Goal: Information Seeking & Learning: Check status

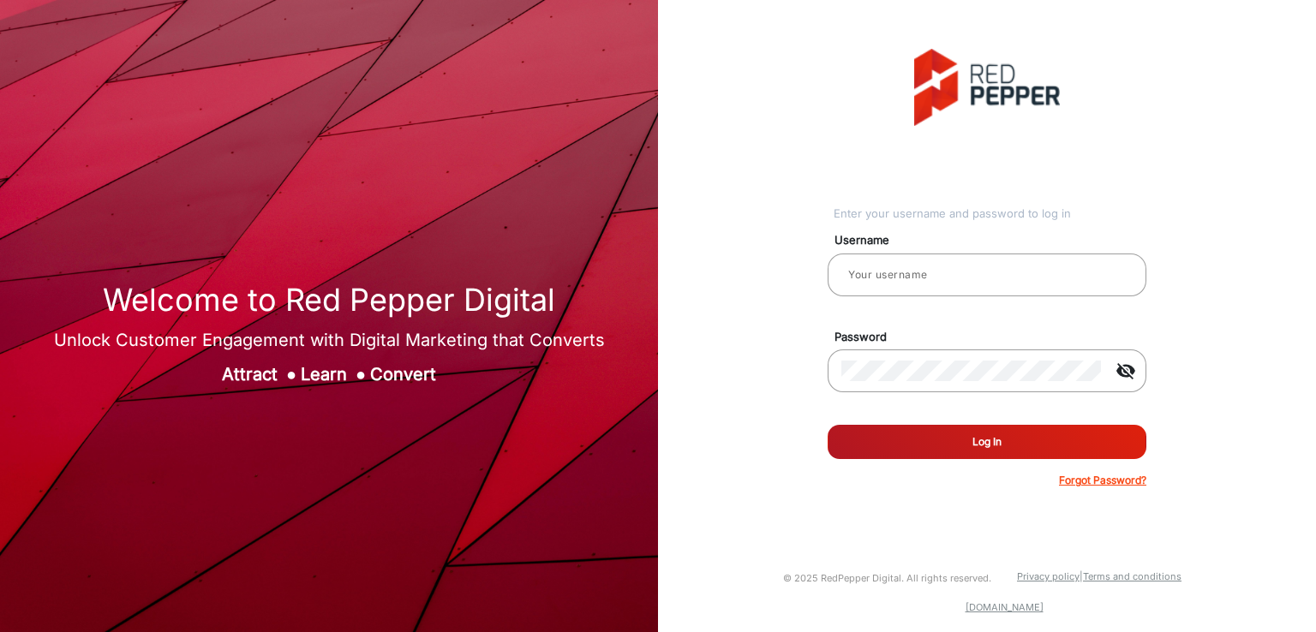
type input "[PERSON_NAME]"
click at [979, 439] on button "Log In" at bounding box center [986, 442] width 319 height 34
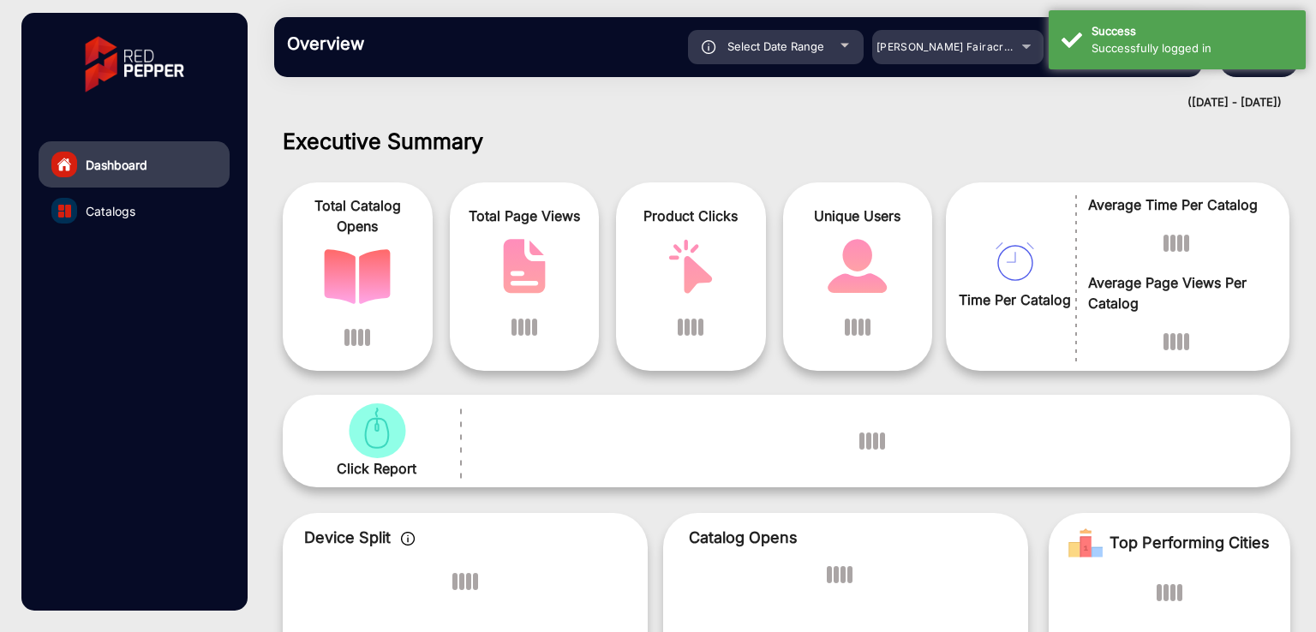
scroll to position [13, 0]
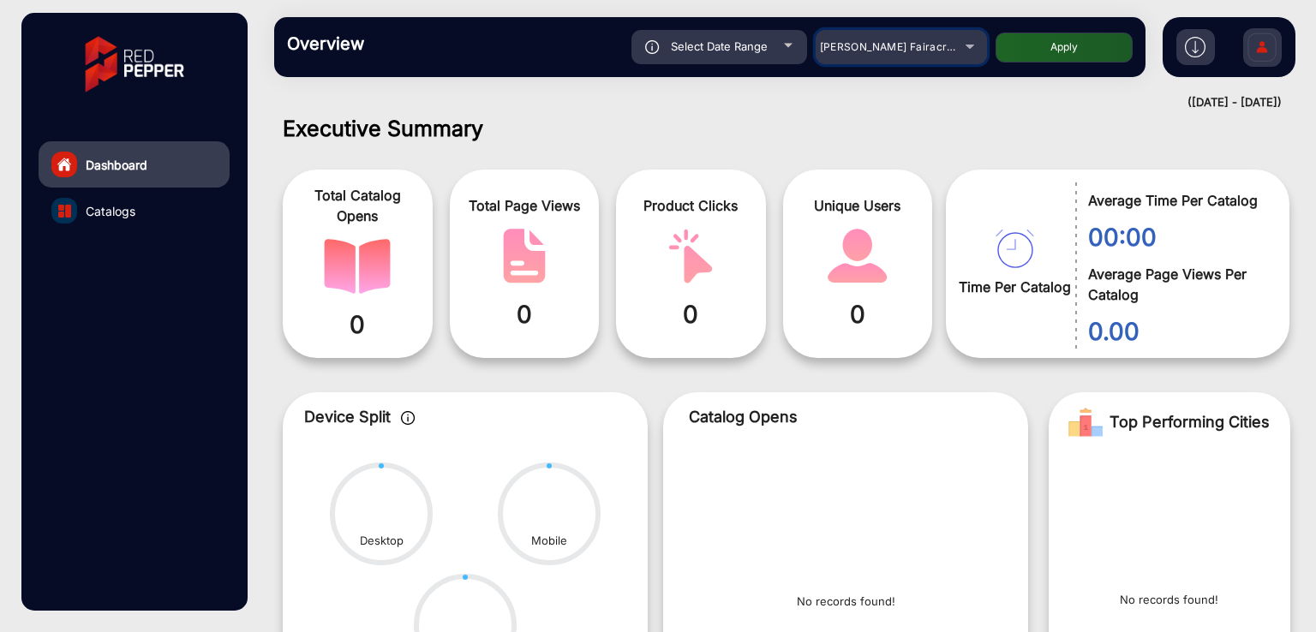
click at [869, 42] on span "[PERSON_NAME] Fairacre Farms" at bounding box center [905, 46] width 170 height 13
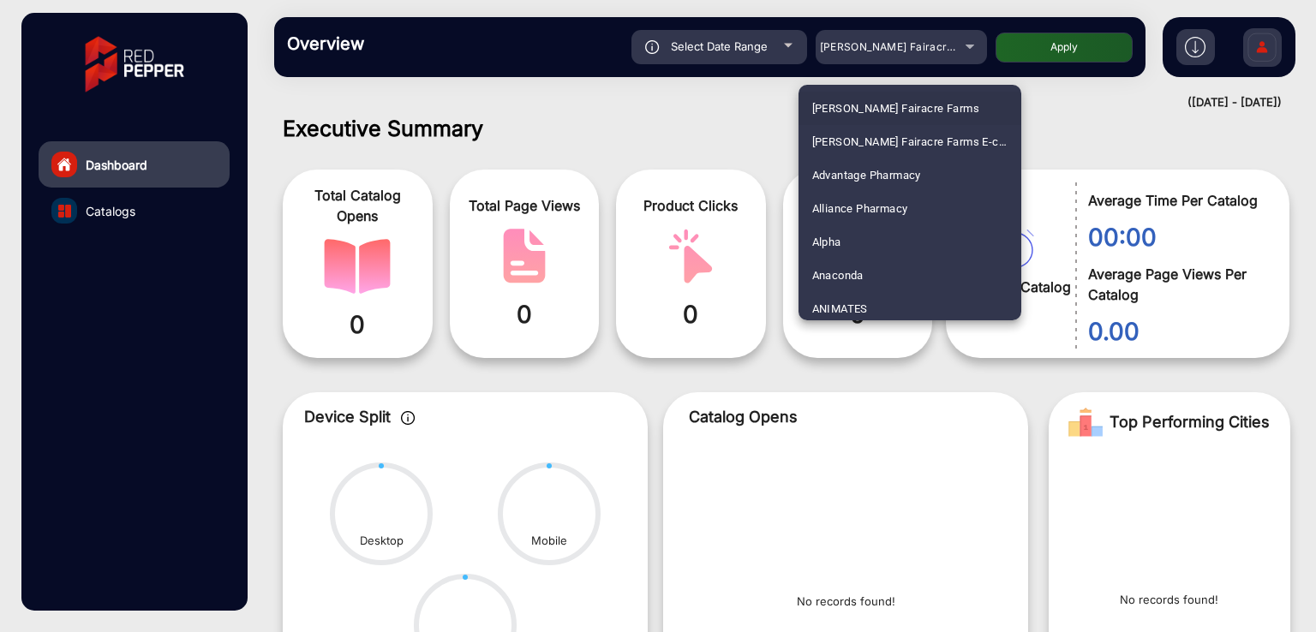
scroll to position [506, 0]
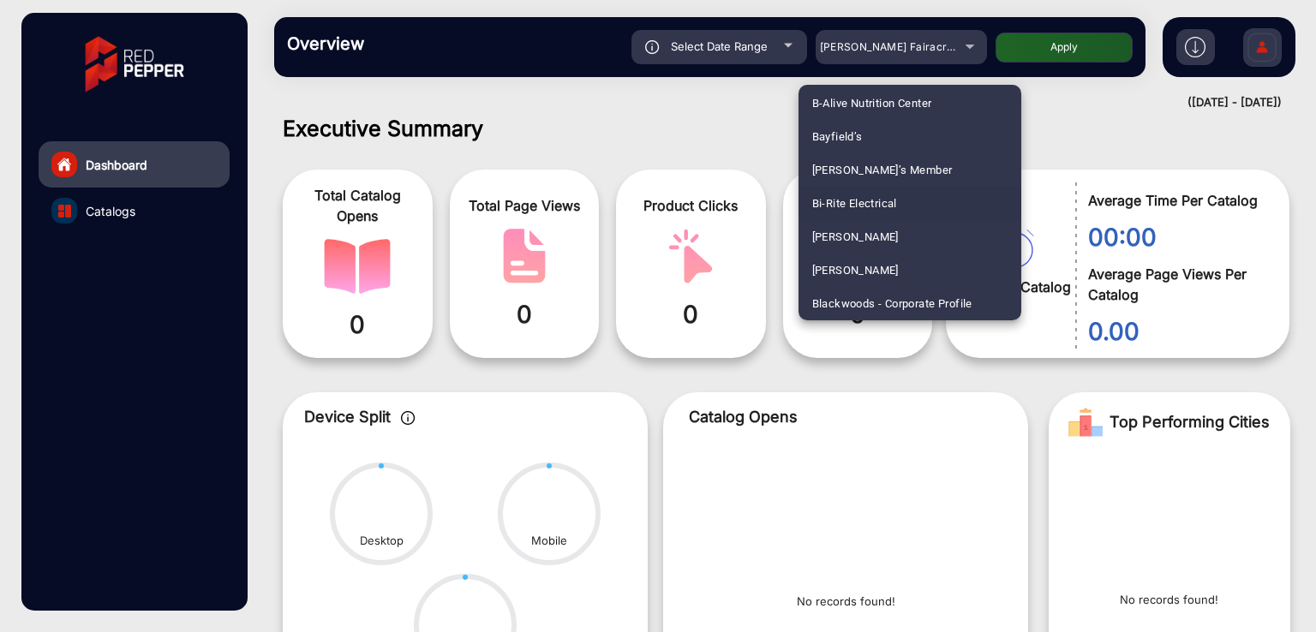
click at [826, 193] on span "Bi-Rite Electrical" at bounding box center [854, 203] width 85 height 33
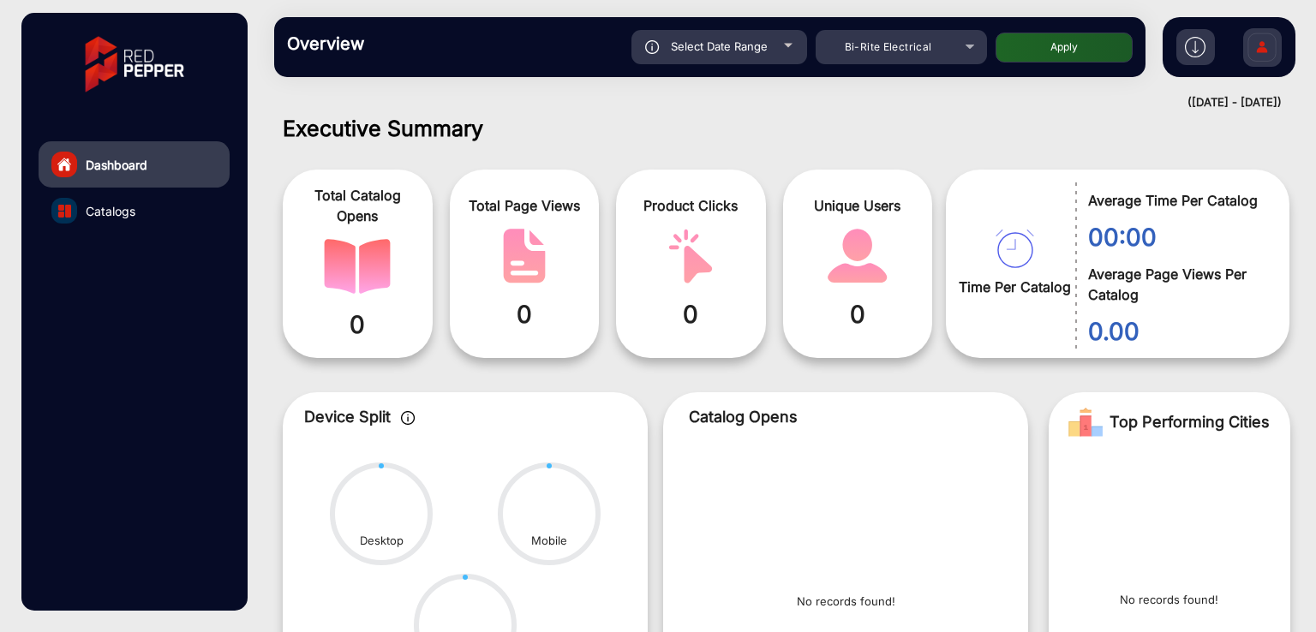
click at [1035, 51] on button "Apply" at bounding box center [1063, 48] width 137 height 30
type input "[DATE]"
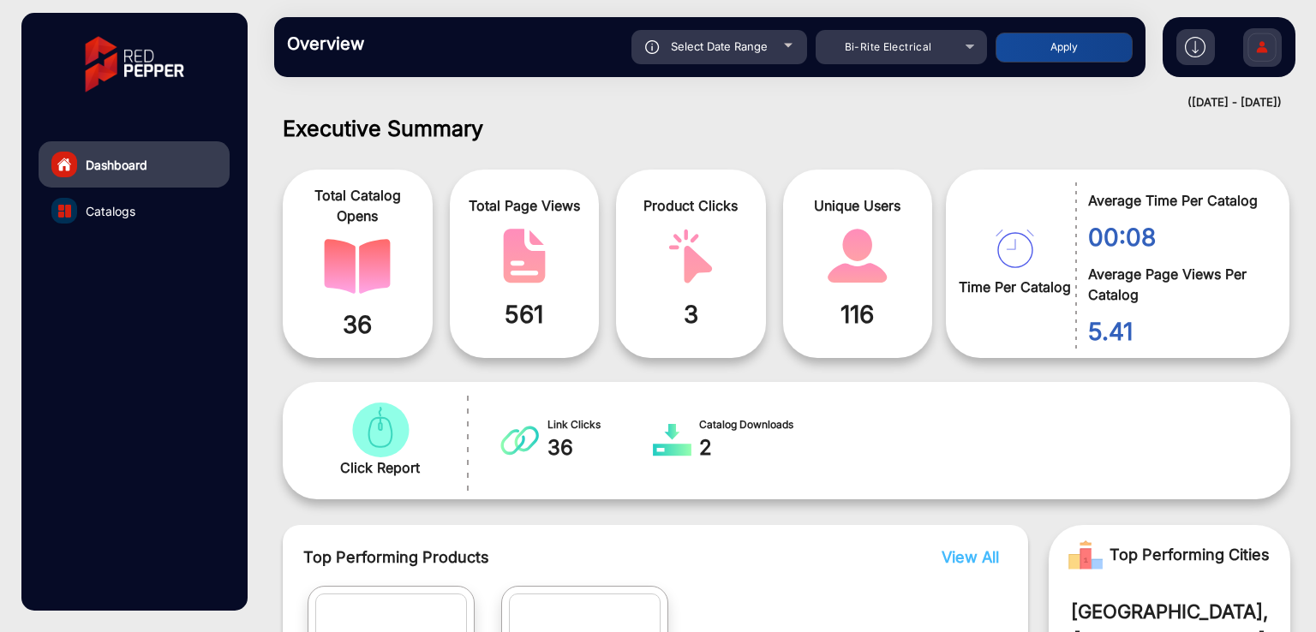
click at [714, 54] on div "Select Date Range" at bounding box center [719, 47] width 176 height 34
type input "[DATE]"
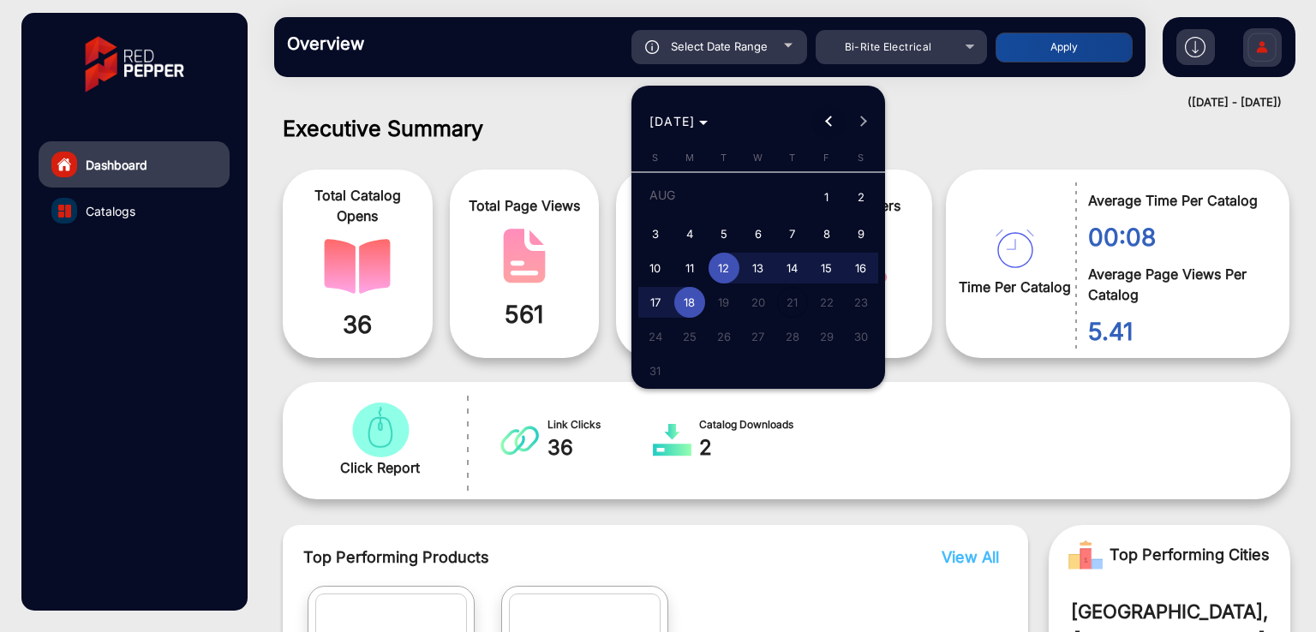
click at [815, 123] on span "Previous month" at bounding box center [828, 121] width 34 height 34
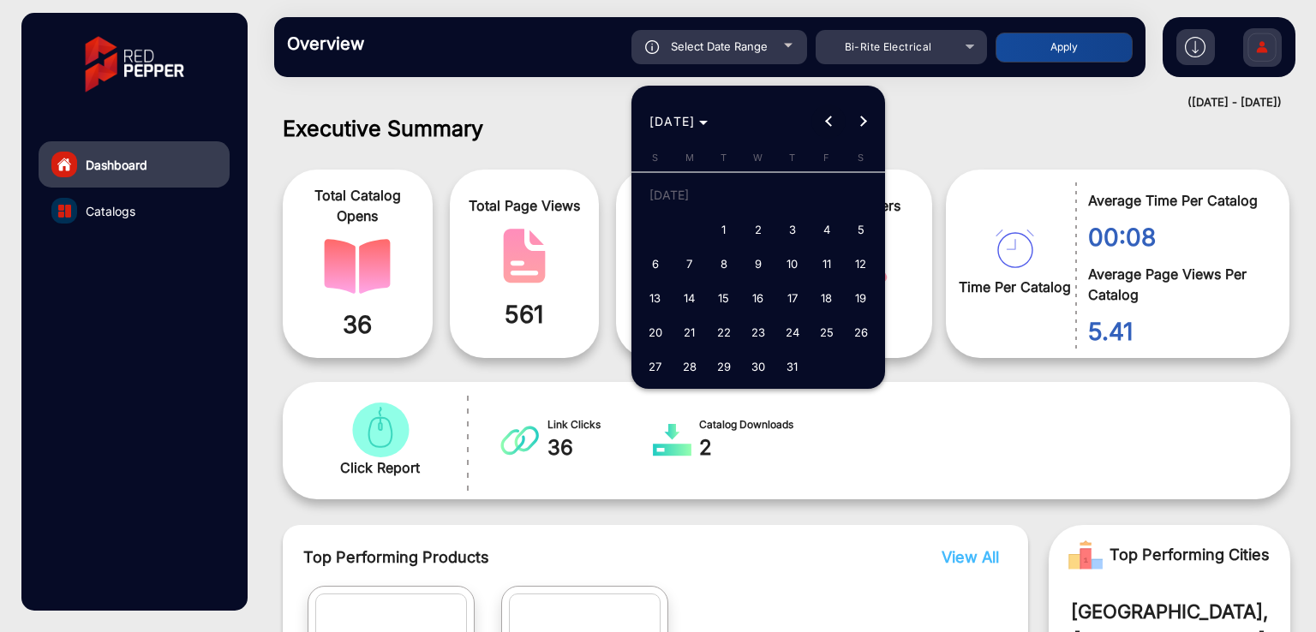
click at [815, 123] on span "Previous month" at bounding box center [828, 121] width 34 height 34
click at [792, 189] on span "1" at bounding box center [792, 198] width 31 height 35
type input "[DATE]"
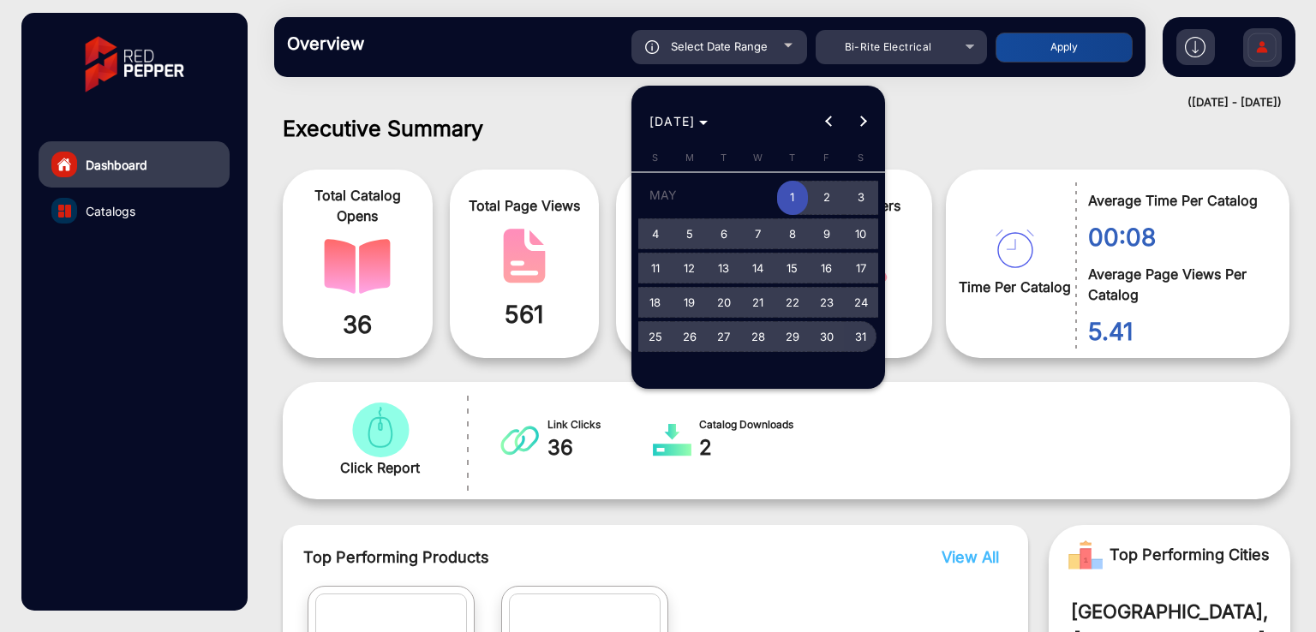
click at [862, 341] on span "31" at bounding box center [860, 336] width 31 height 31
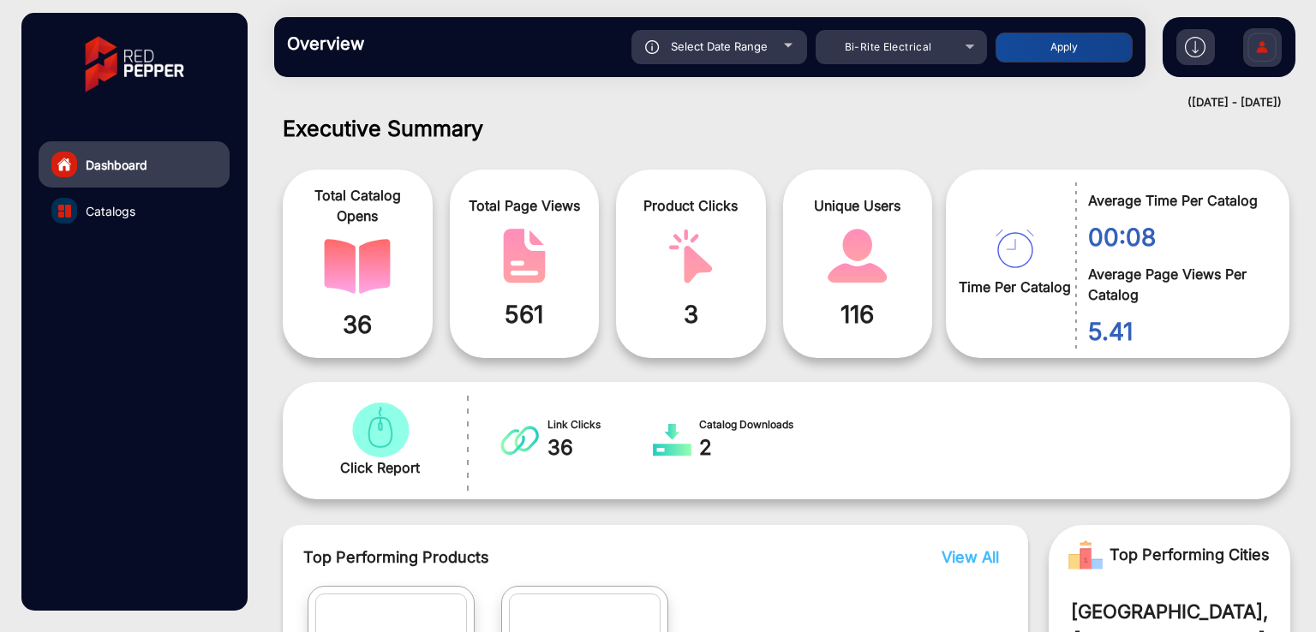
type input "[DATE]"
click at [1051, 57] on button "Apply" at bounding box center [1063, 48] width 137 height 30
type input "[DATE]"
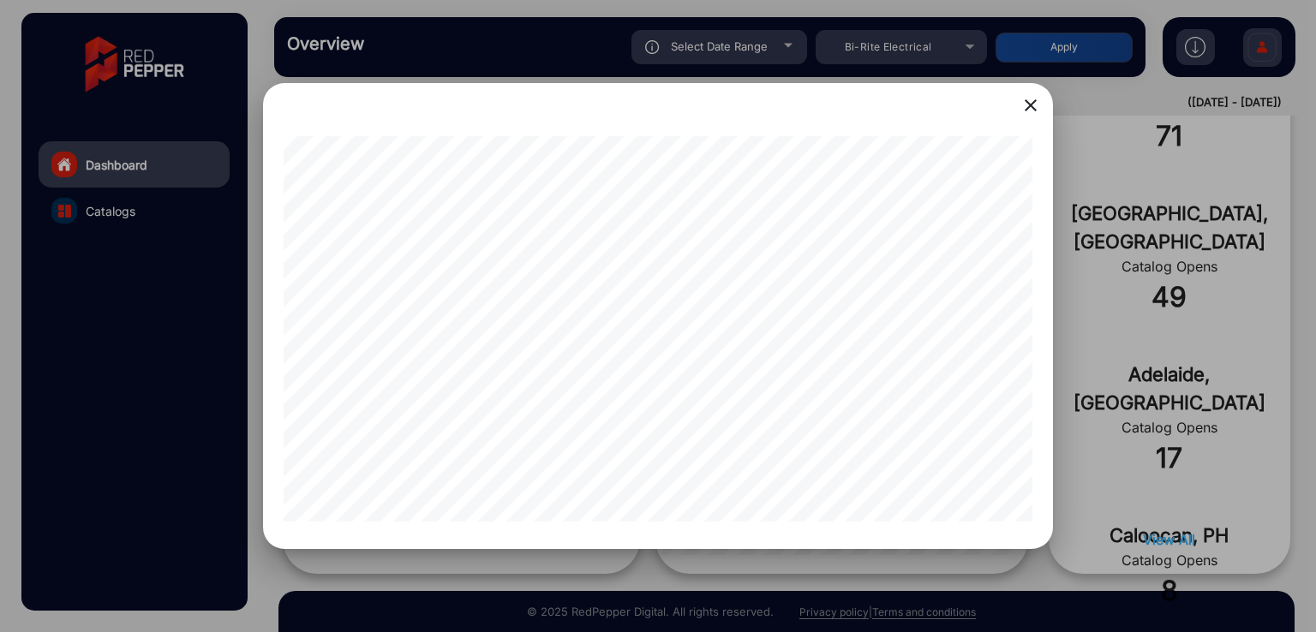
scroll to position [0, 0]
click at [179, 378] on div at bounding box center [658, 316] width 1316 height 632
click at [168, 354] on div at bounding box center [658, 316] width 1316 height 632
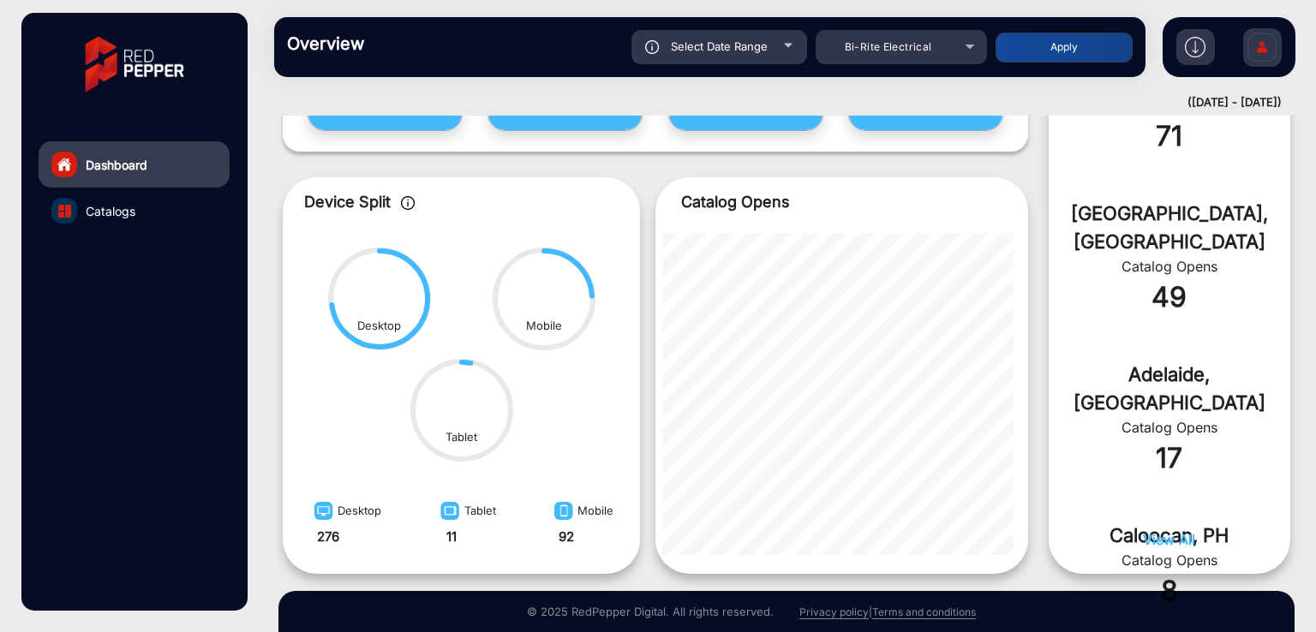
scroll to position [241, 0]
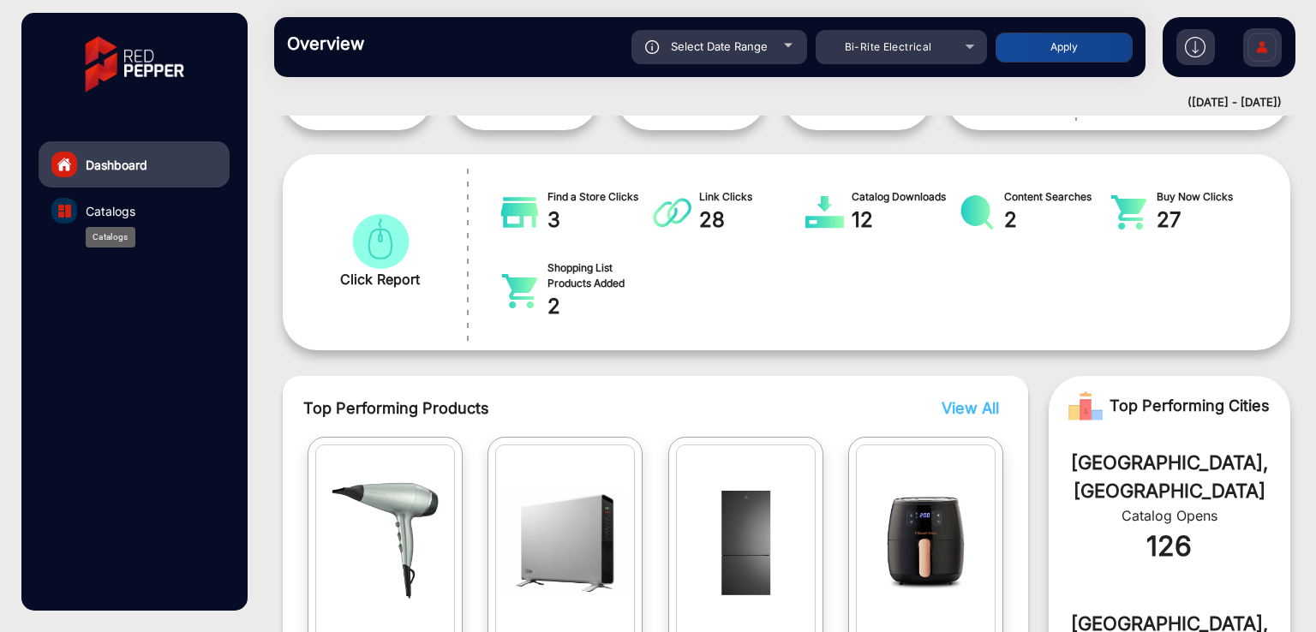
click at [106, 213] on span "Catalogs" at bounding box center [111, 211] width 50 height 18
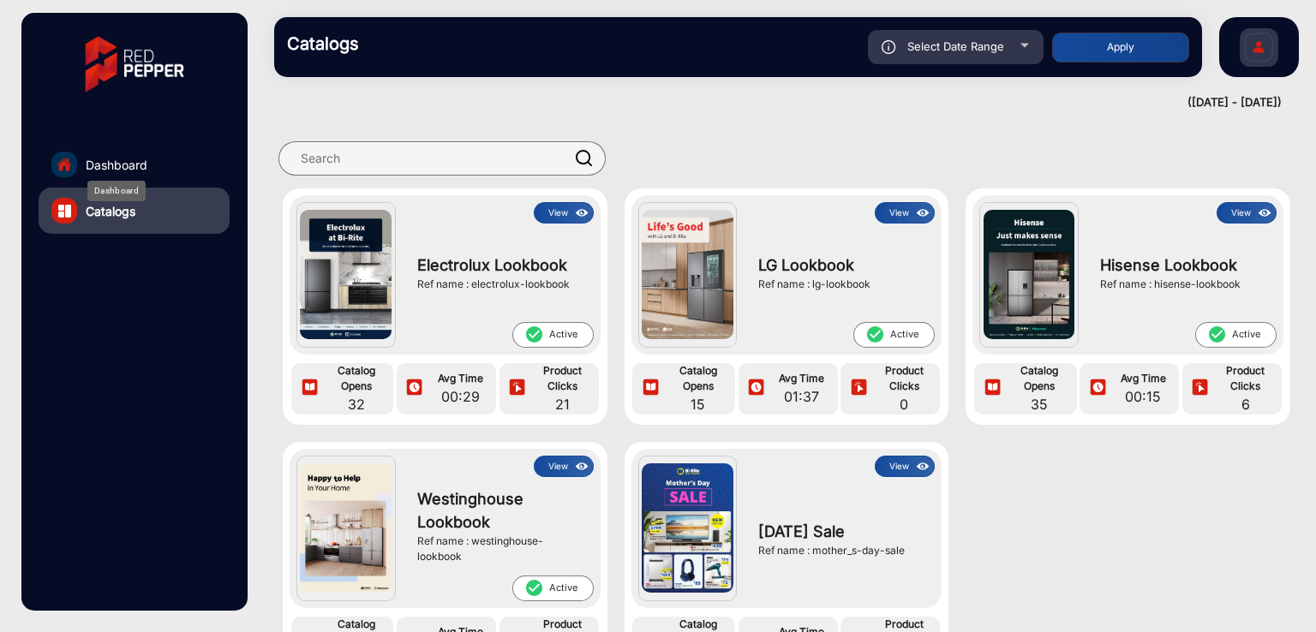
click at [133, 170] on span "Dashboard" at bounding box center [117, 165] width 62 height 18
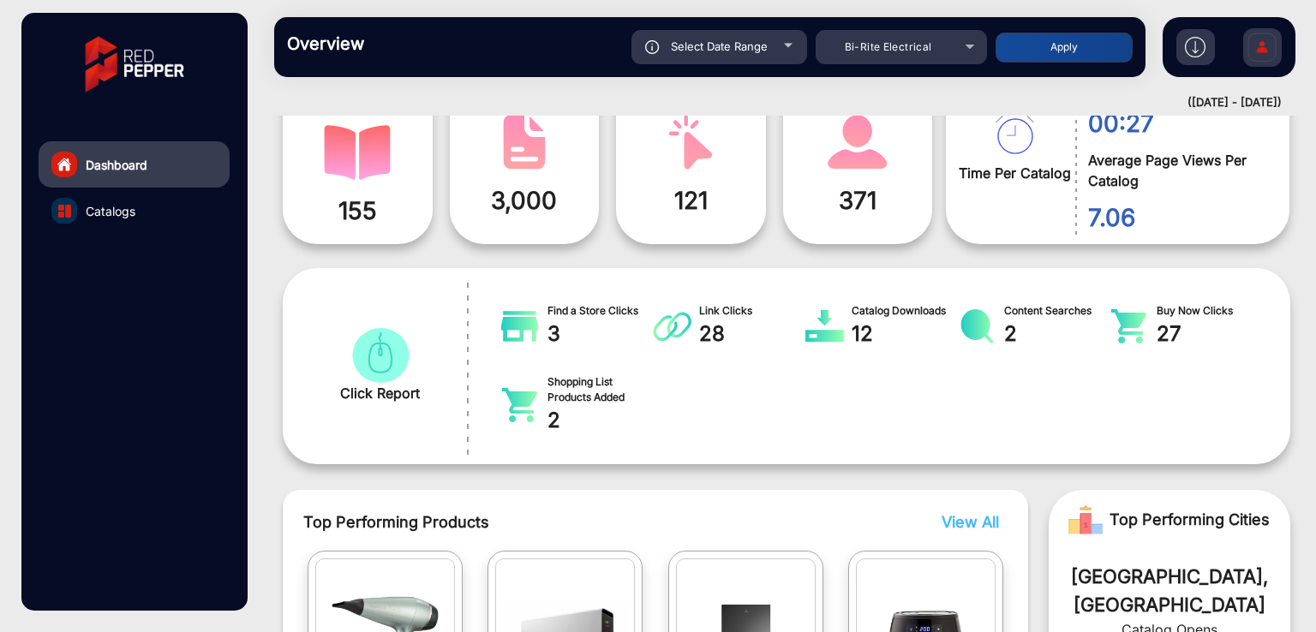
scroll to position [469, 0]
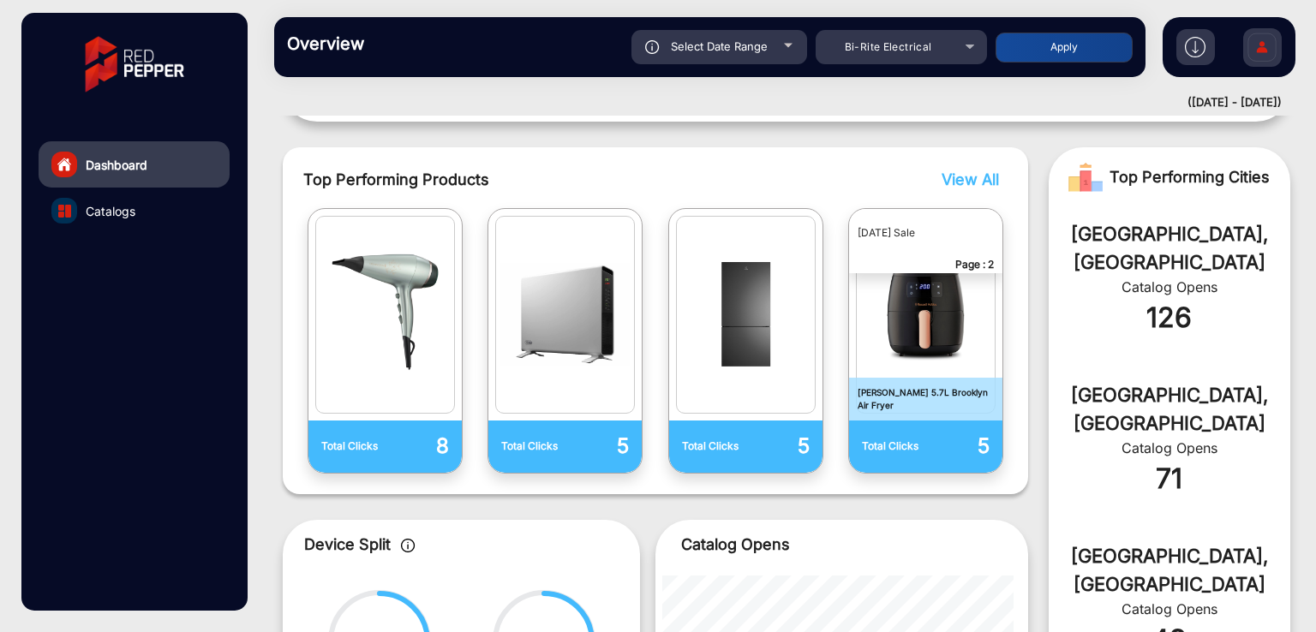
click at [961, 184] on span "View All" at bounding box center [969, 179] width 57 height 18
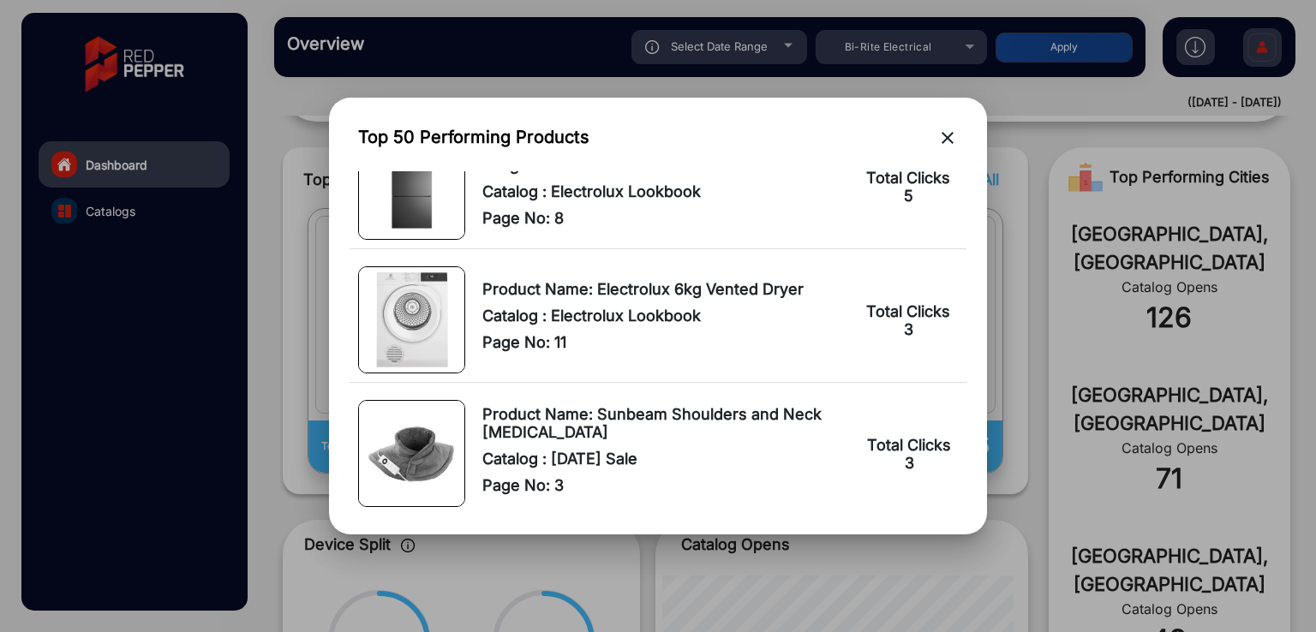
scroll to position [0, 0]
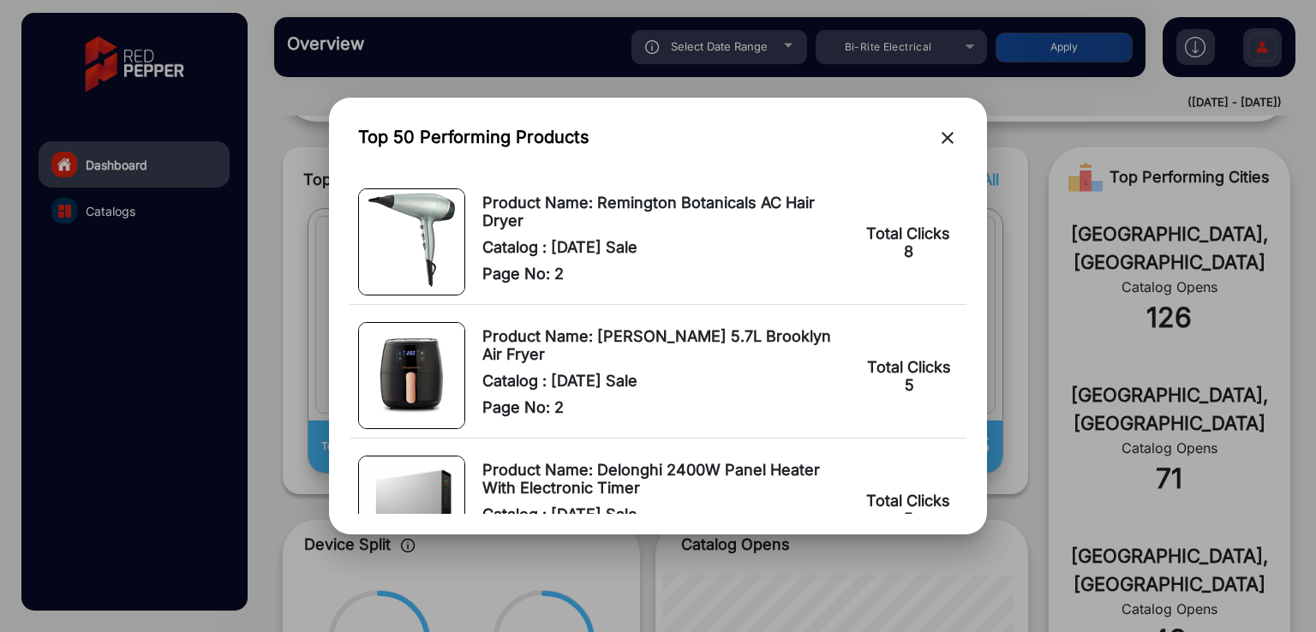
click at [946, 134] on mat-icon "close" at bounding box center [947, 138] width 21 height 21
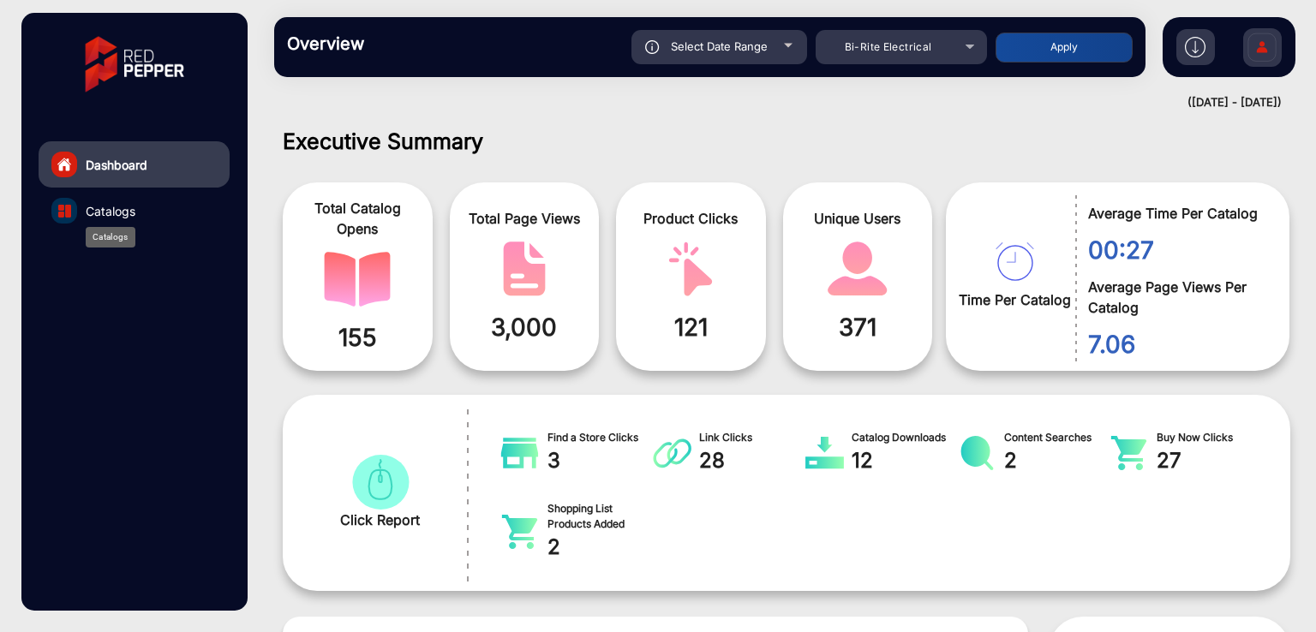
click at [101, 207] on span "Catalogs" at bounding box center [111, 211] width 50 height 18
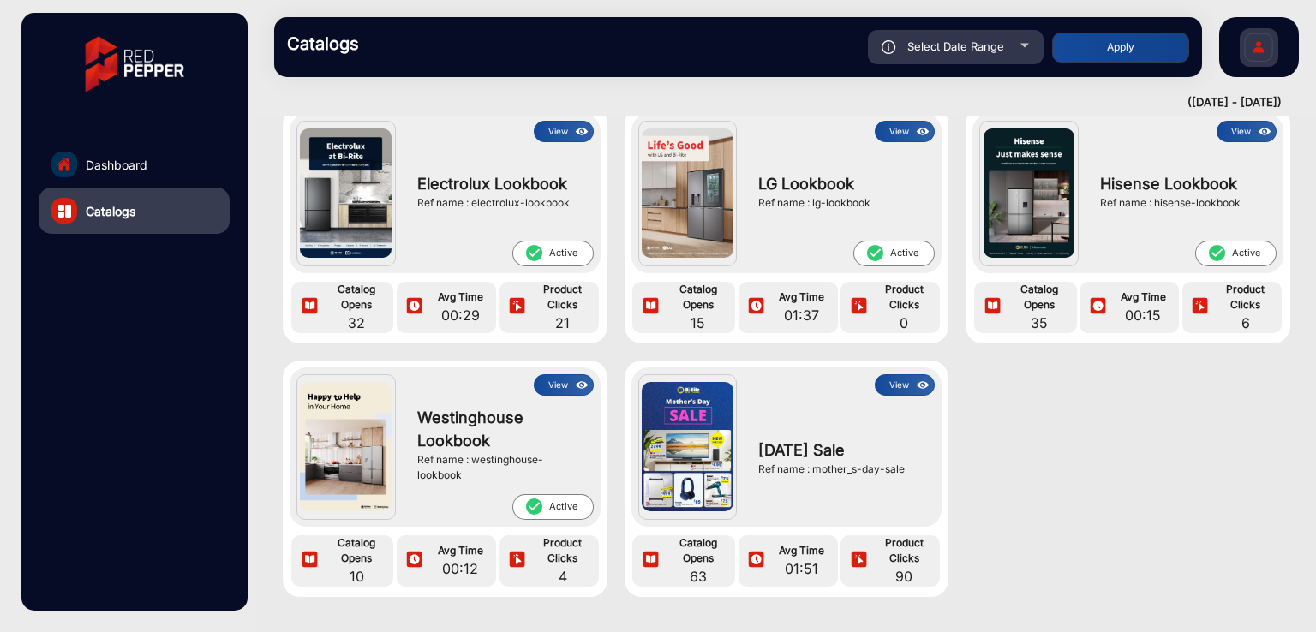
scroll to position [114, 0]
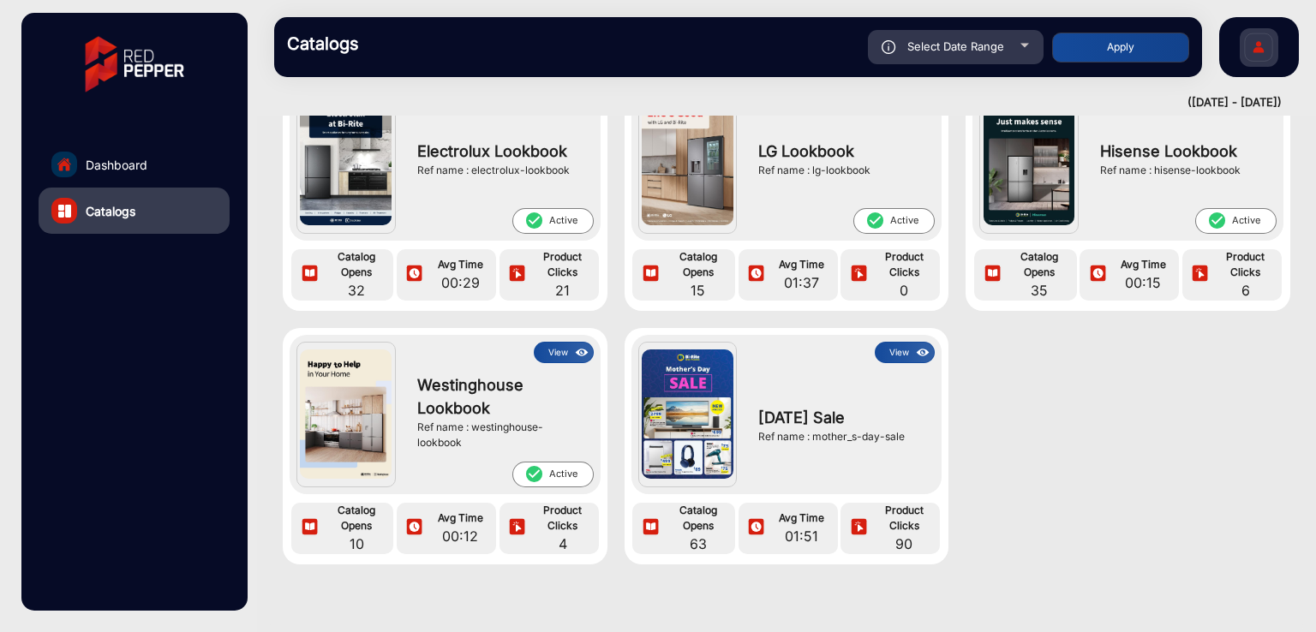
click at [900, 343] on button "View" at bounding box center [904, 352] width 60 height 21
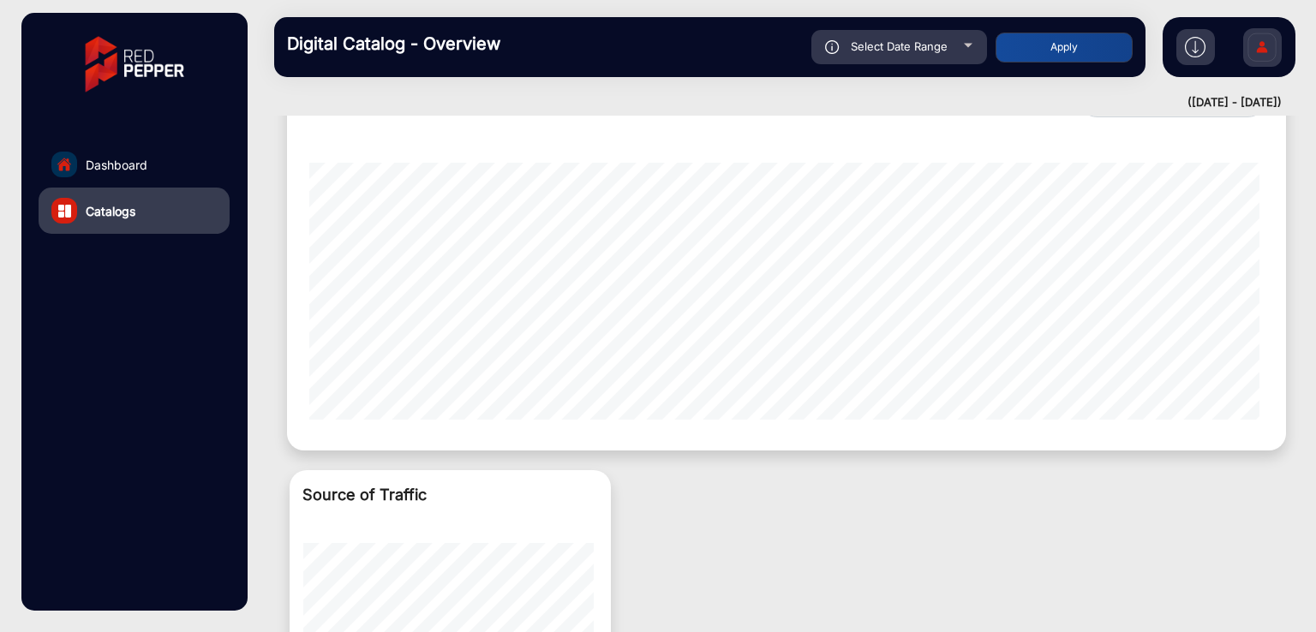
scroll to position [1142, 0]
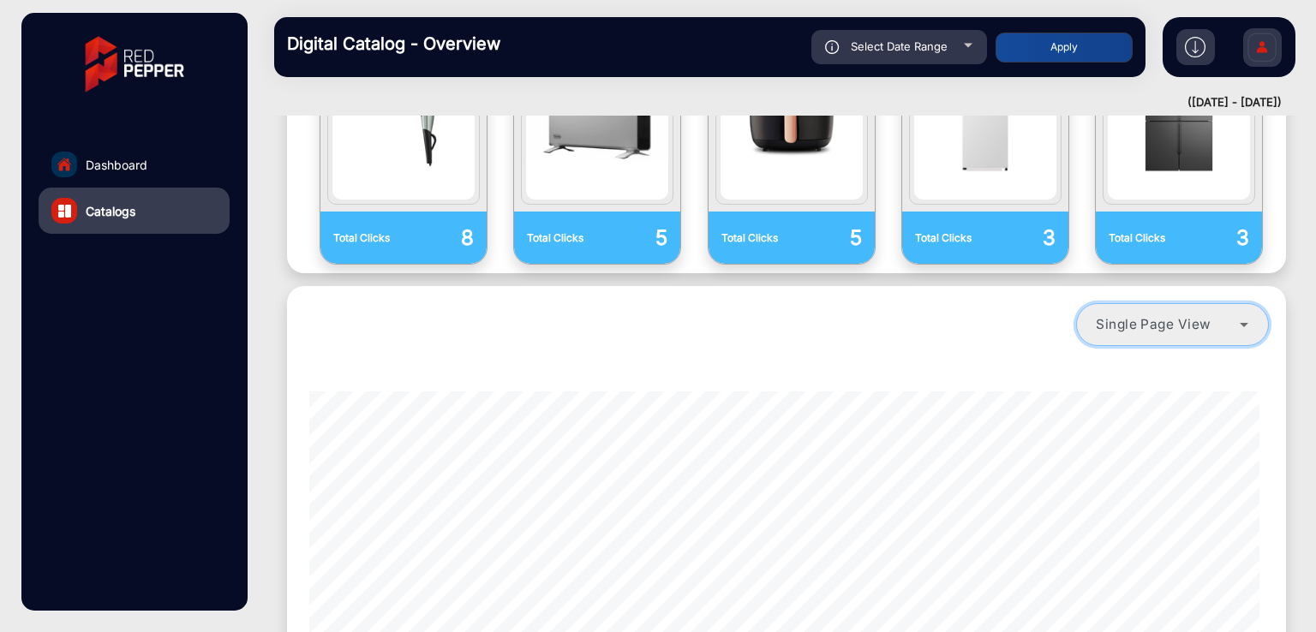
click at [1157, 329] on span "Single Page View" at bounding box center [1153, 324] width 116 height 16
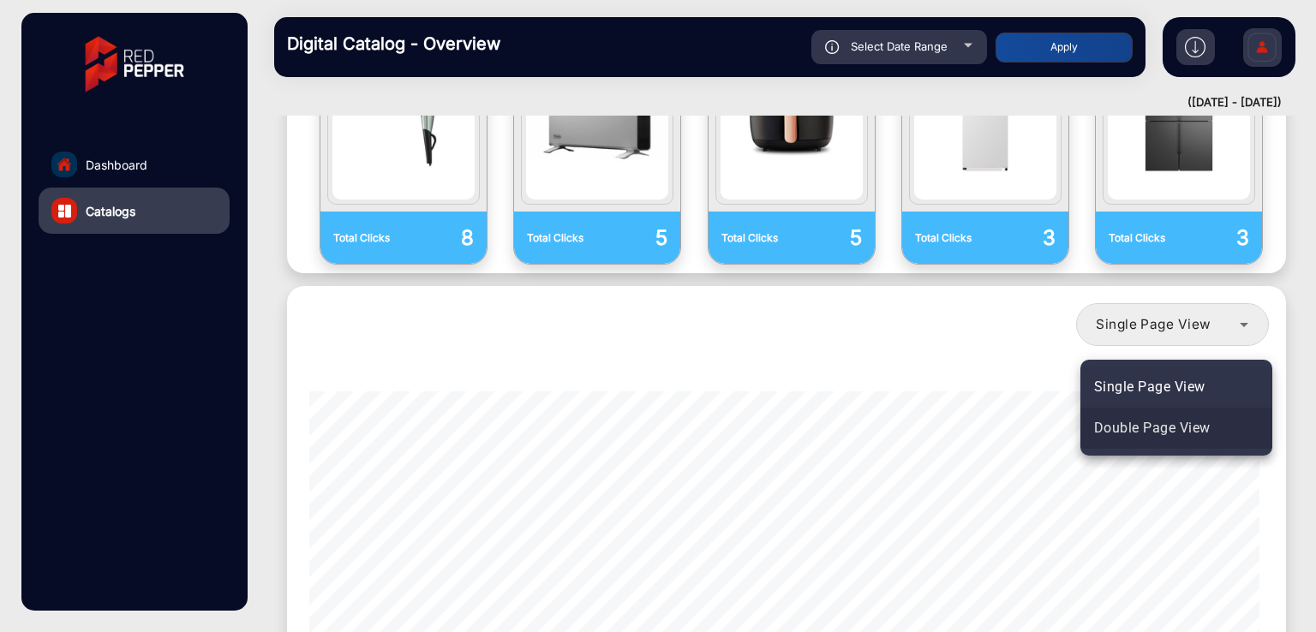
click at [1155, 426] on span "Double Page View" at bounding box center [1152, 428] width 116 height 21
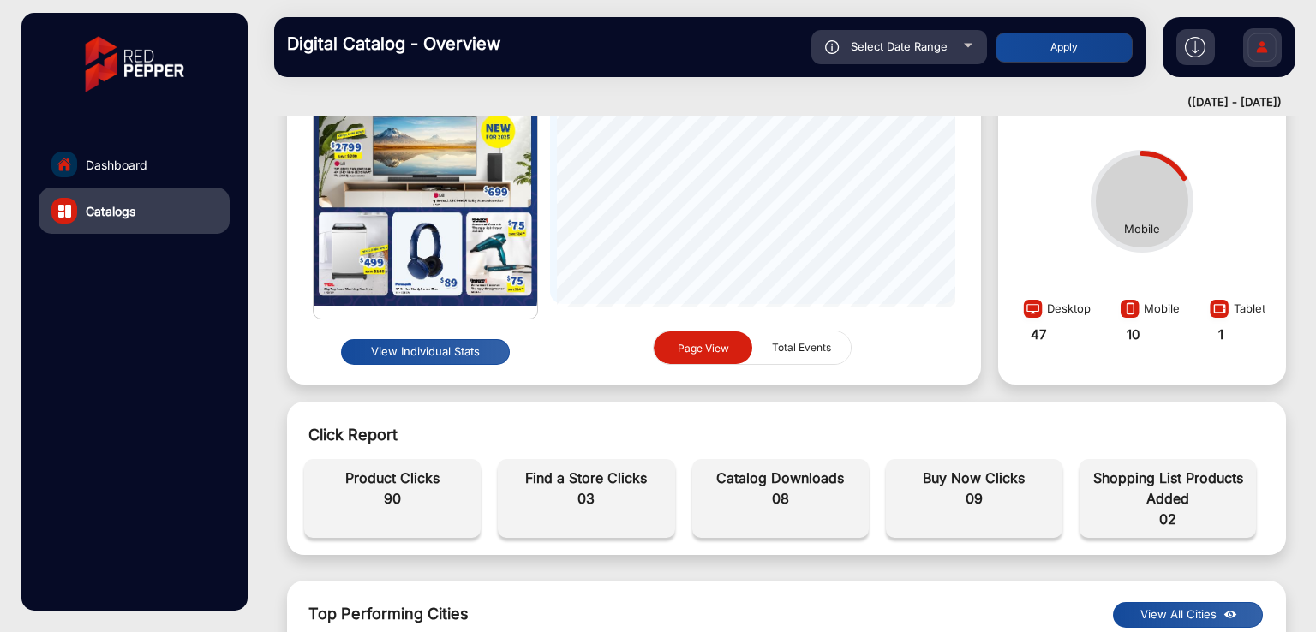
scroll to position [391, 0]
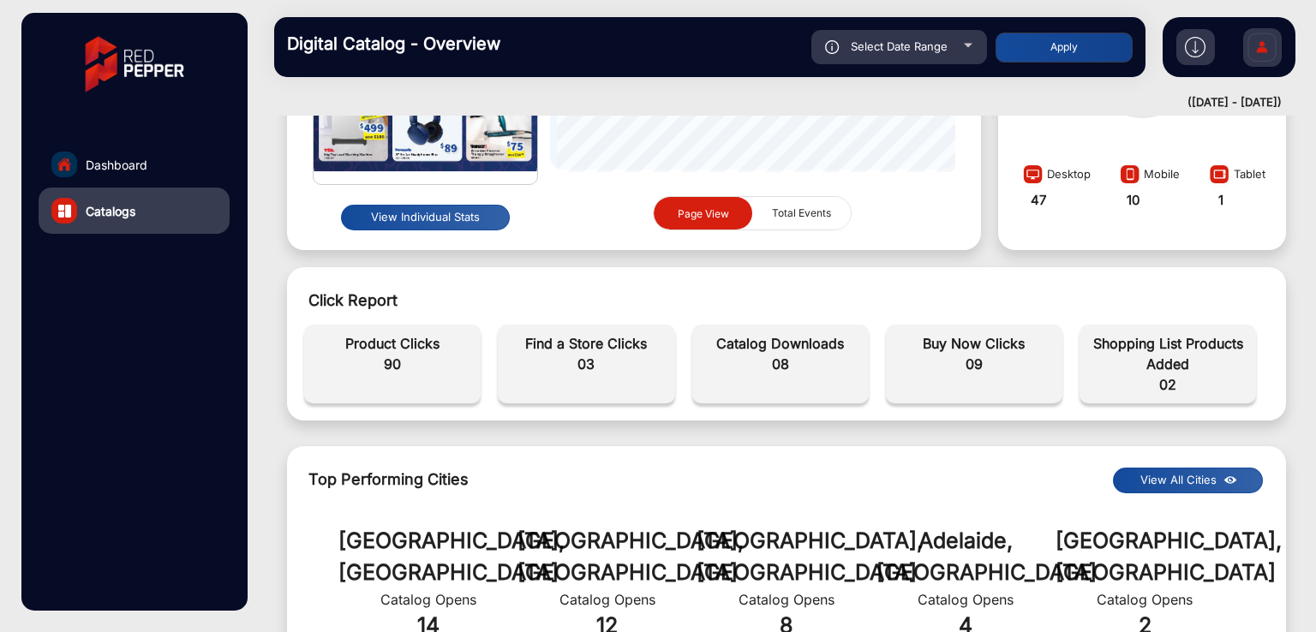
click at [422, 222] on button "View Individual Stats" at bounding box center [425, 218] width 169 height 26
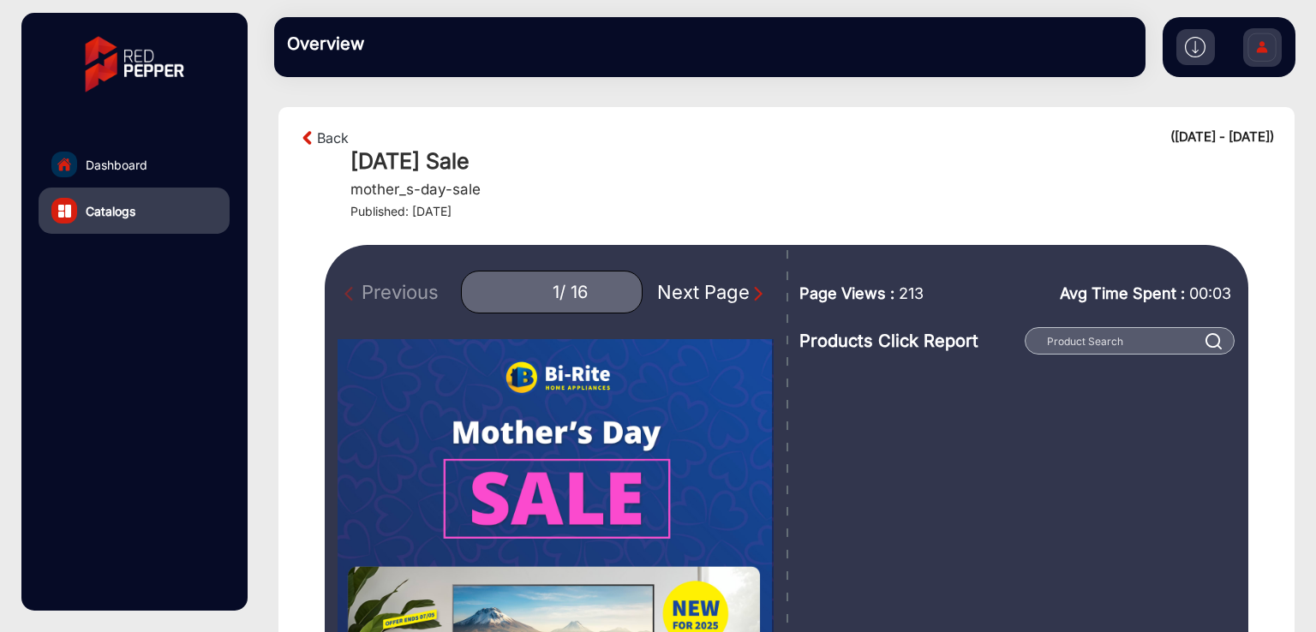
scroll to position [114, 0]
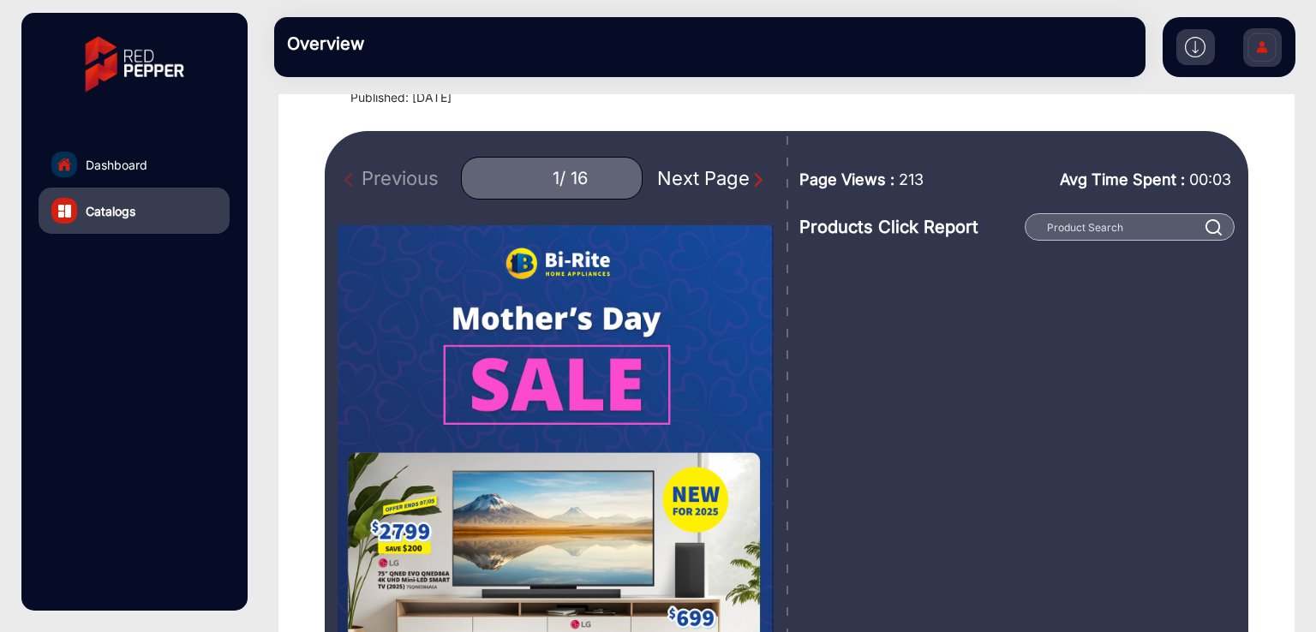
click at [702, 176] on div "Next Page" at bounding box center [712, 178] width 110 height 28
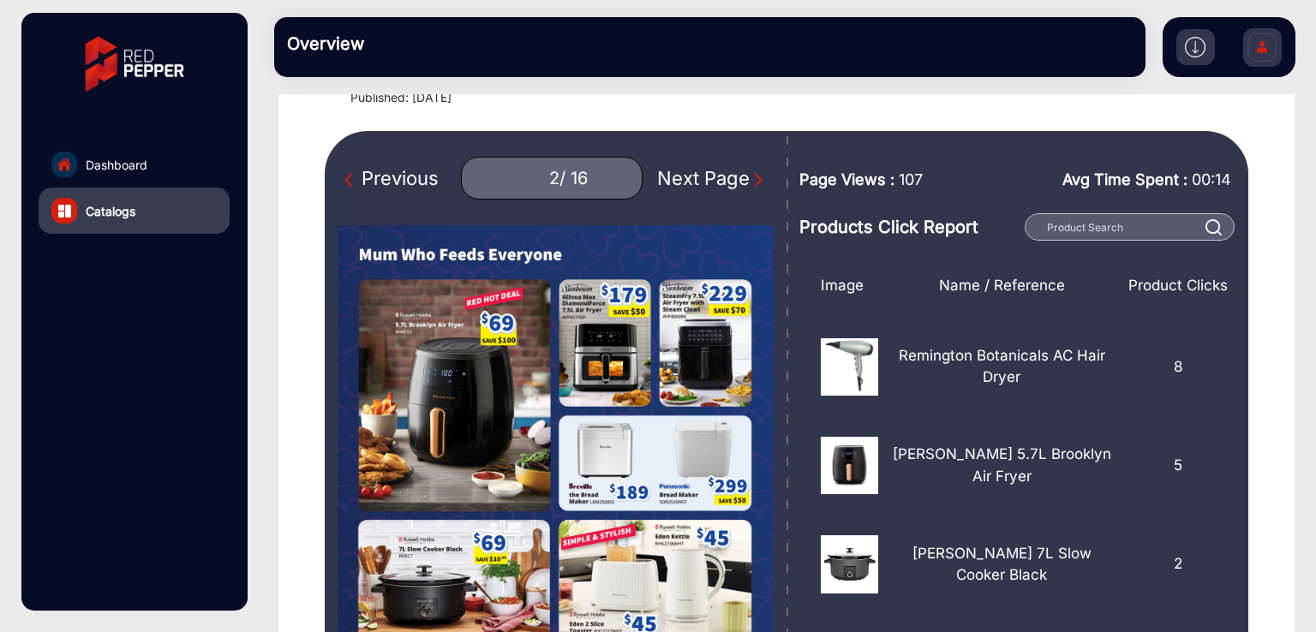
click at [397, 180] on div "Previous" at bounding box center [391, 178] width 94 height 28
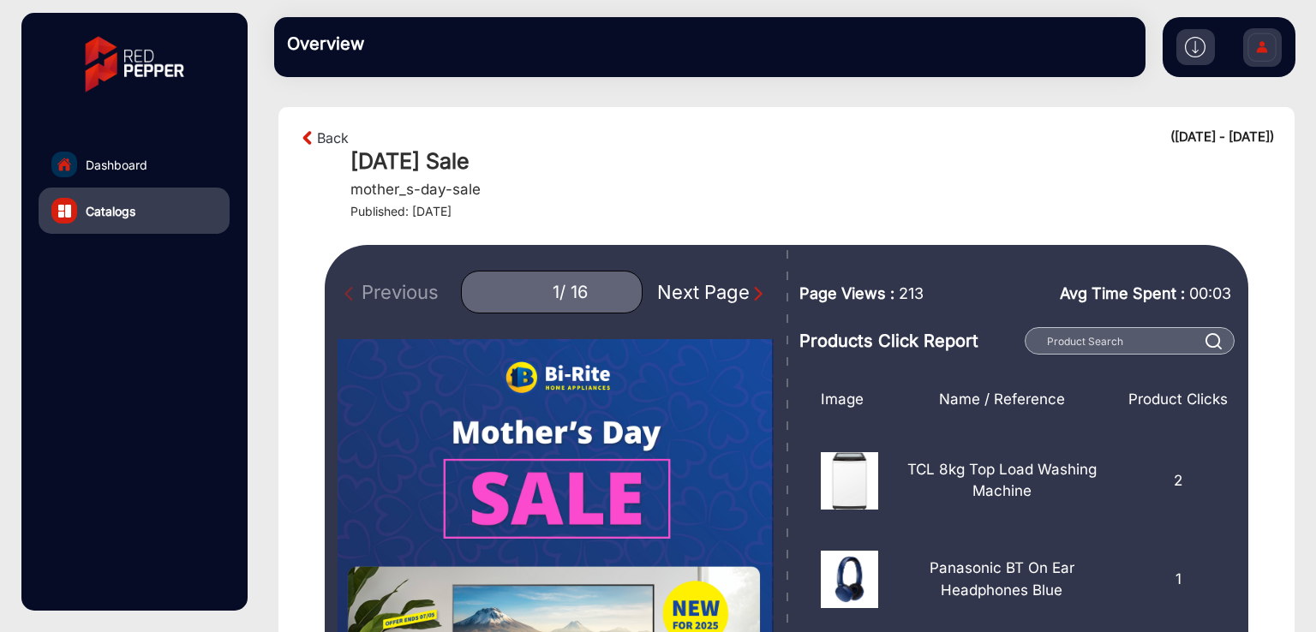
click at [690, 287] on div "Next Page" at bounding box center [712, 292] width 110 height 28
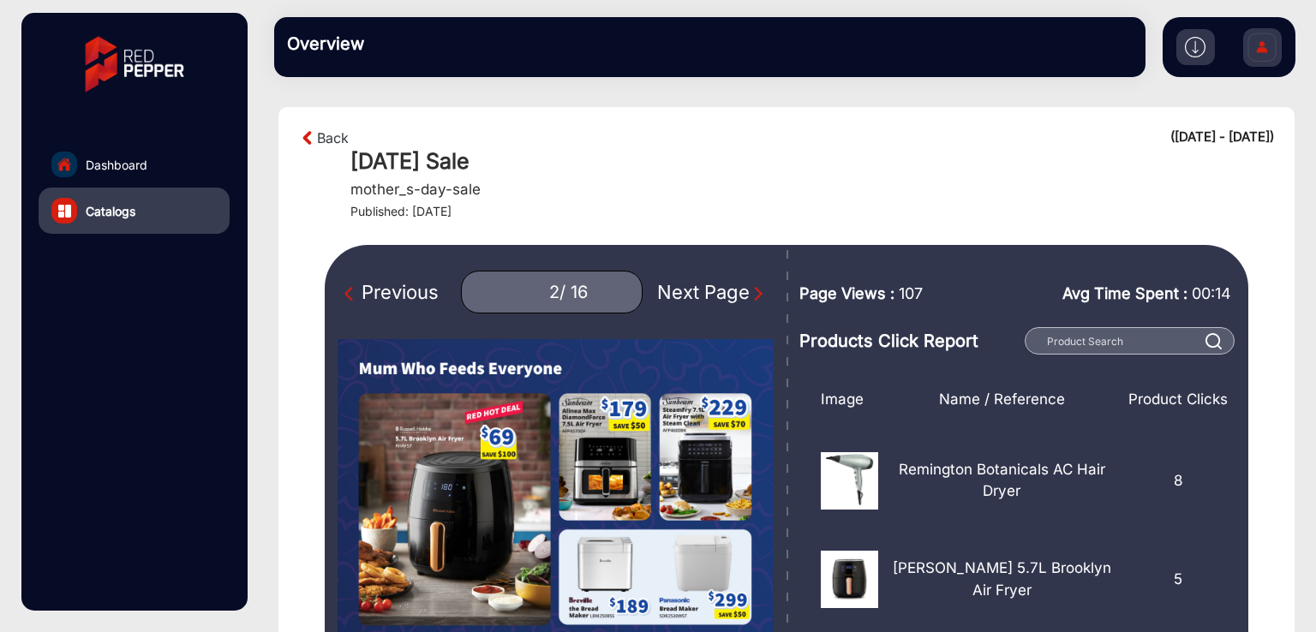
click at [690, 287] on div "Next Page" at bounding box center [712, 292] width 110 height 28
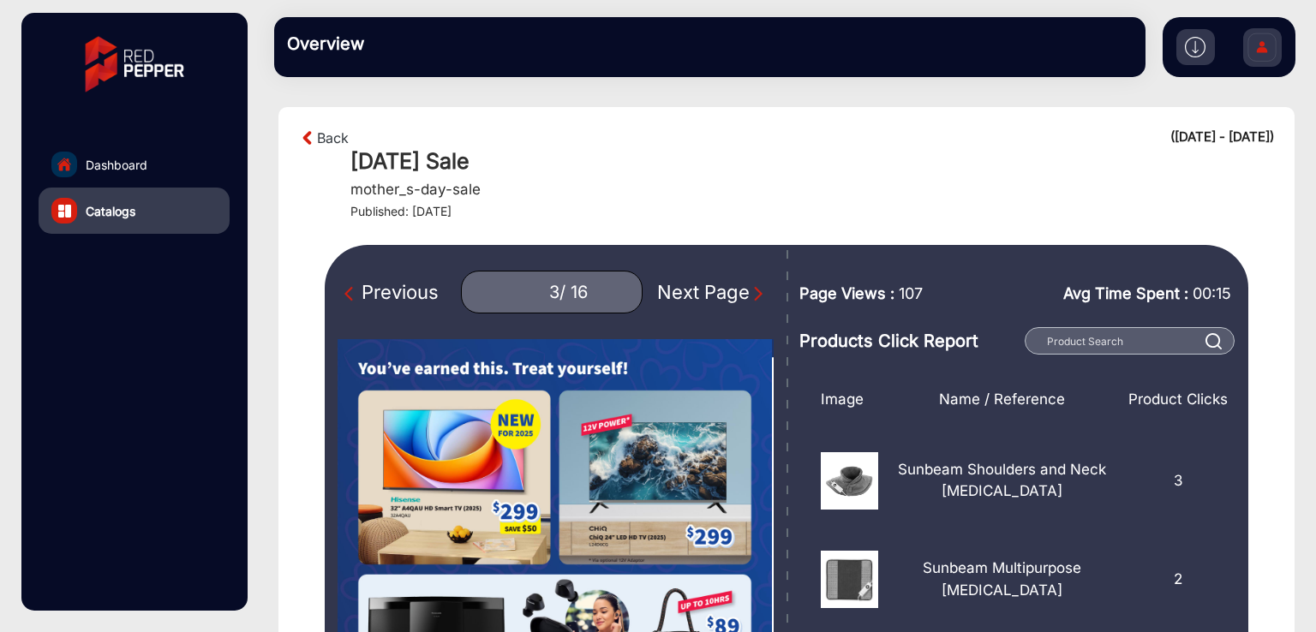
click at [690, 287] on div "Next Page" at bounding box center [712, 292] width 110 height 28
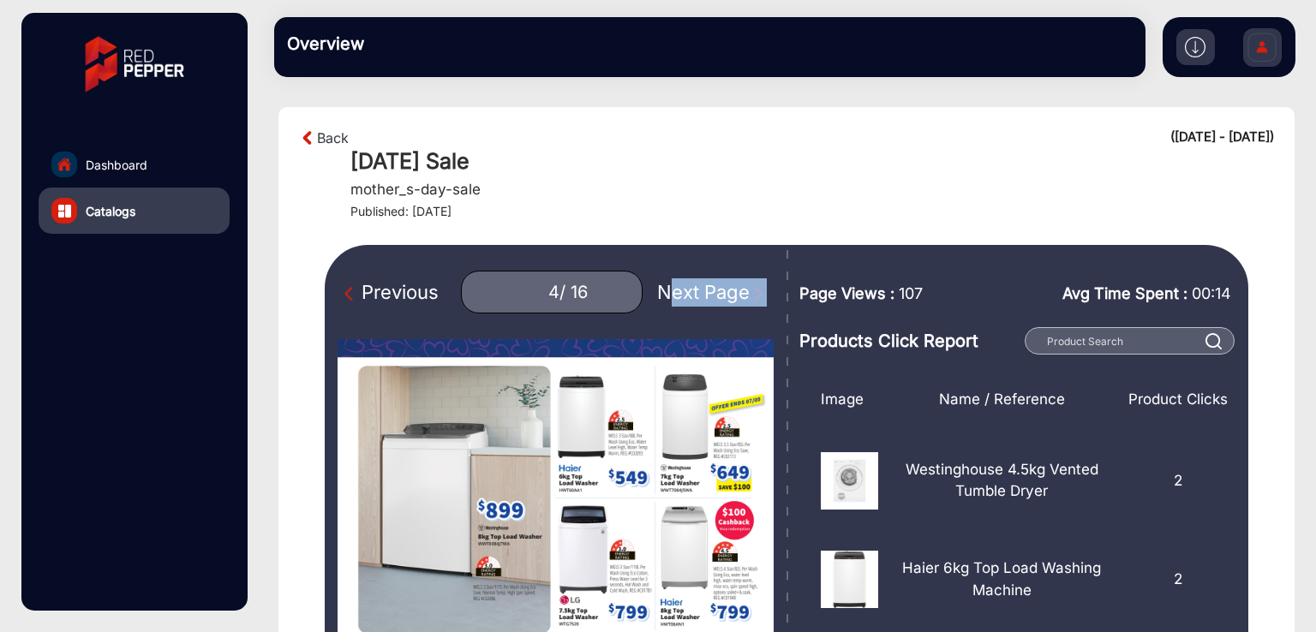
click at [690, 287] on div "Next Page" at bounding box center [712, 292] width 110 height 28
type input "5"
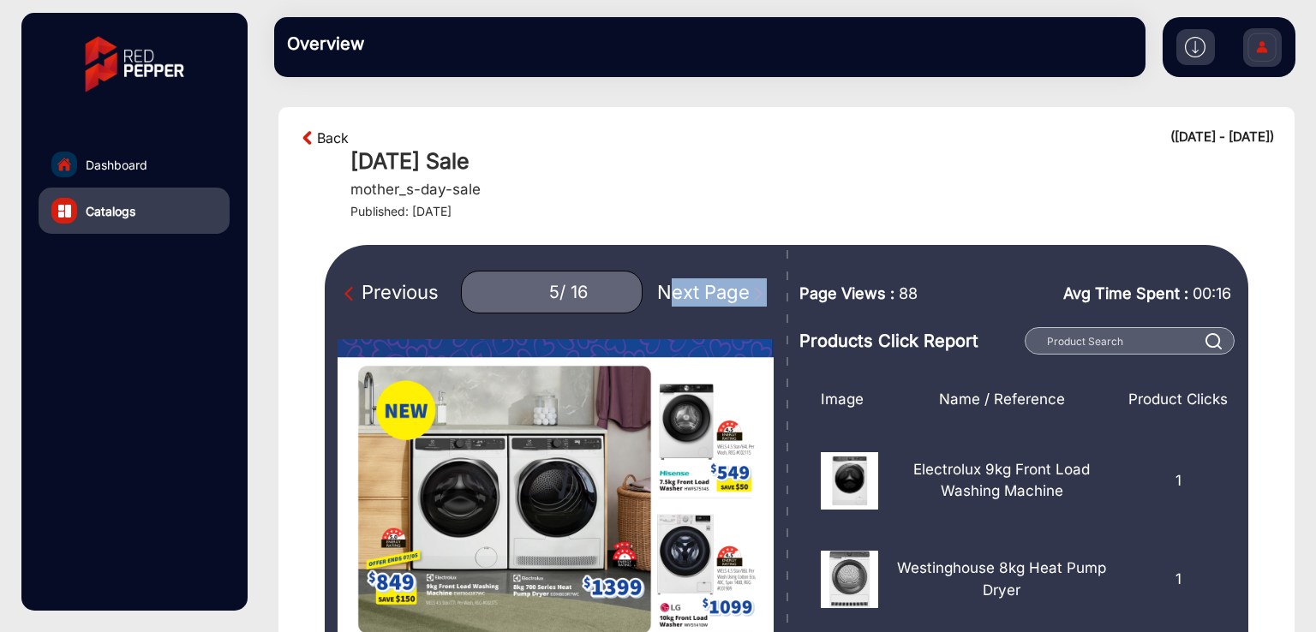
click at [318, 135] on link "Back" at bounding box center [333, 138] width 32 height 21
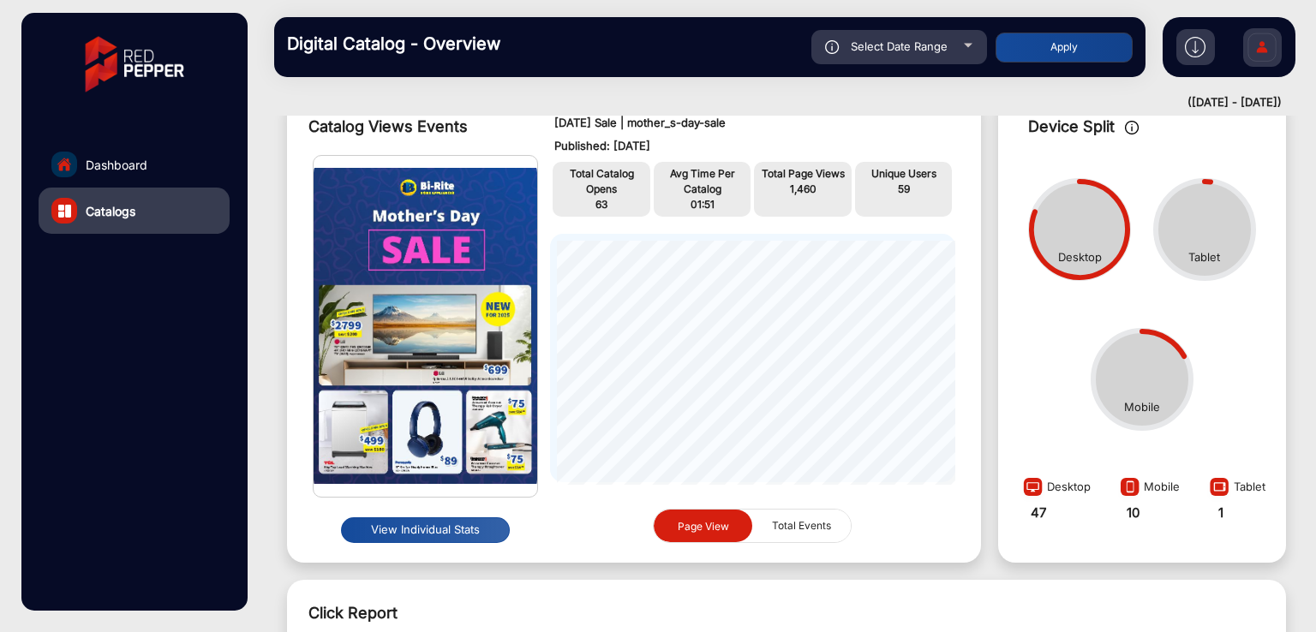
scroll to position [127, 0]
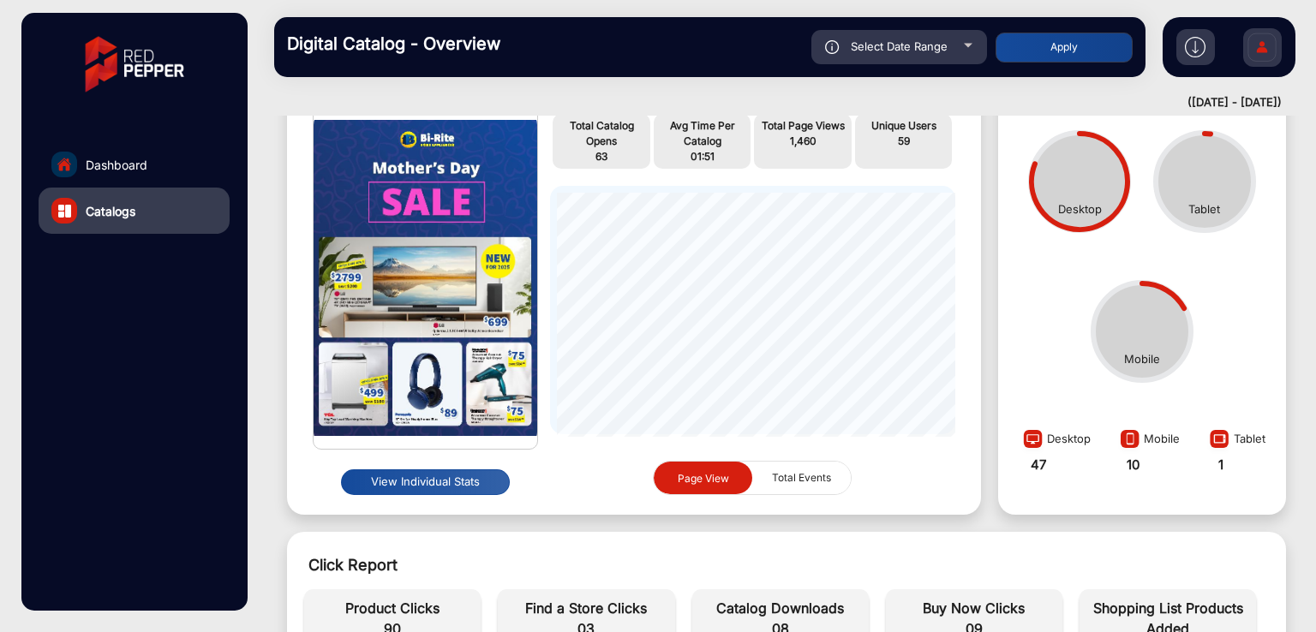
click at [443, 480] on button "View Individual Stats" at bounding box center [425, 482] width 169 height 26
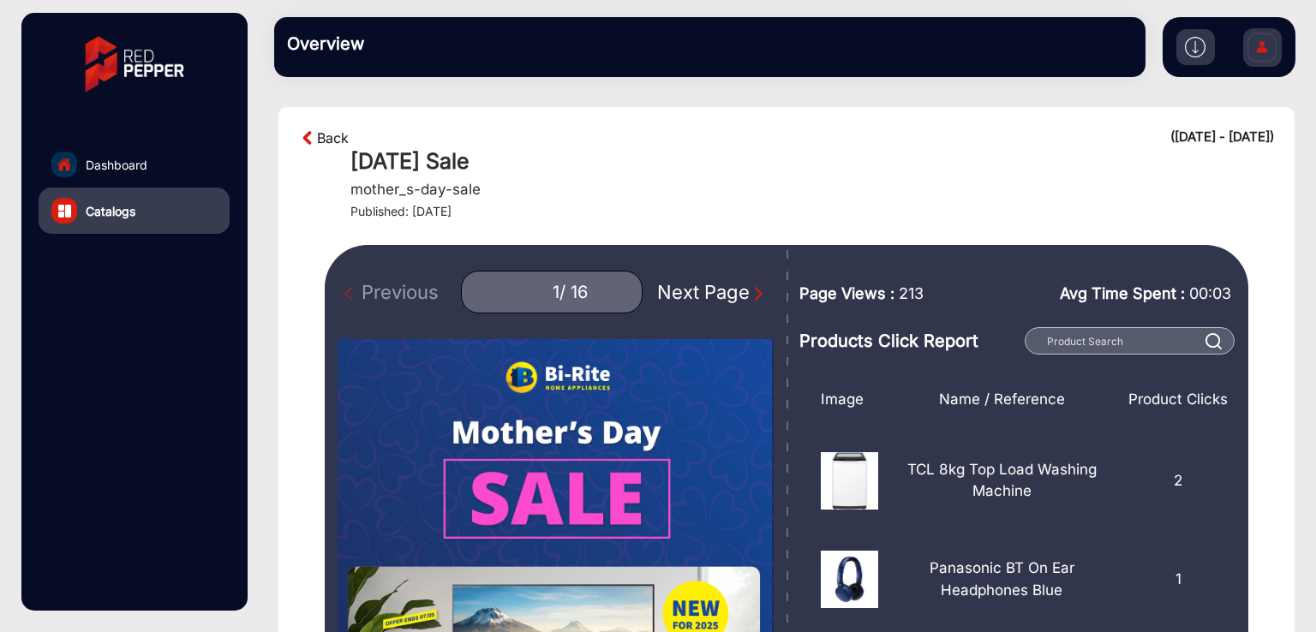
click at [338, 141] on link "Back" at bounding box center [333, 138] width 32 height 21
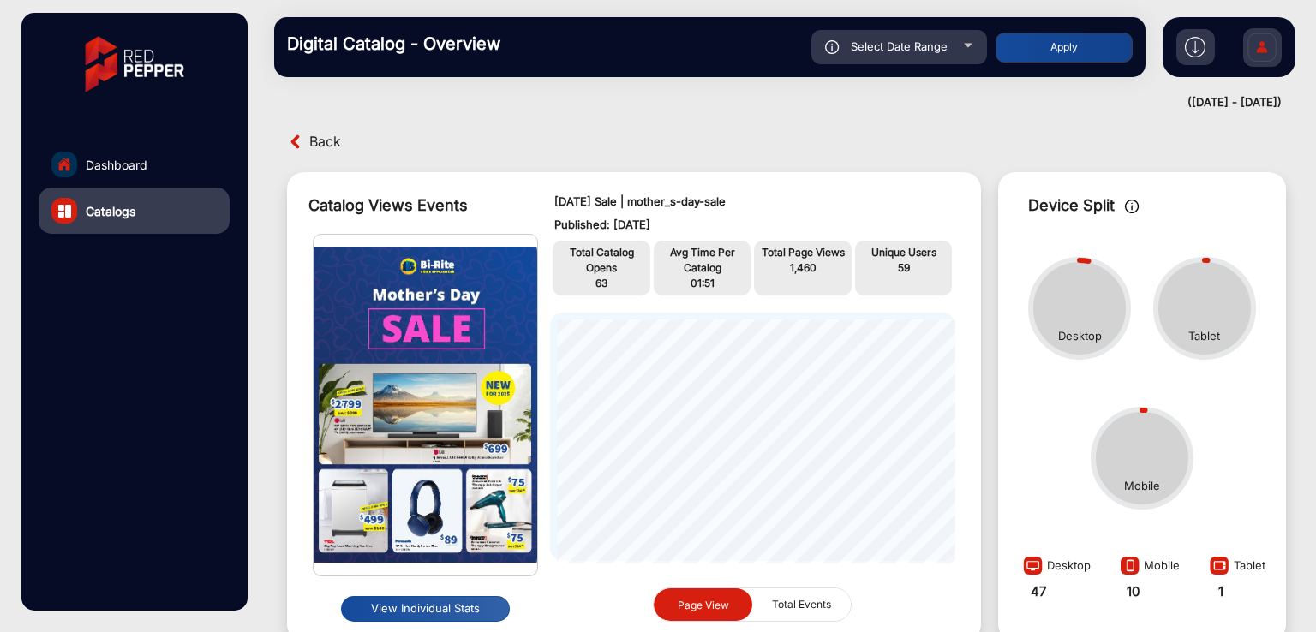
scroll to position [13, 0]
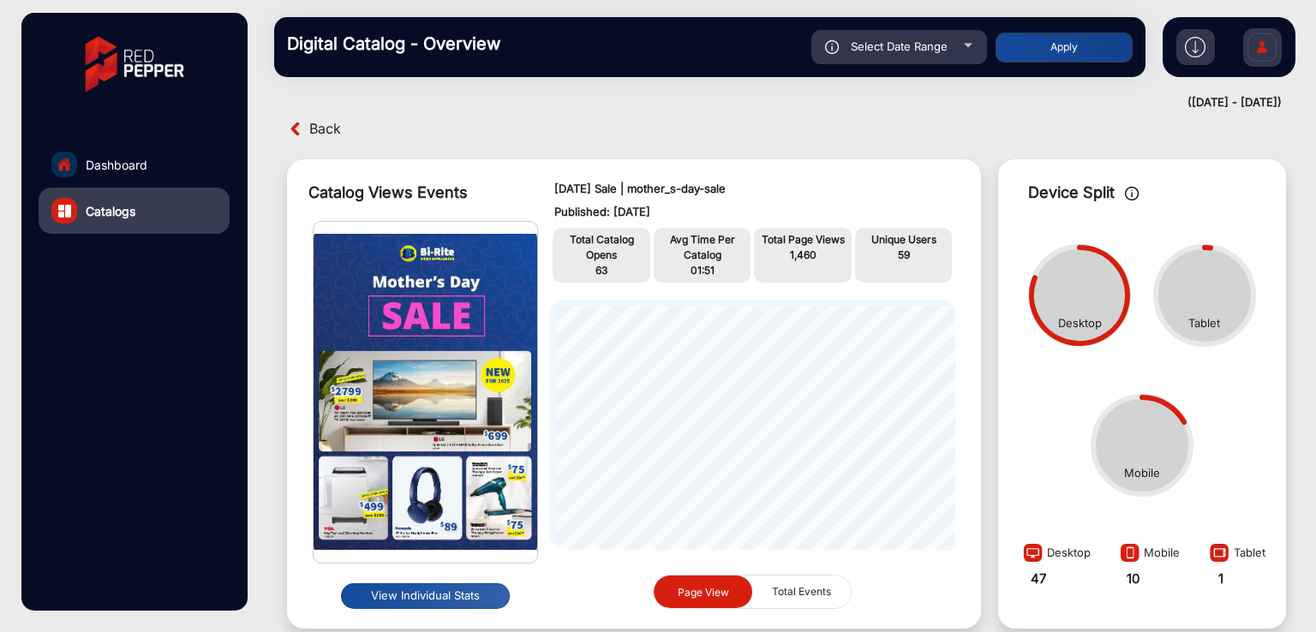
click at [323, 126] on span "Back" at bounding box center [325, 129] width 32 height 27
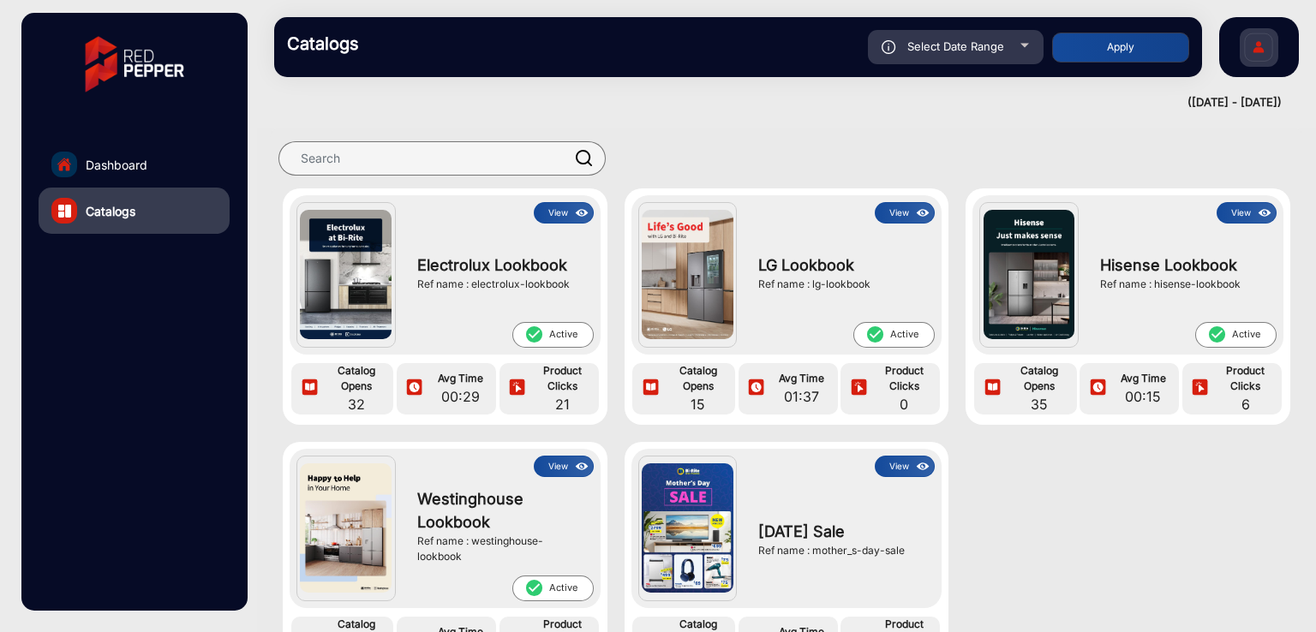
click at [564, 215] on button "View" at bounding box center [564, 212] width 60 height 21
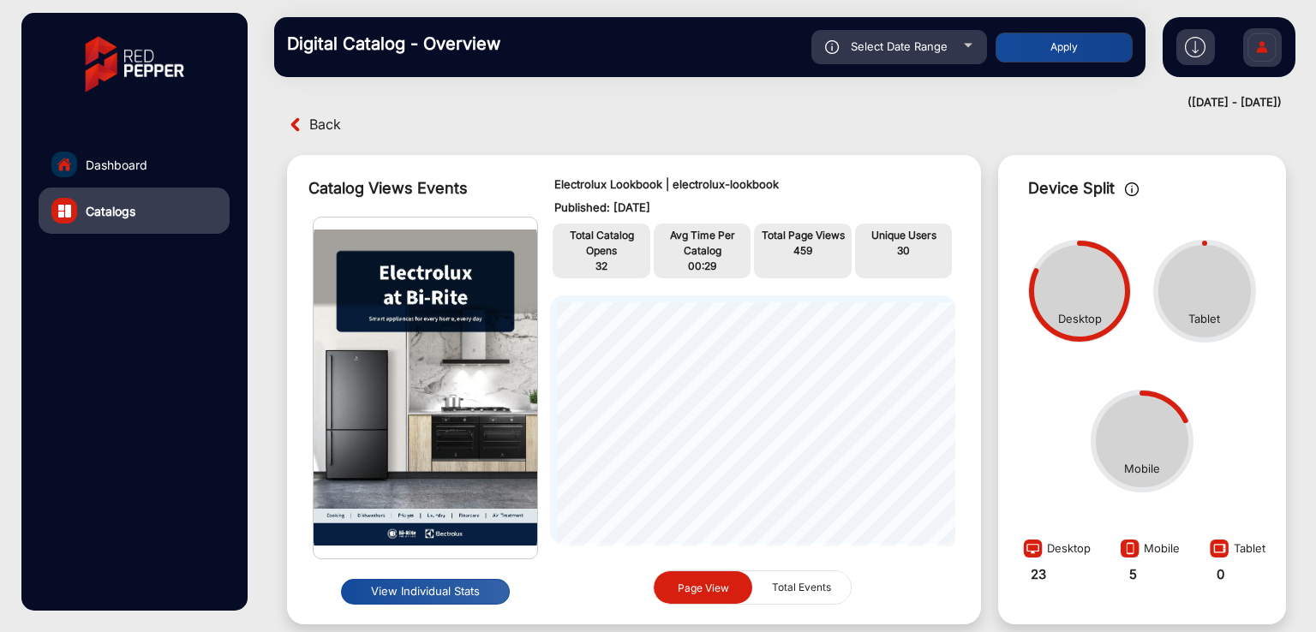
scroll to position [131, 0]
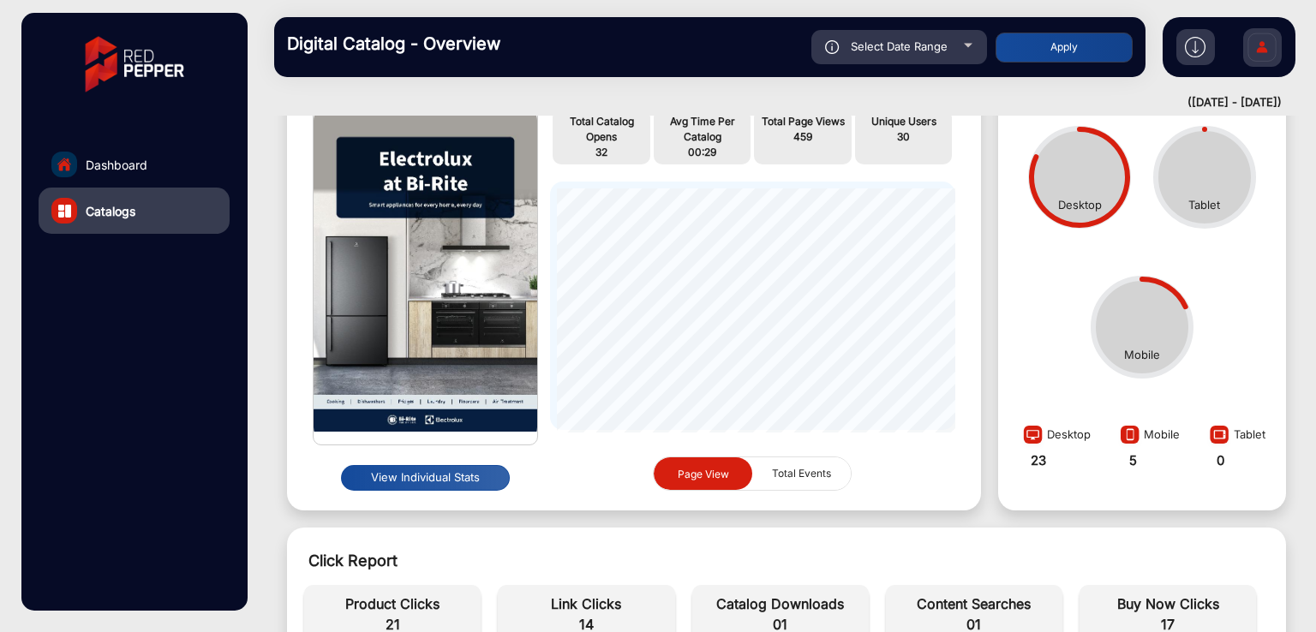
click at [421, 476] on button "View Individual Stats" at bounding box center [425, 478] width 169 height 26
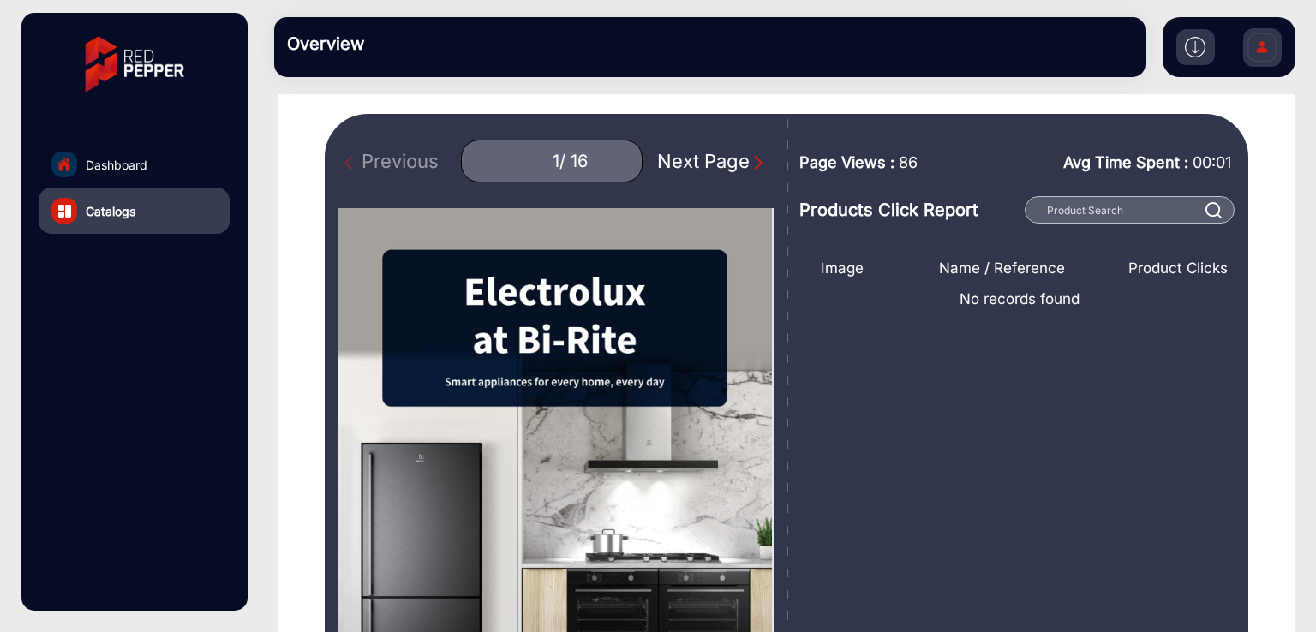
click at [706, 169] on div "Next Page" at bounding box center [712, 161] width 110 height 28
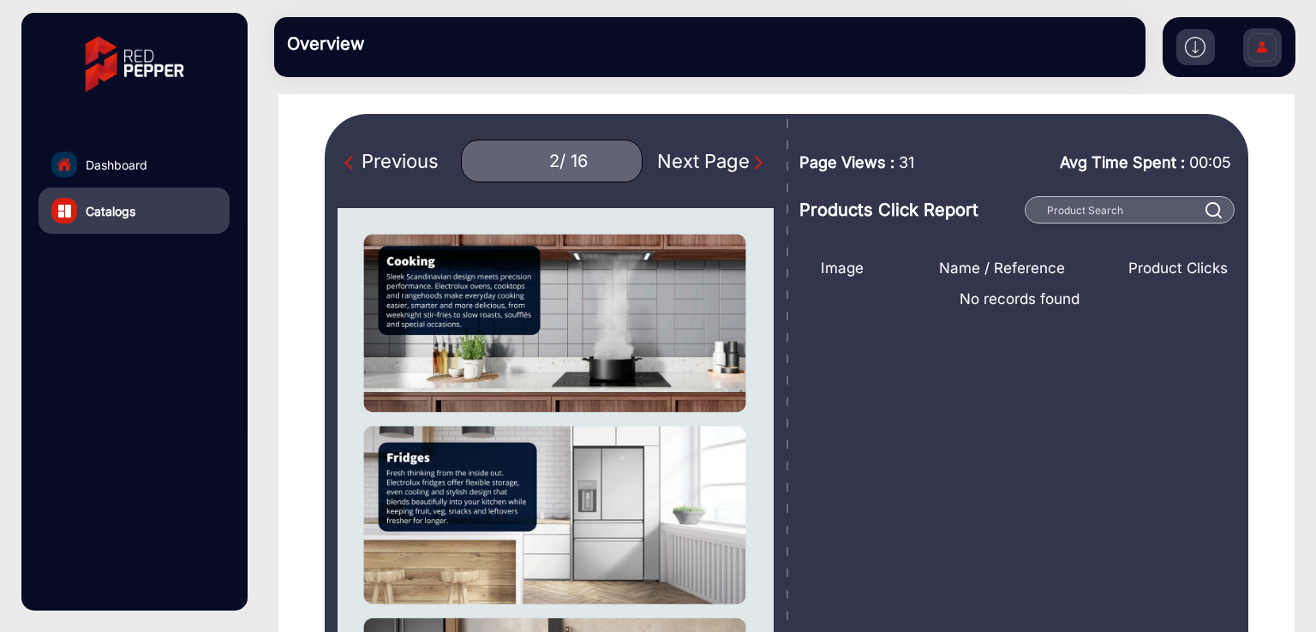
click at [706, 169] on div "Next Page" at bounding box center [712, 161] width 110 height 28
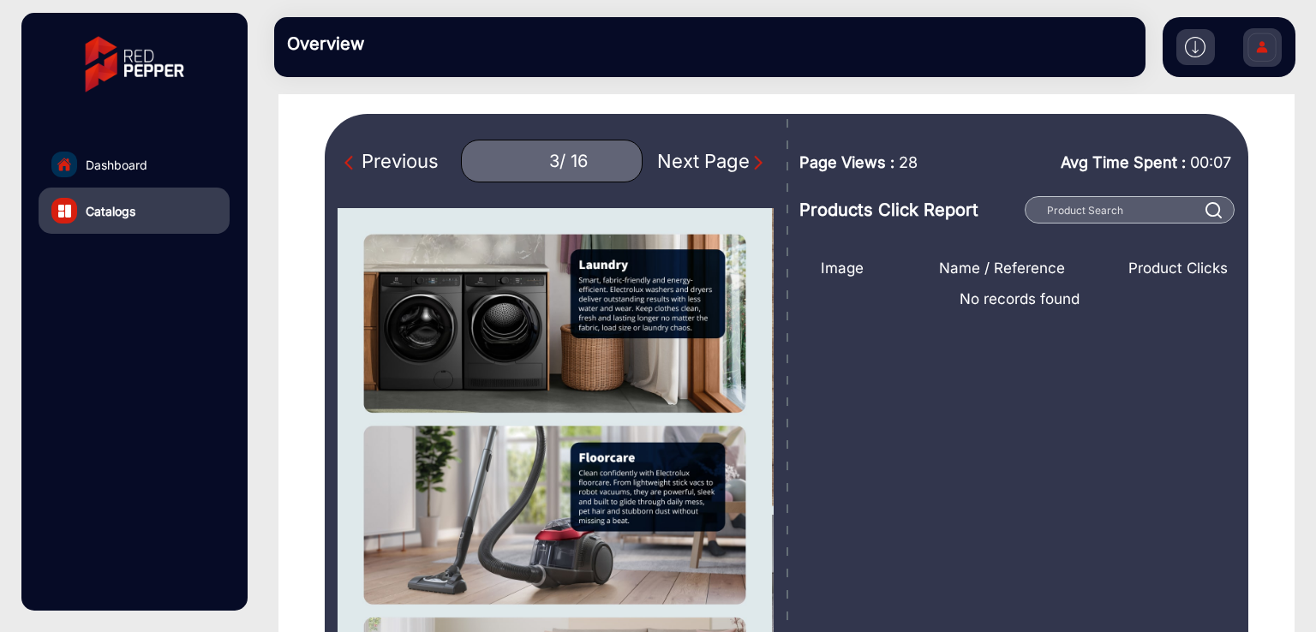
click at [706, 169] on div "Next Page" at bounding box center [712, 161] width 110 height 28
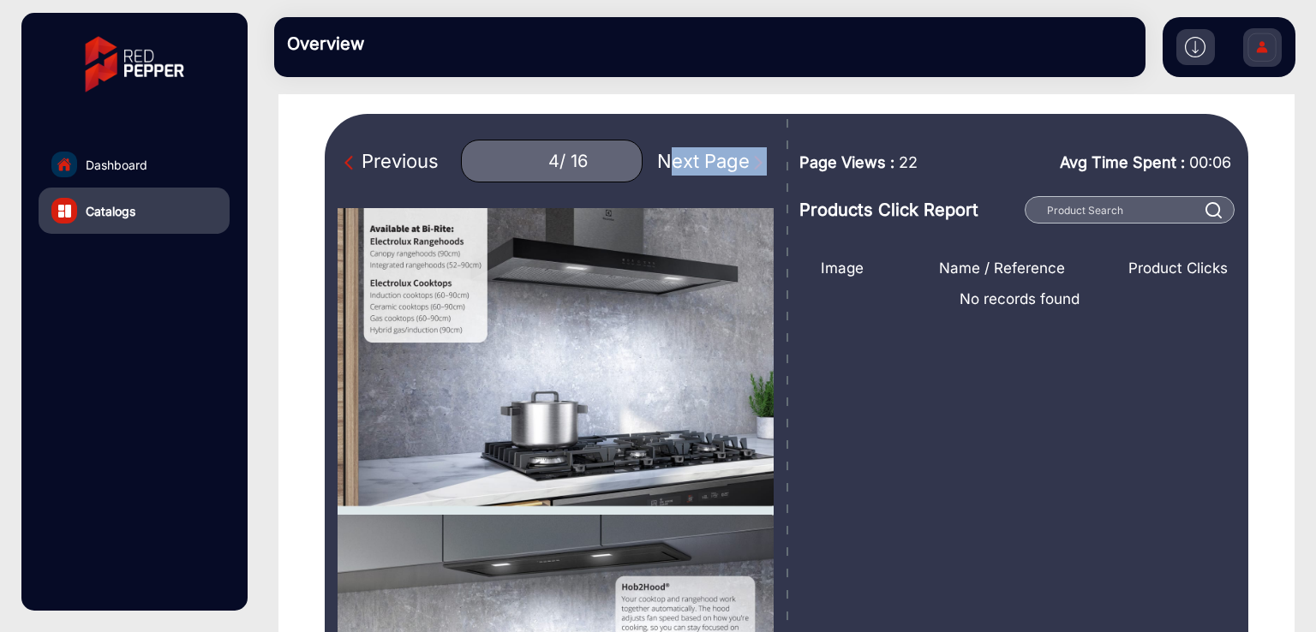
click at [706, 169] on div "Next Page" at bounding box center [712, 161] width 110 height 28
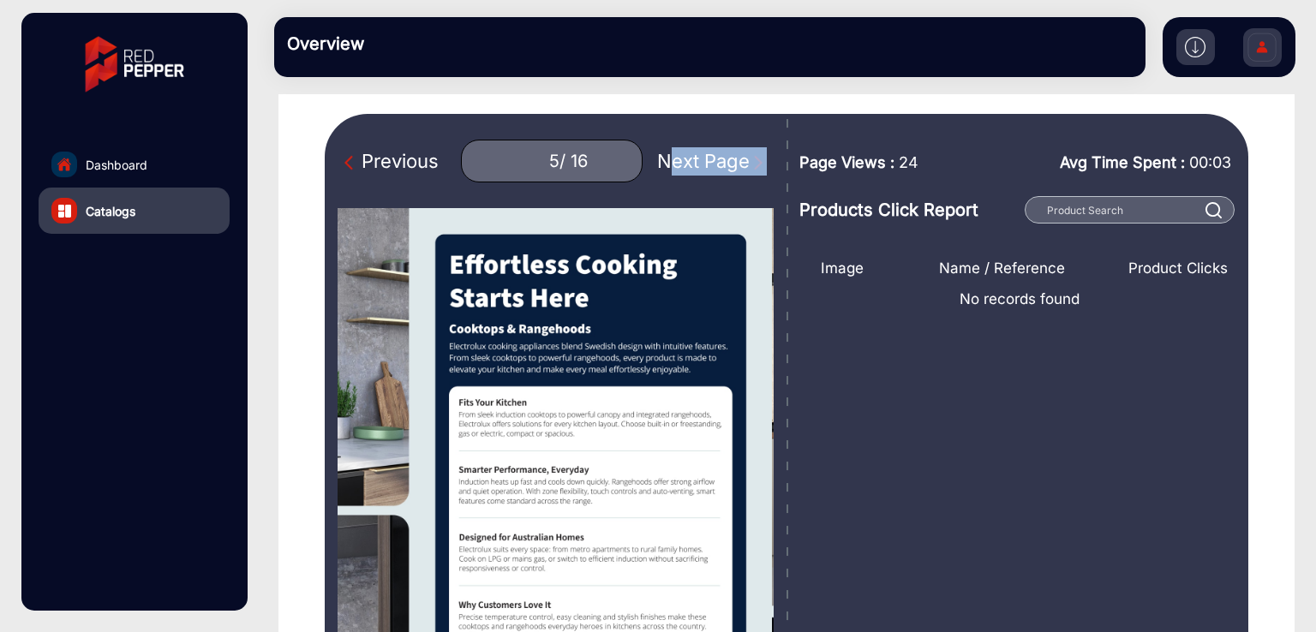
click at [706, 169] on div "Next Page" at bounding box center [712, 161] width 110 height 28
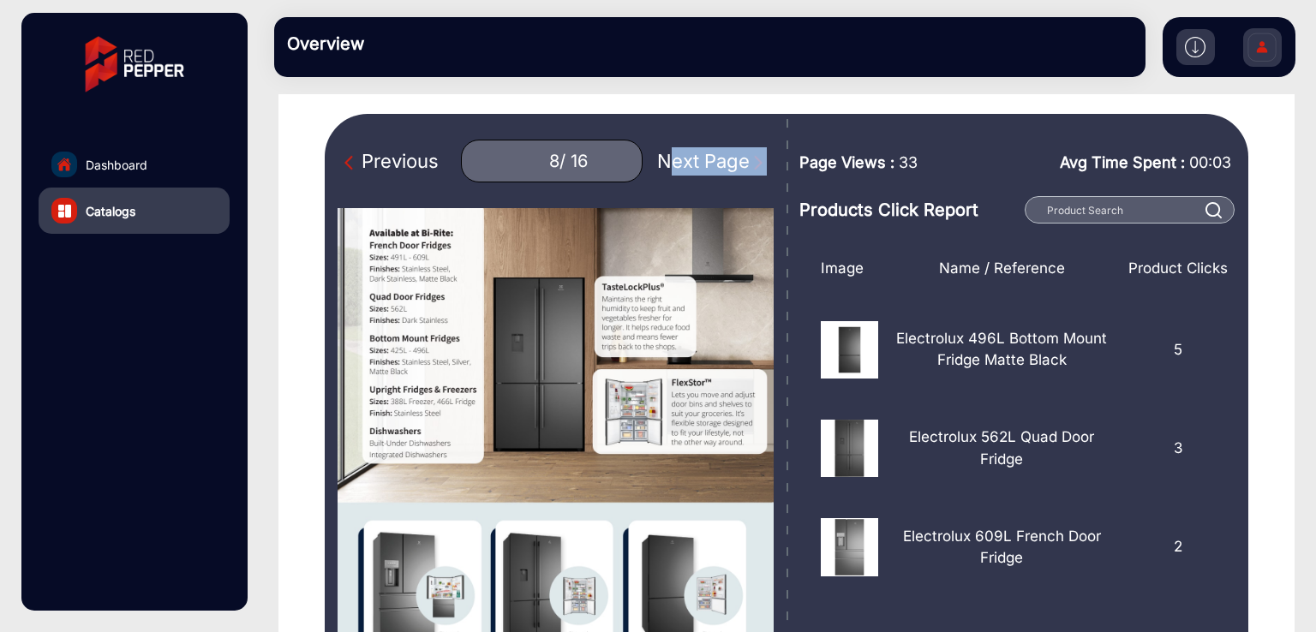
click at [706, 169] on div "Next Page" at bounding box center [712, 161] width 110 height 28
type input "10"
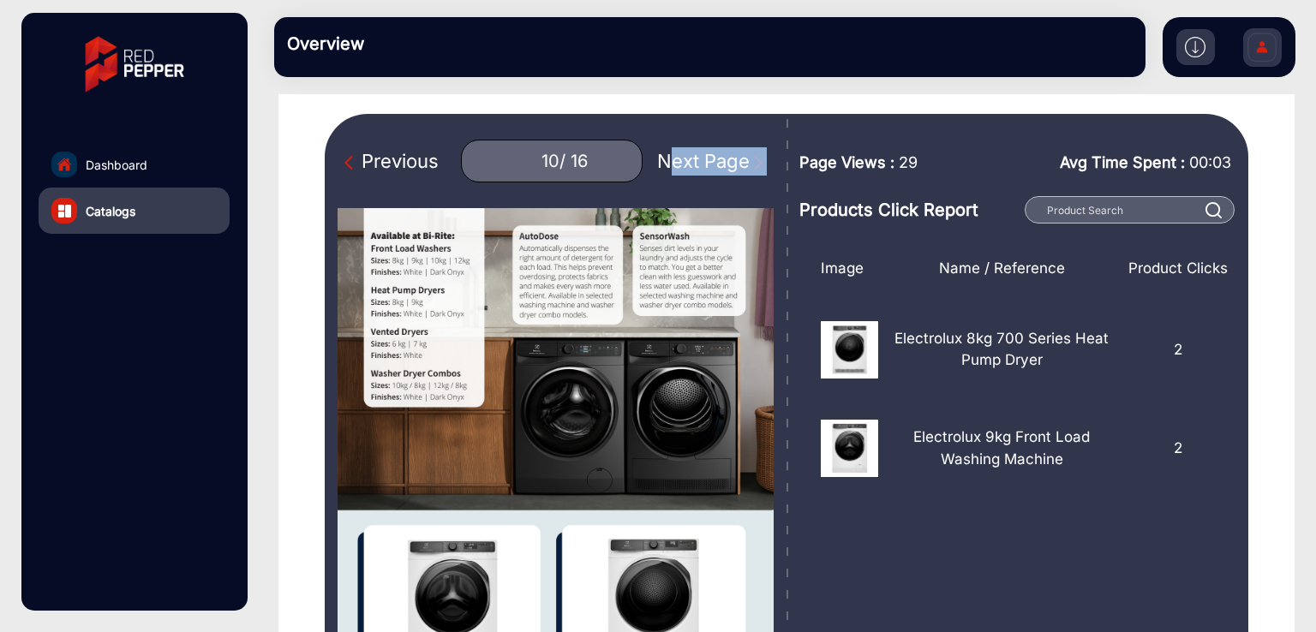
click at [164, 169] on link "Dashboard" at bounding box center [134, 164] width 191 height 46
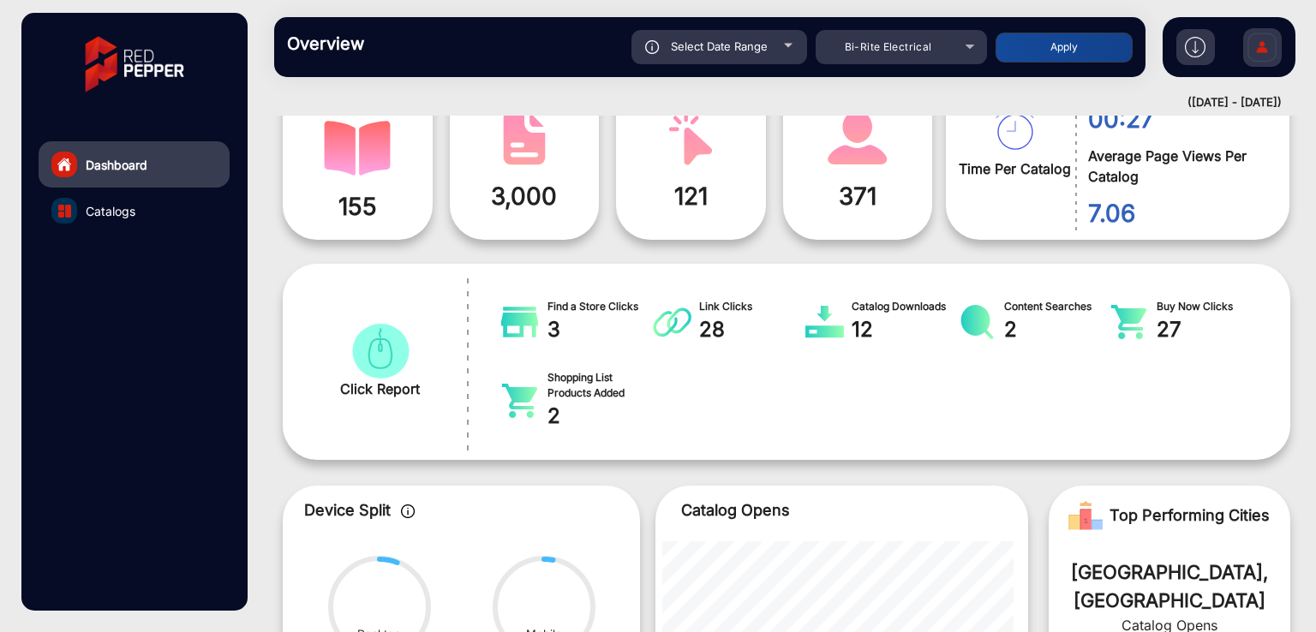
scroll to position [13, 0]
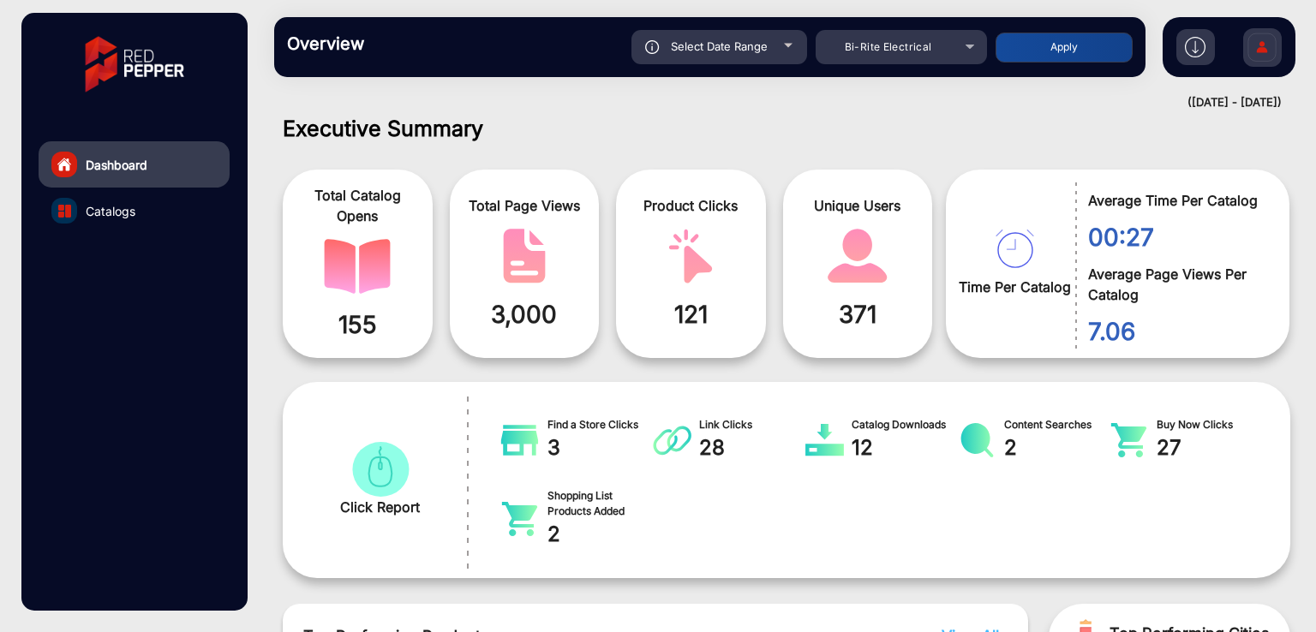
click at [737, 45] on span "Select Date Range" at bounding box center [719, 46] width 97 height 14
type input "[DATE]"
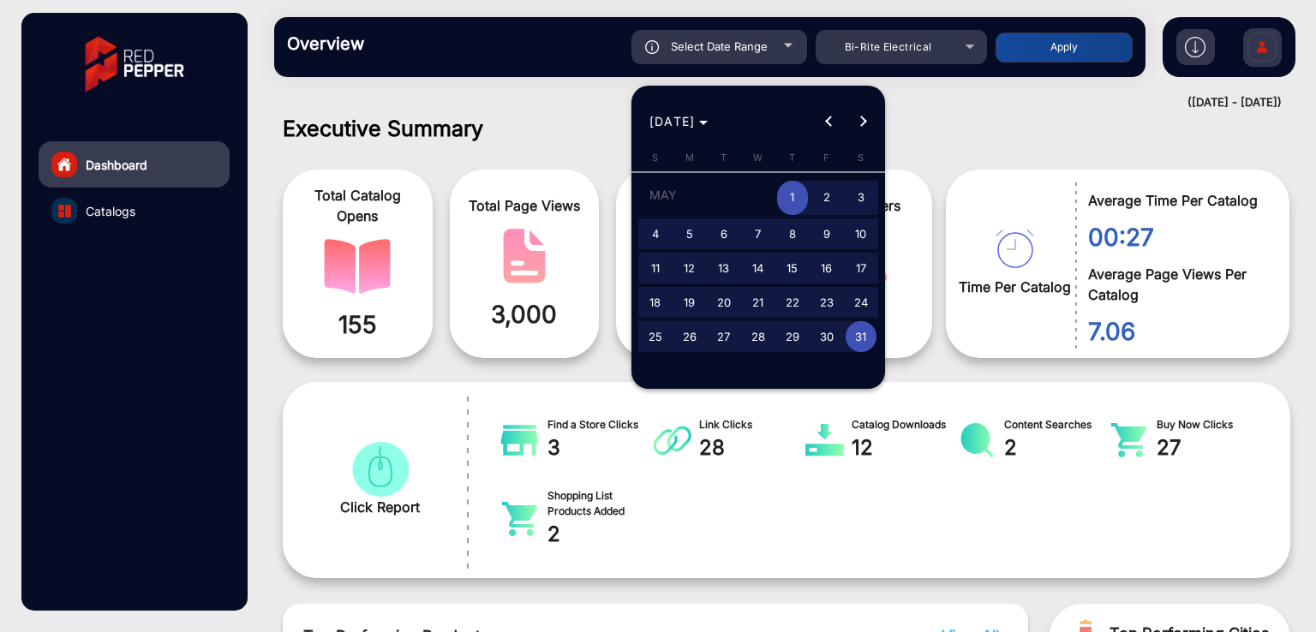
click at [852, 130] on span "Next month" at bounding box center [862, 121] width 34 height 34
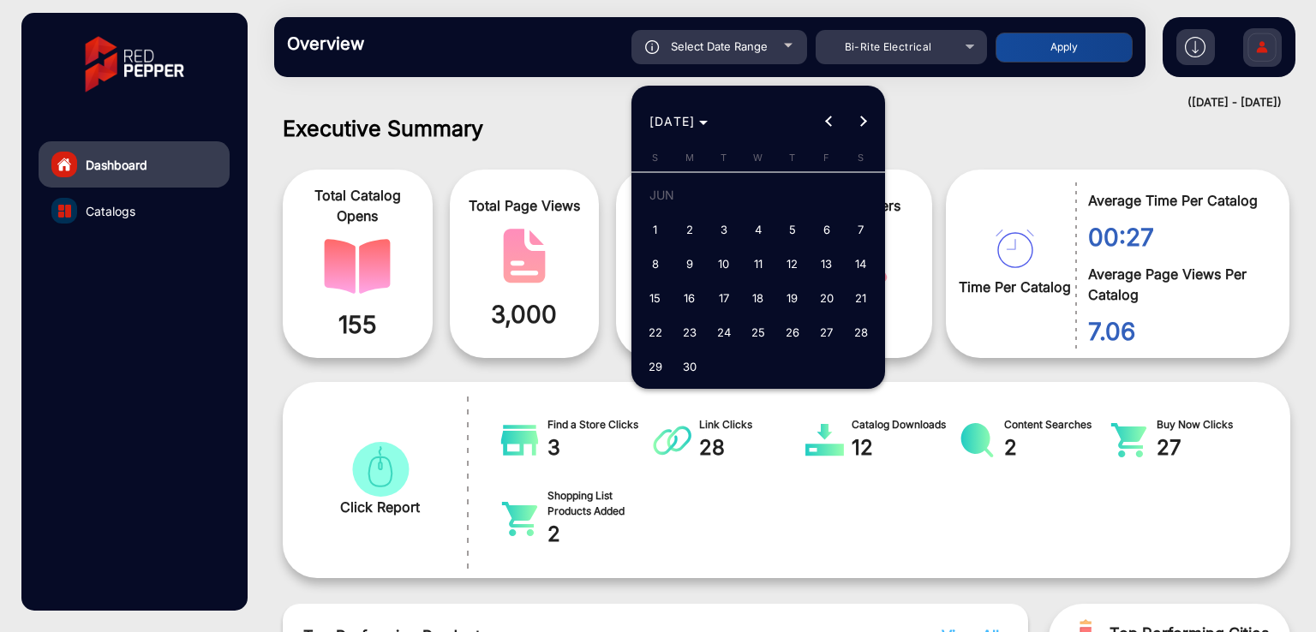
click at [659, 230] on span "1" at bounding box center [655, 229] width 31 height 31
type input "[DATE]"
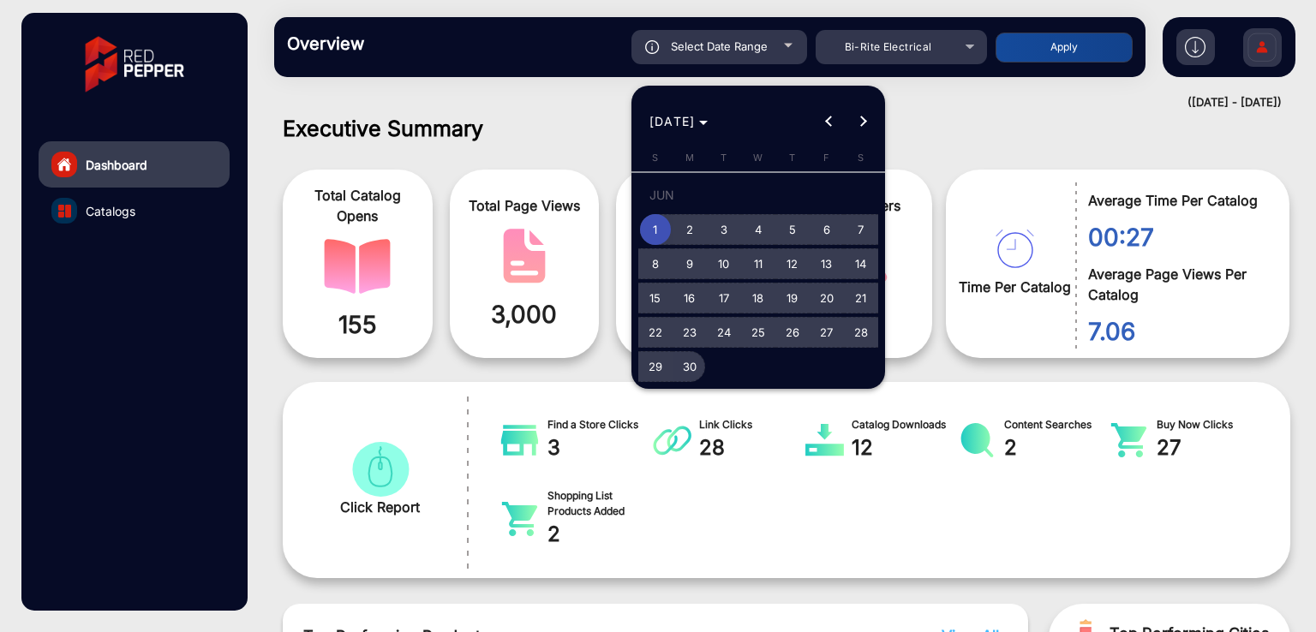
click at [680, 364] on span "30" at bounding box center [689, 366] width 31 height 31
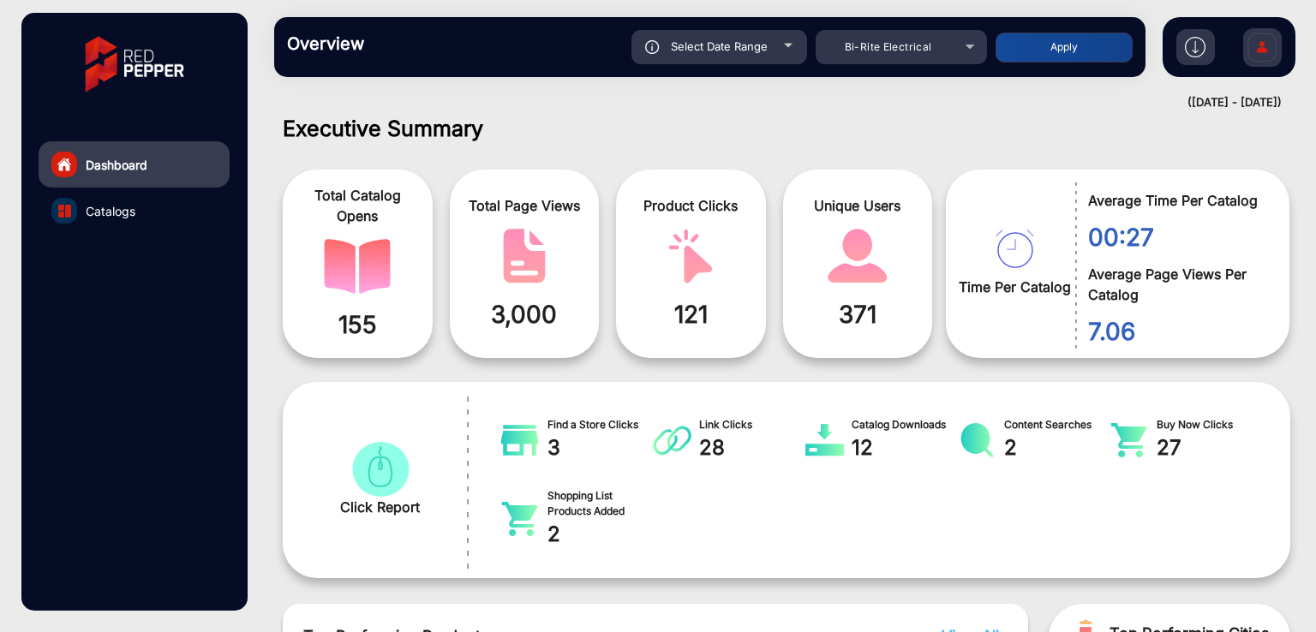
type input "[DATE]"
click at [1065, 47] on button "Apply" at bounding box center [1063, 48] width 137 height 30
type input "[DATE]"
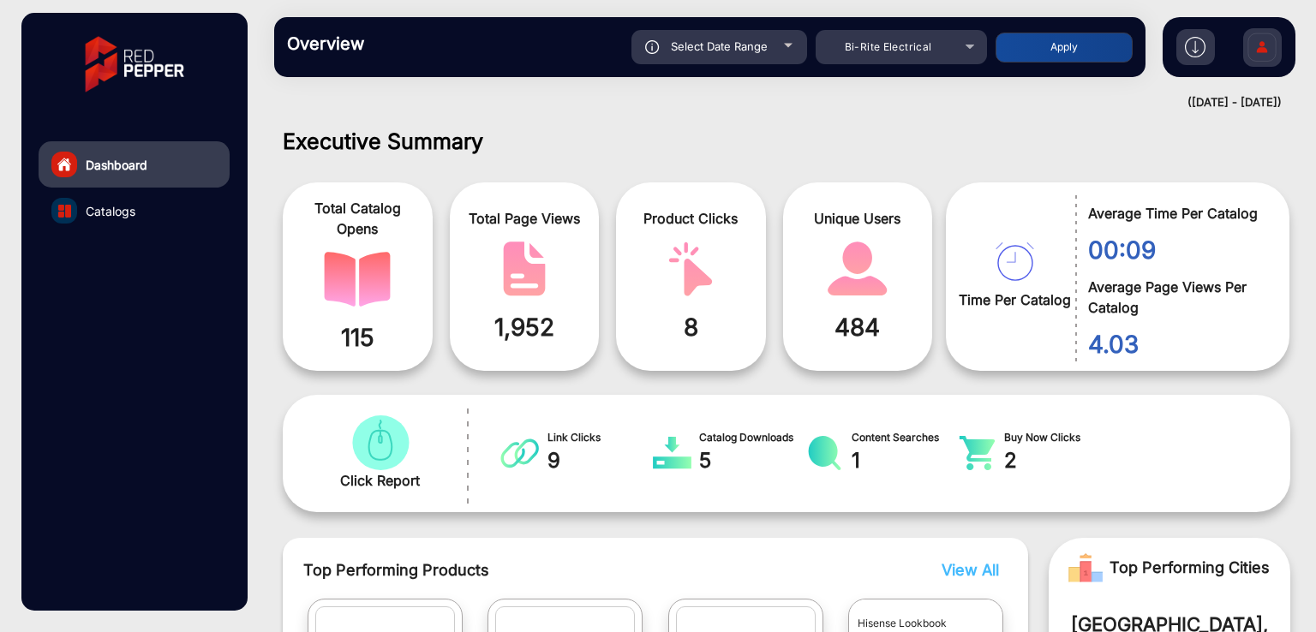
scroll to position [228, 0]
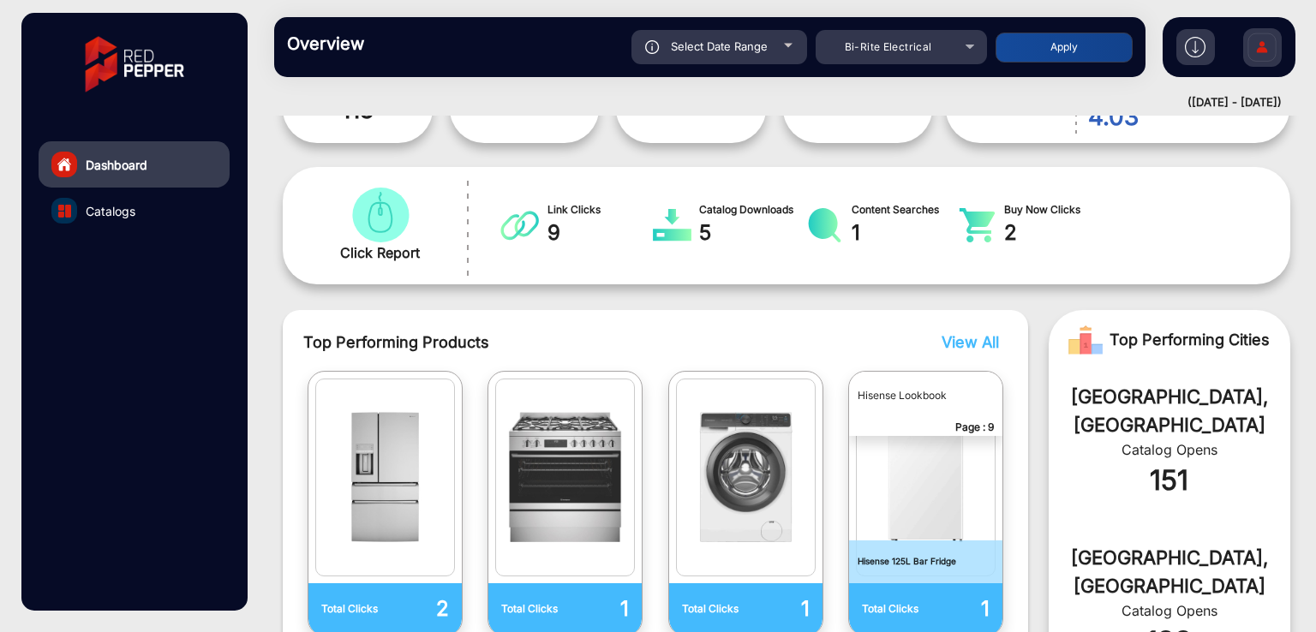
click at [979, 342] on span "View All" at bounding box center [969, 342] width 57 height 18
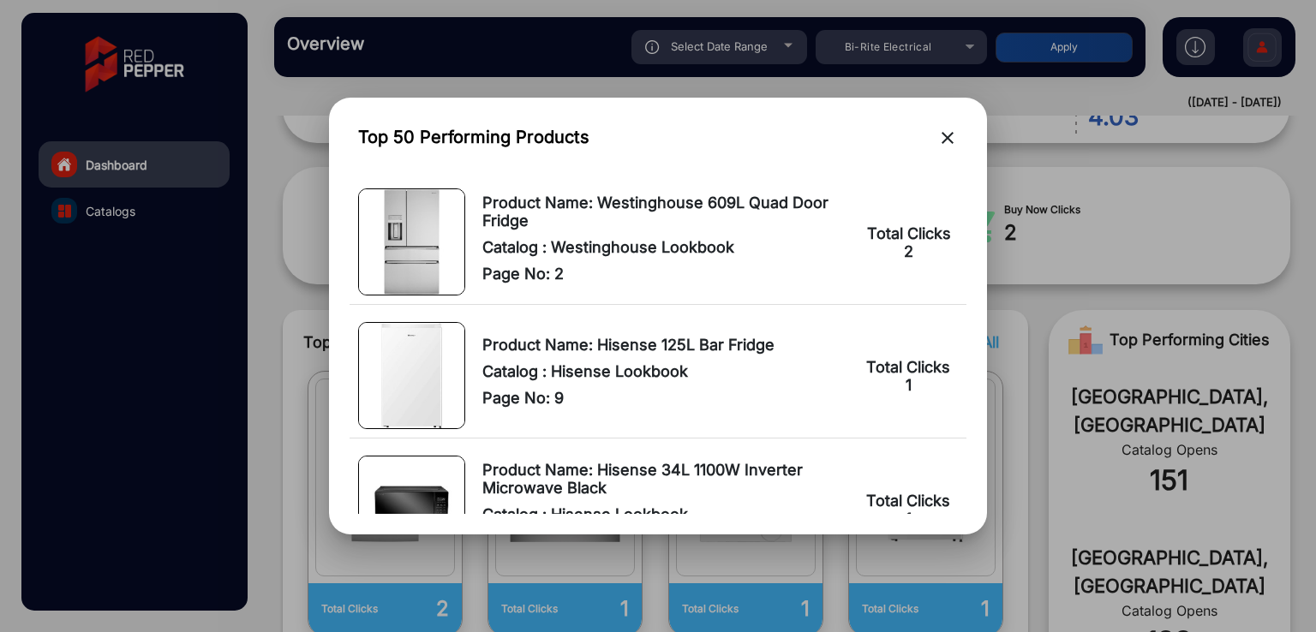
drag, startPoint x: 897, startPoint y: 384, endPoint x: 918, endPoint y: 385, distance: 21.4
click at [918, 385] on td "Total Clicks 1" at bounding box center [910, 375] width 112 height 125
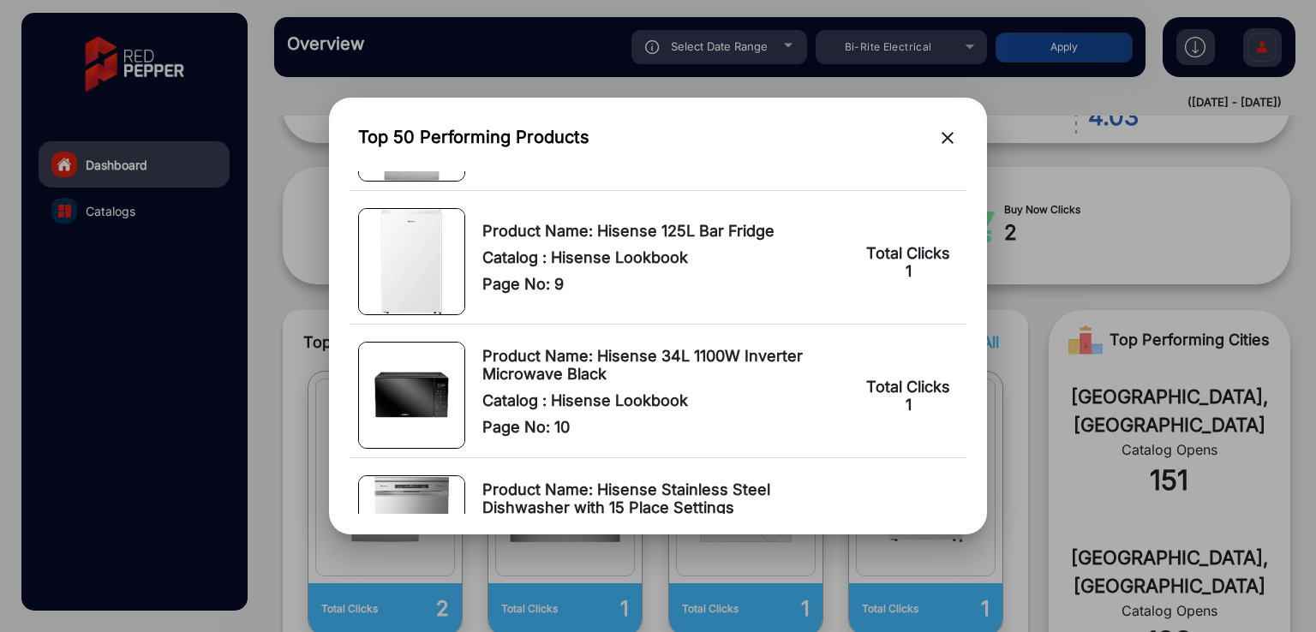
drag, startPoint x: 898, startPoint y: 402, endPoint x: 925, endPoint y: 402, distance: 26.6
click at [925, 402] on td "Total Clicks 1" at bounding box center [910, 395] width 112 height 125
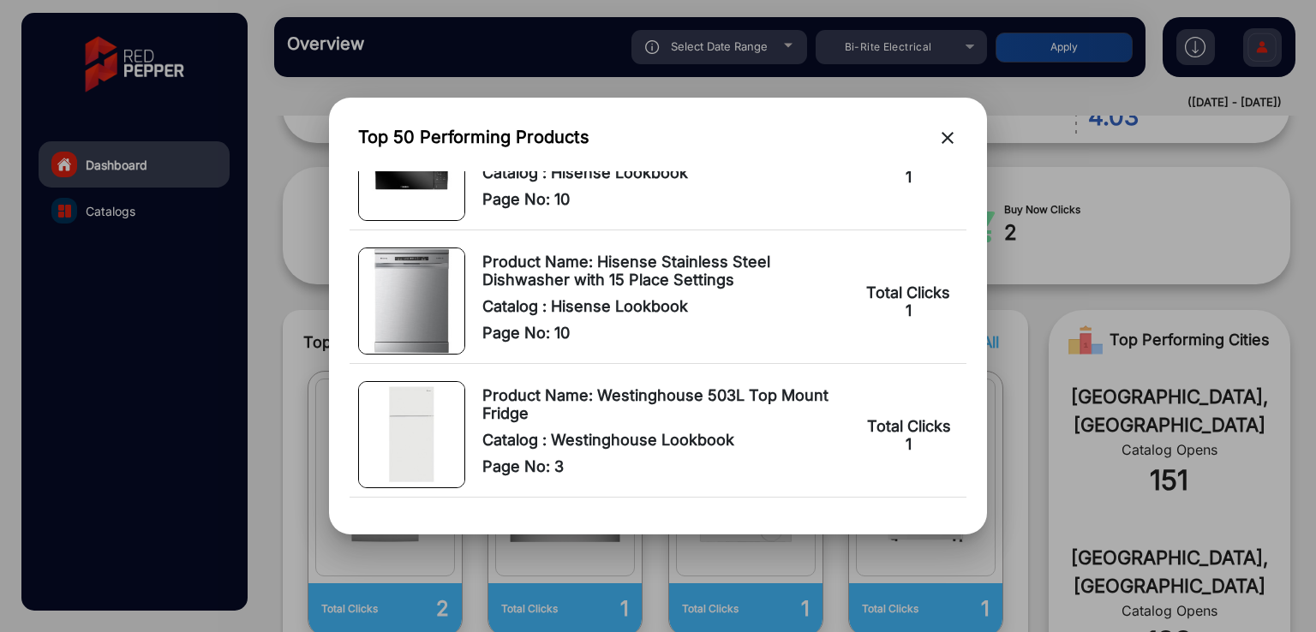
scroll to position [343, 0]
drag, startPoint x: 898, startPoint y: 308, endPoint x: 950, endPoint y: 307, distance: 51.4
click at [950, 307] on td "Total Clicks 1" at bounding box center [910, 300] width 111 height 125
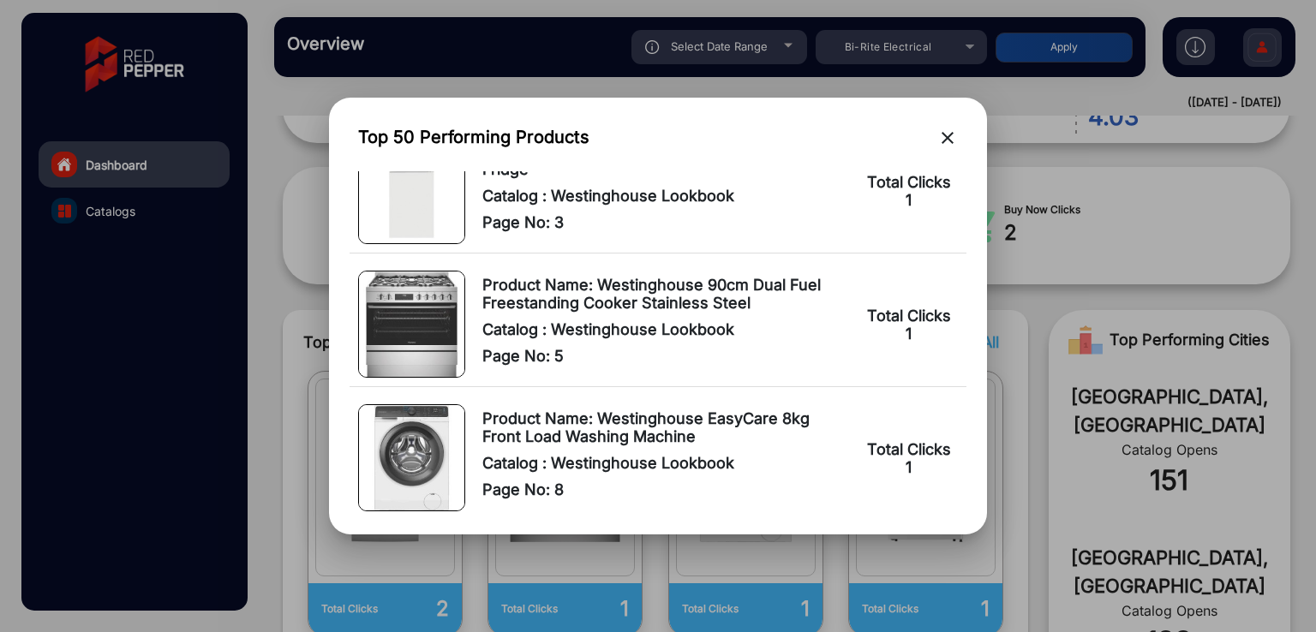
scroll to position [600, 0]
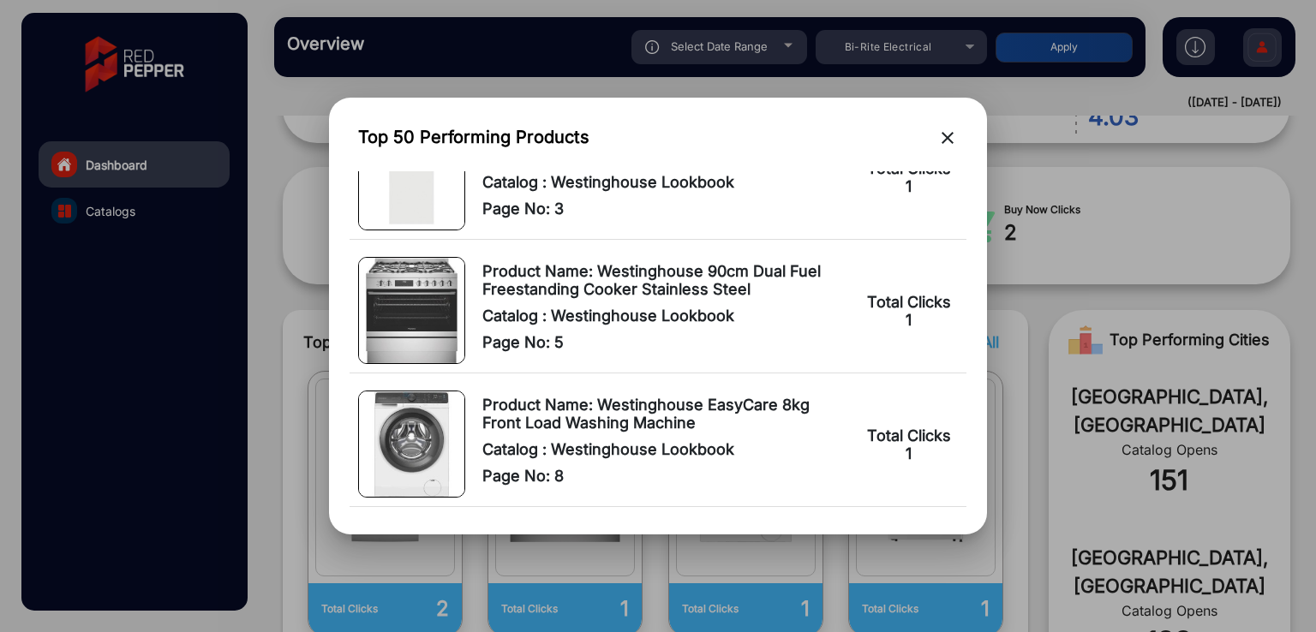
click at [942, 141] on mat-icon "close" at bounding box center [947, 138] width 21 height 21
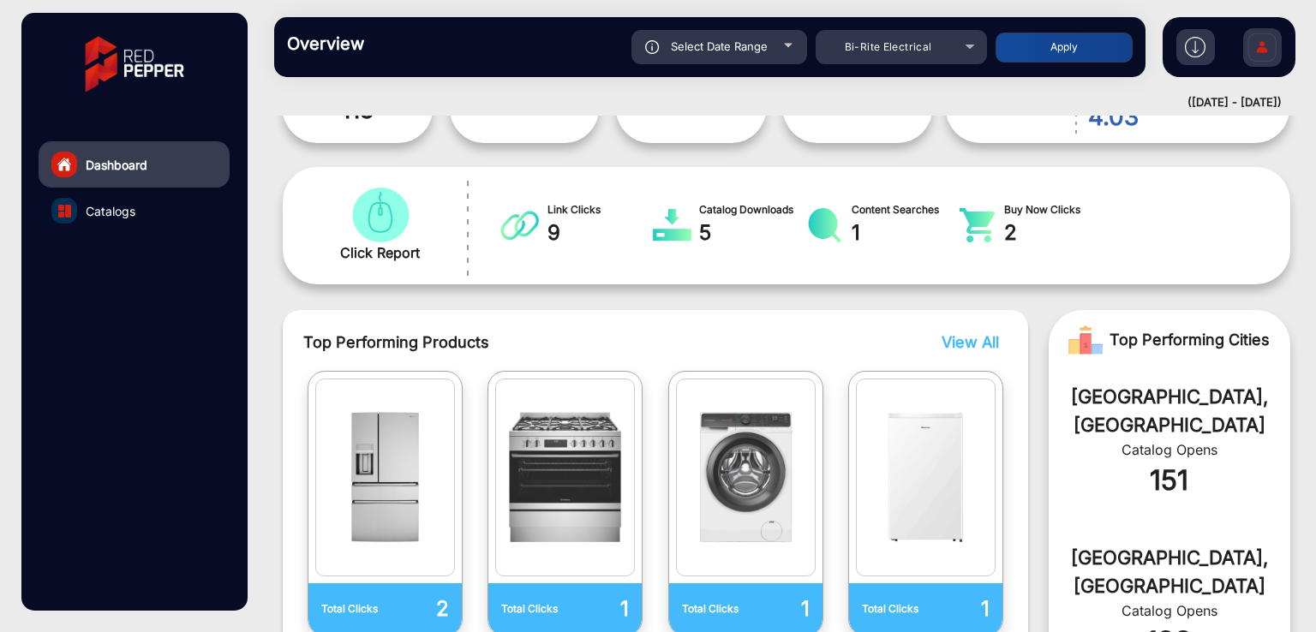
scroll to position [0, 0]
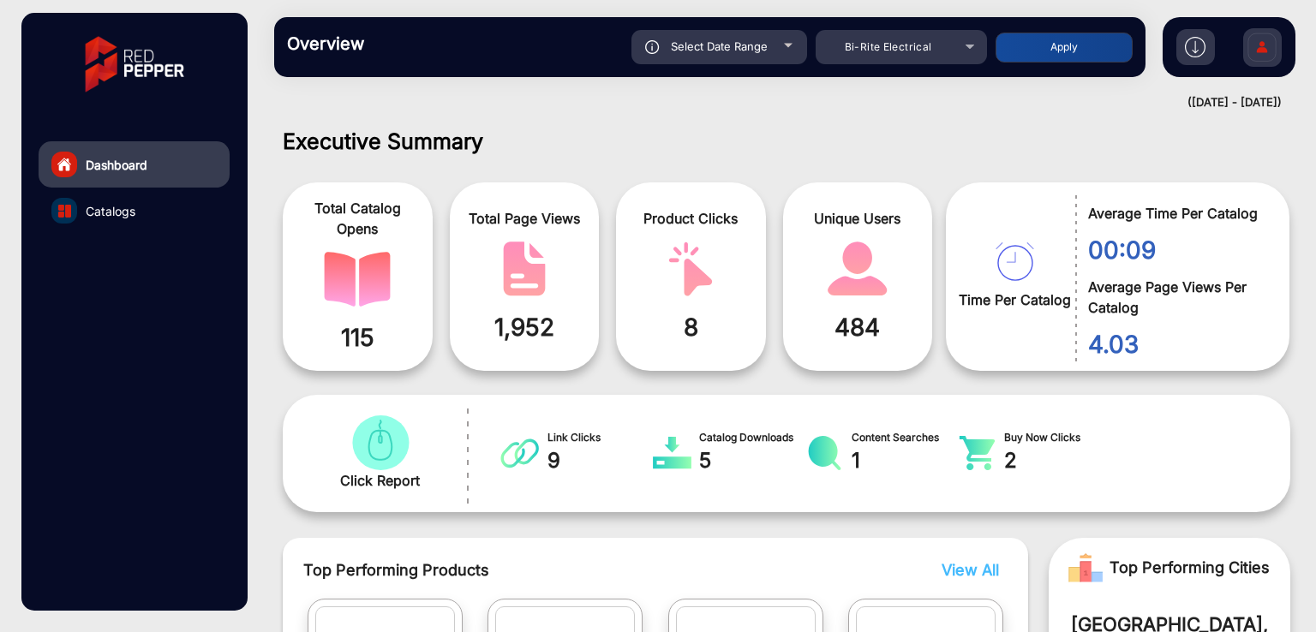
click at [697, 54] on div "Select Date Range" at bounding box center [719, 47] width 176 height 34
type input "[DATE]"
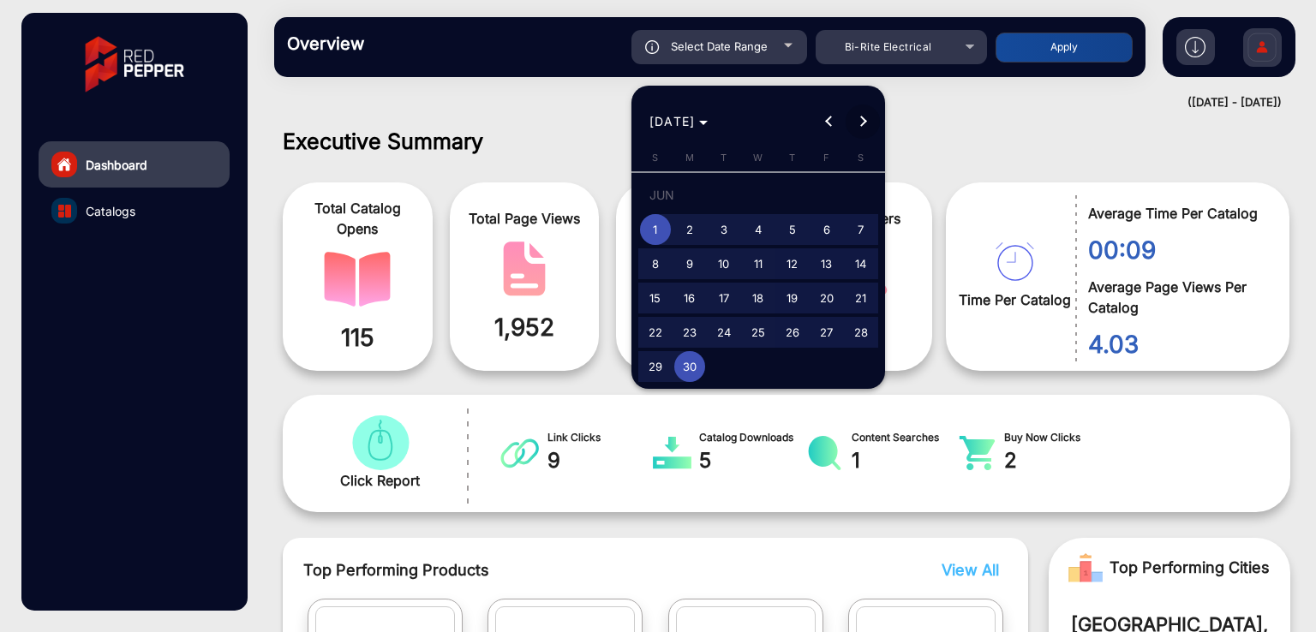
click at [865, 119] on button "Next month" at bounding box center [862, 121] width 34 height 34
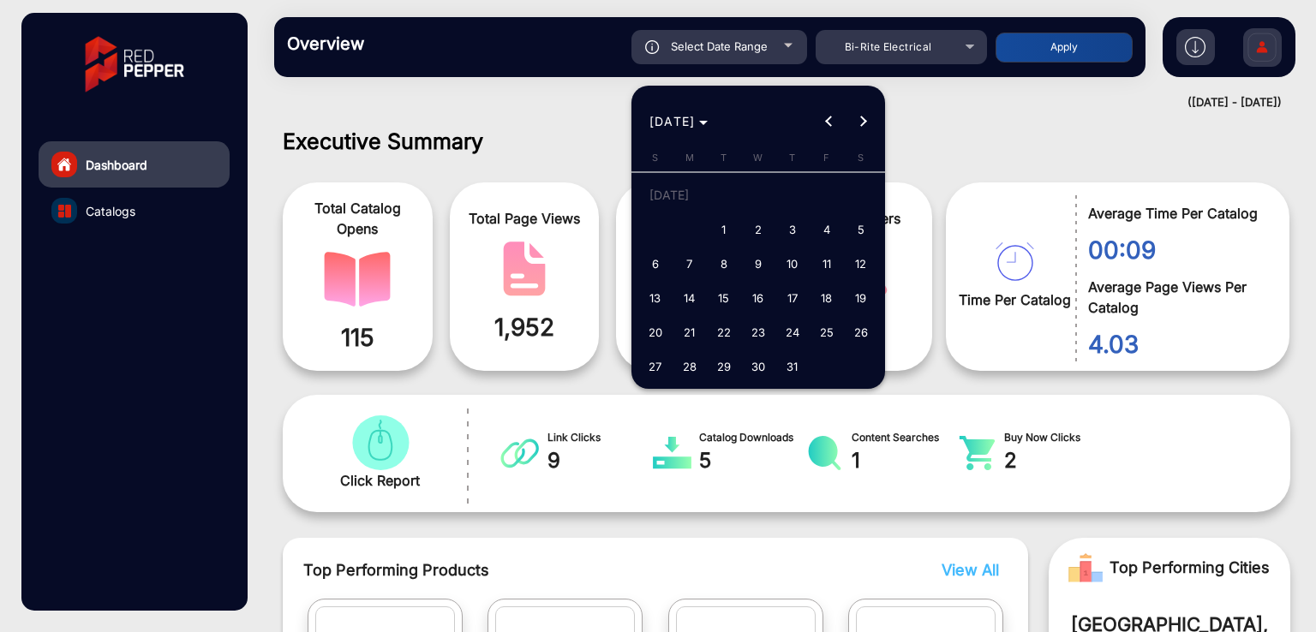
click at [726, 224] on span "1" at bounding box center [723, 229] width 31 height 31
type input "[DATE]"
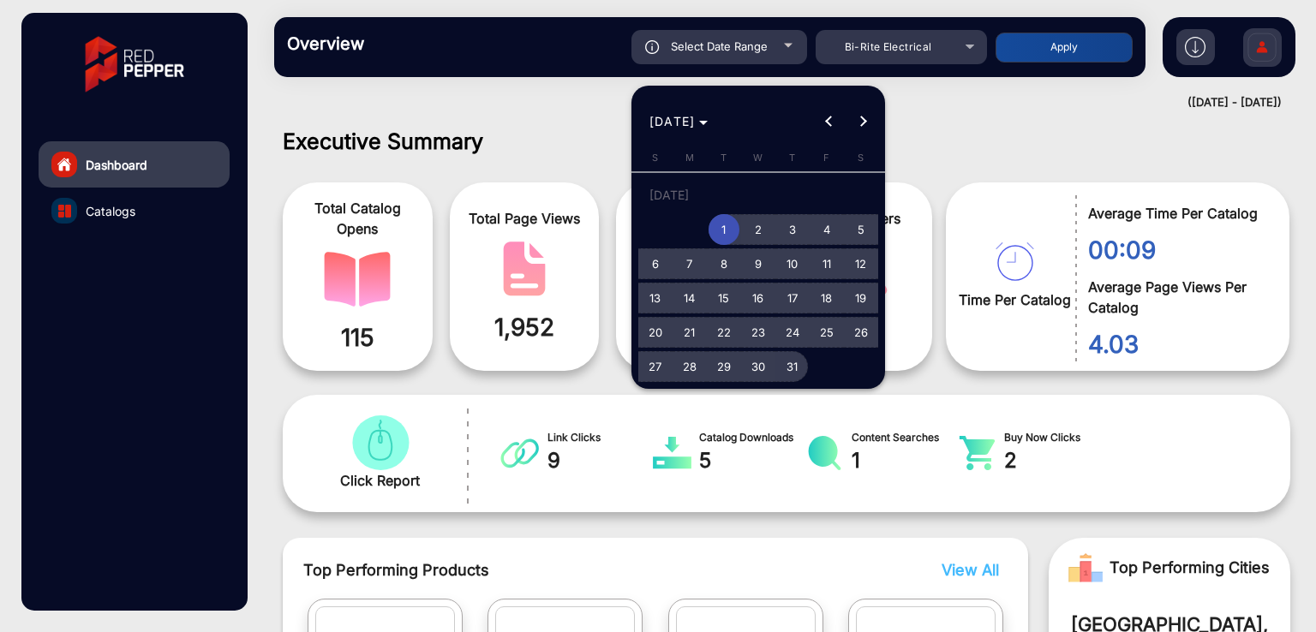
click at [785, 362] on span "31" at bounding box center [792, 366] width 31 height 31
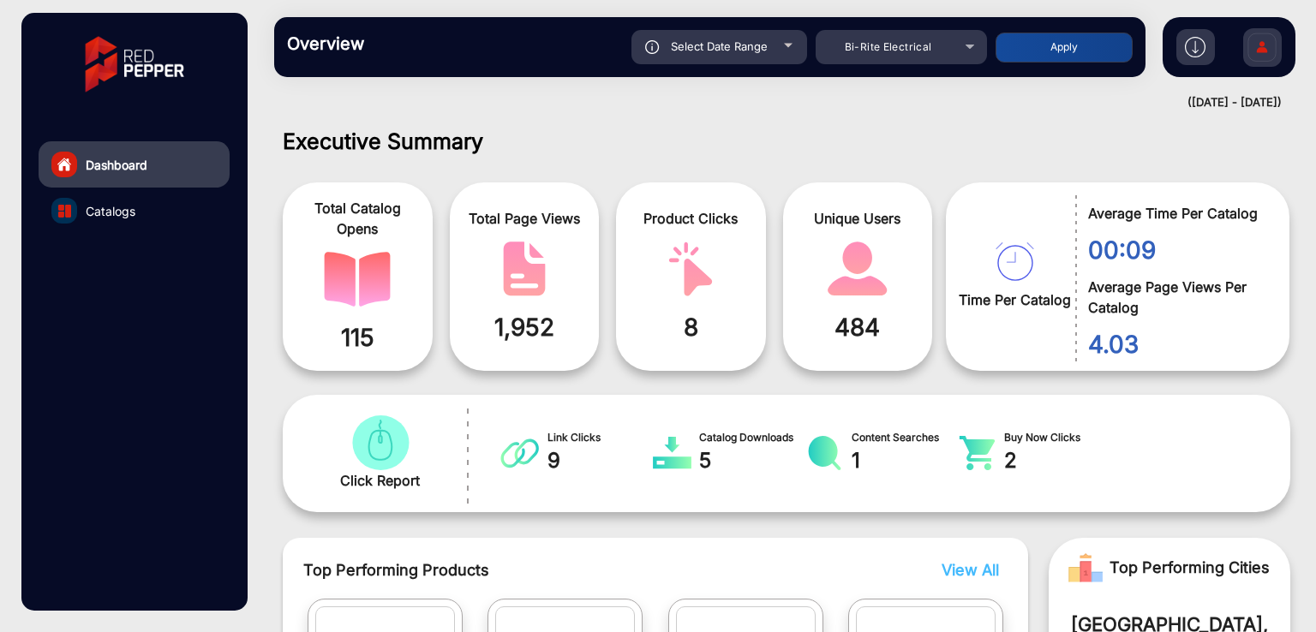
type input "[DATE]"
click at [1014, 43] on button "Apply" at bounding box center [1063, 48] width 137 height 30
type input "[DATE]"
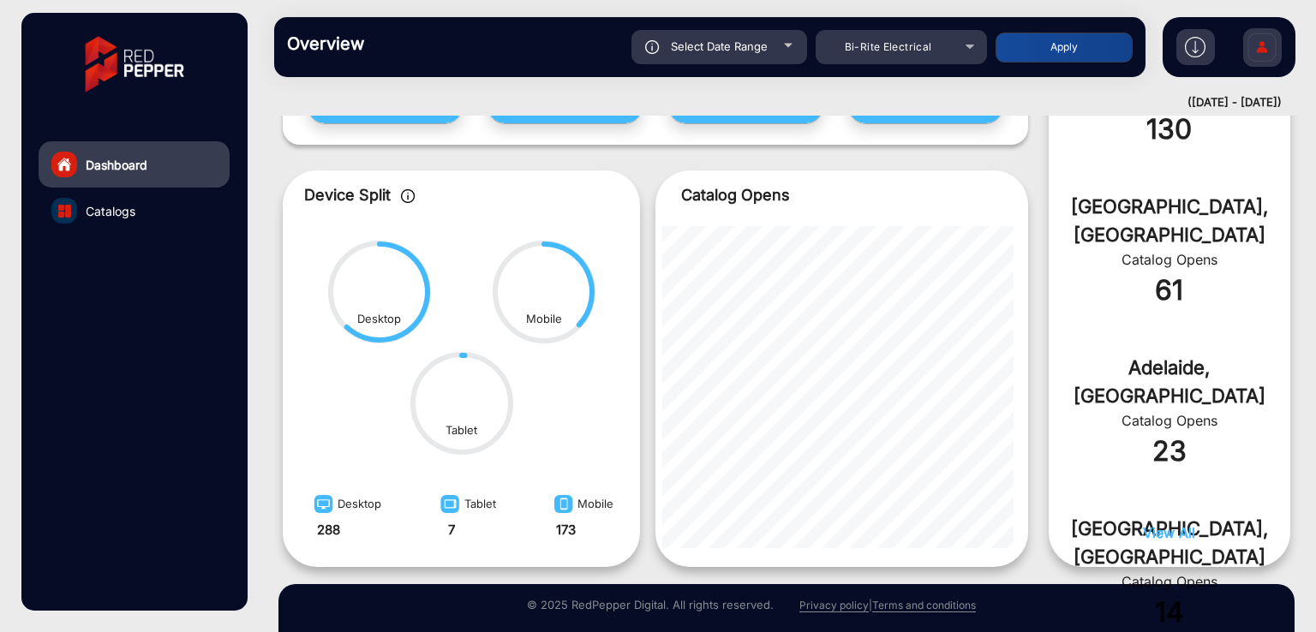
scroll to position [785, 0]
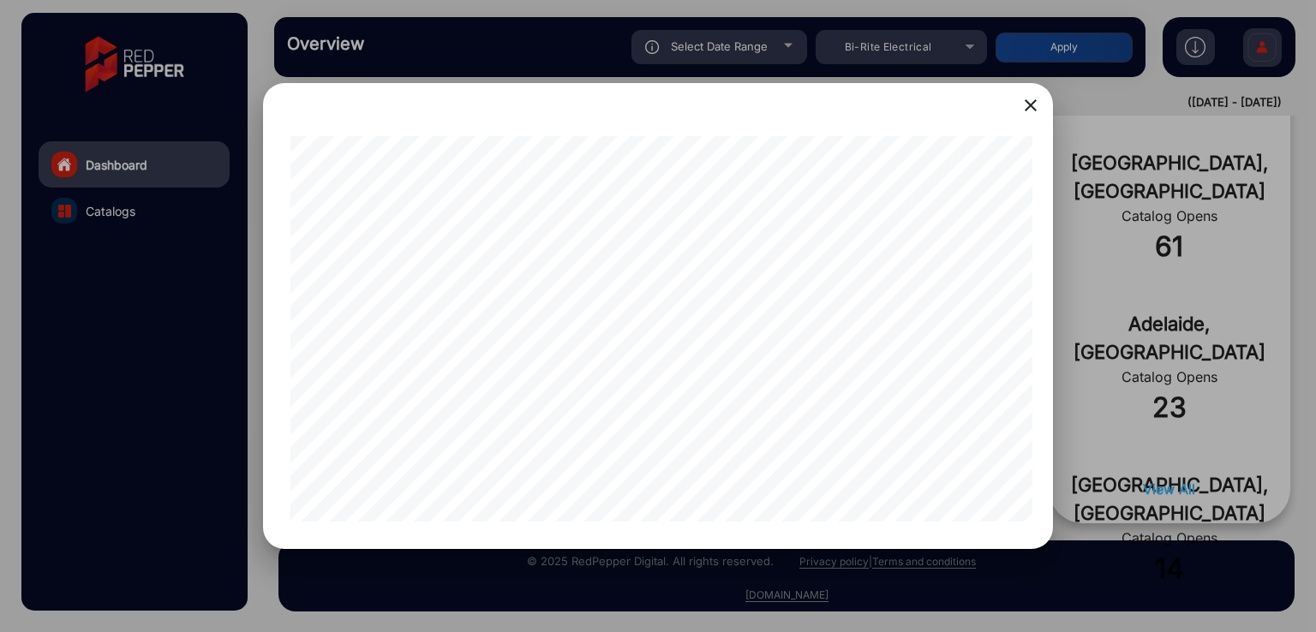
drag, startPoint x: 743, startPoint y: 524, endPoint x: 783, endPoint y: 526, distance: 39.4
click at [783, 526] on div at bounding box center [657, 328] width 749 height 399
click at [1076, 279] on div at bounding box center [658, 316] width 1316 height 632
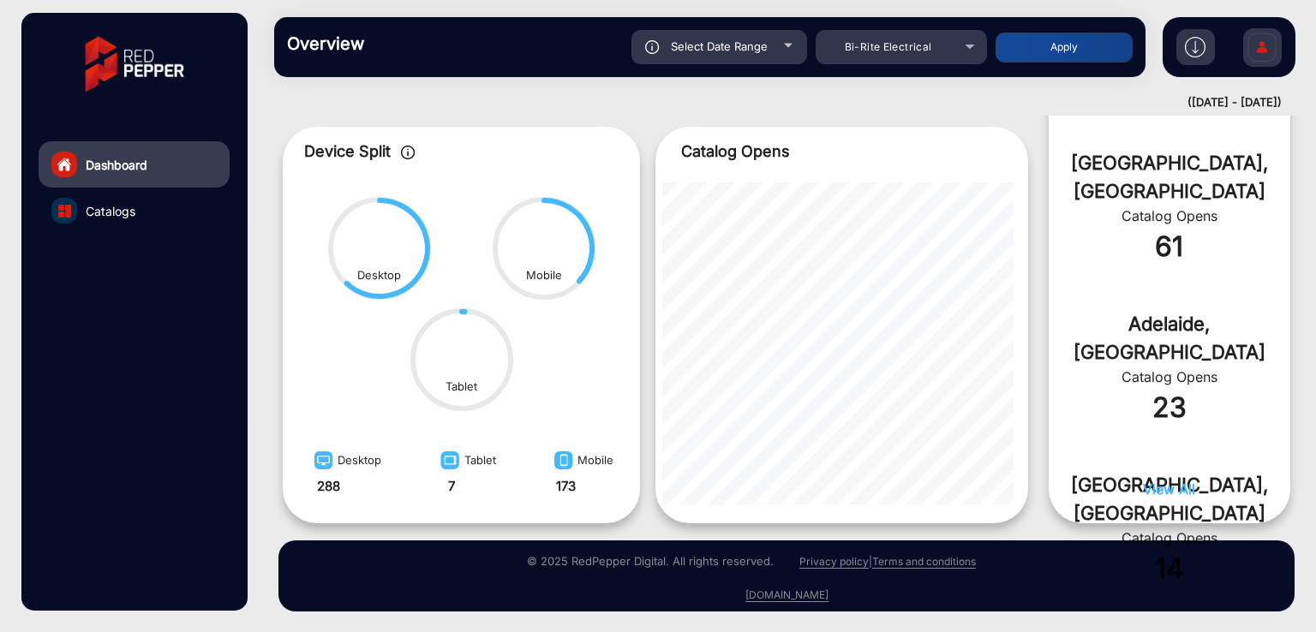
click at [730, 56] on div "Select Date Range" at bounding box center [719, 47] width 176 height 34
type input "[DATE]"
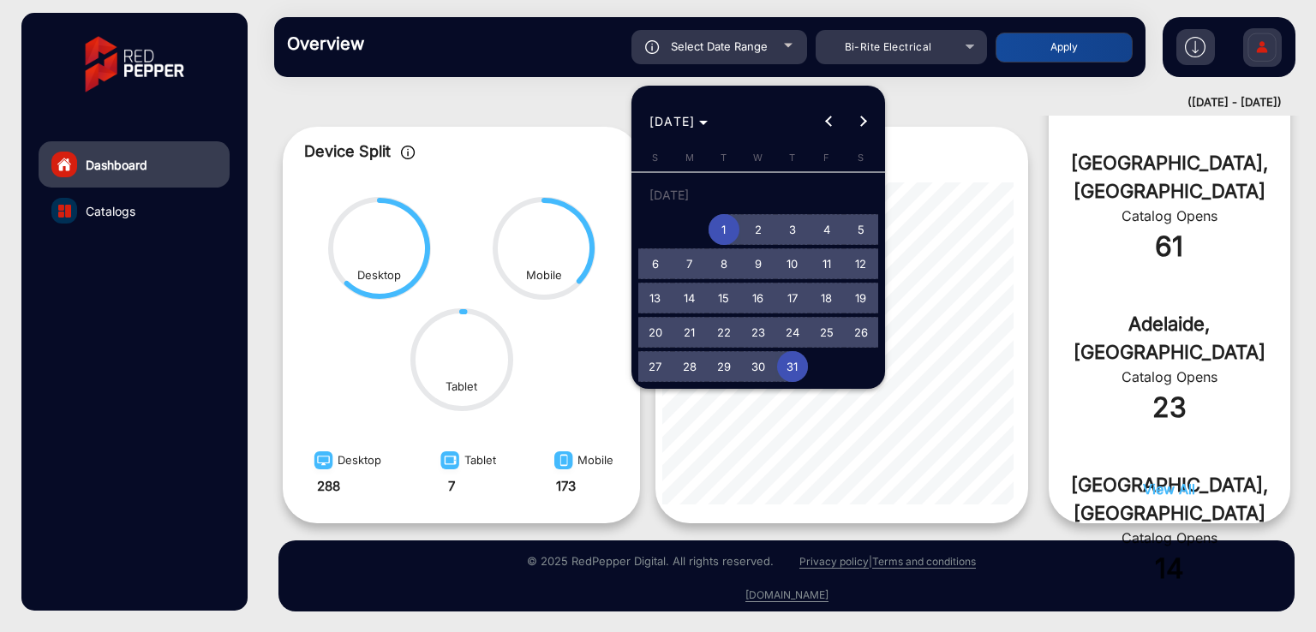
click at [794, 366] on span "31" at bounding box center [792, 366] width 31 height 31
type input "[DATE]"
click at [794, 366] on span "31" at bounding box center [792, 366] width 31 height 31
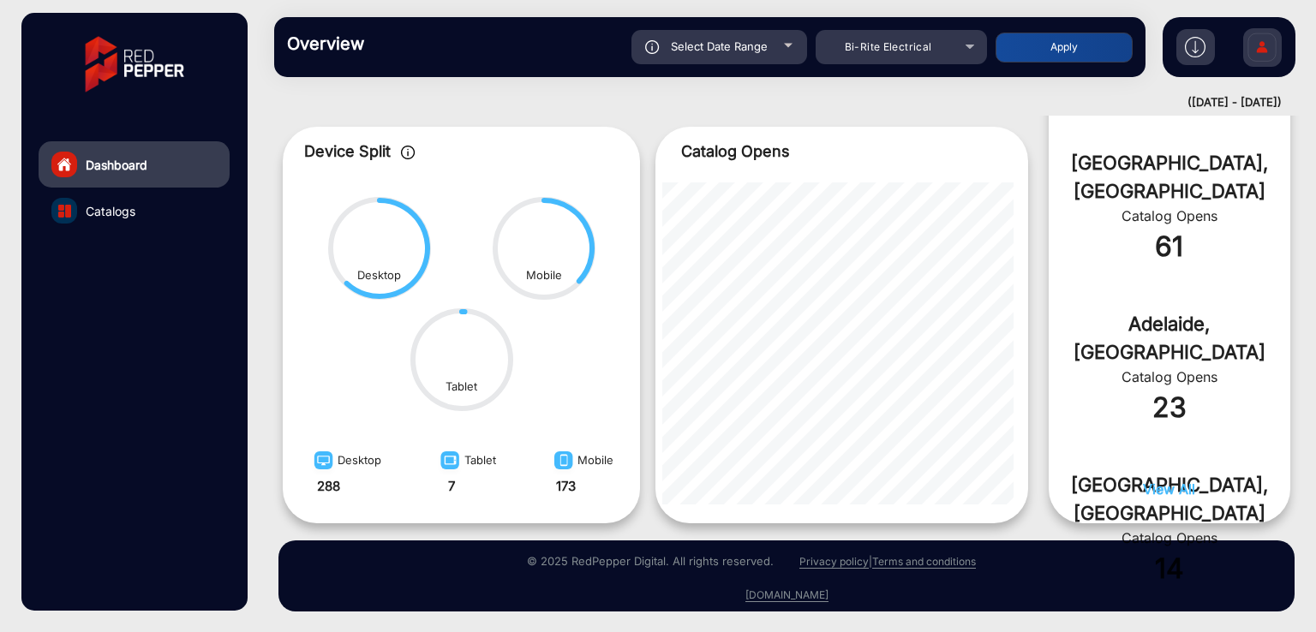
type input "[DATE]"
click at [1059, 59] on button "Apply" at bounding box center [1063, 48] width 137 height 30
type input "[DATE]"
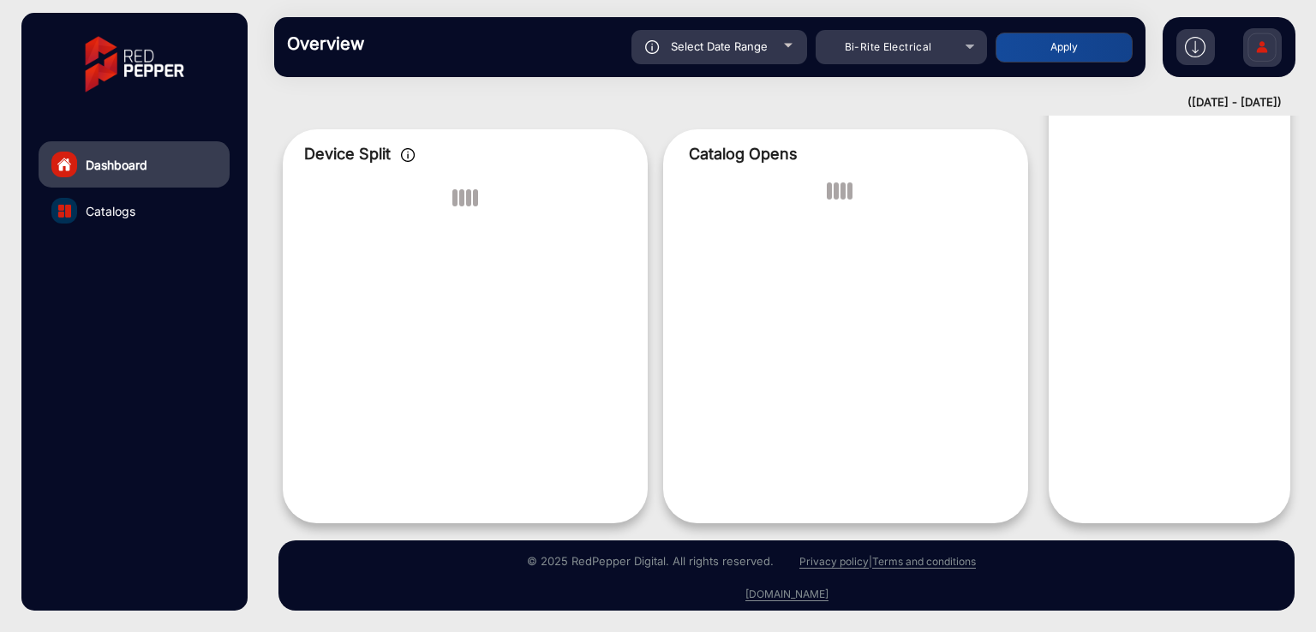
scroll to position [13, 0]
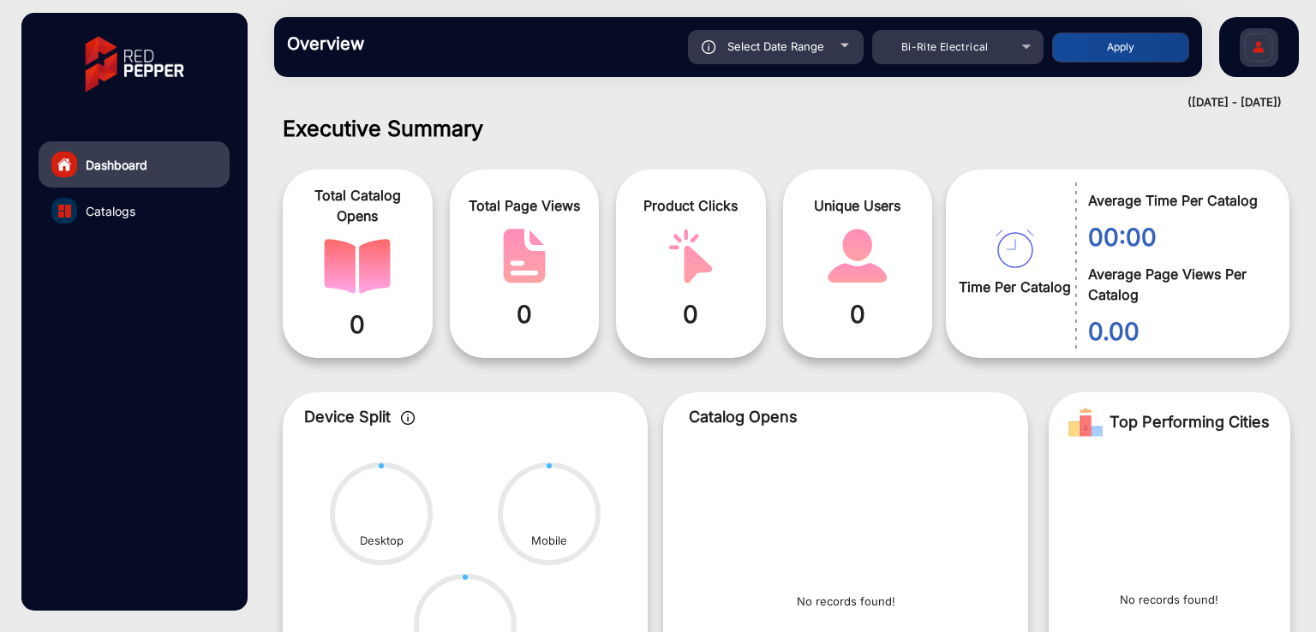
click at [761, 59] on div "Select Date Range" at bounding box center [776, 47] width 176 height 34
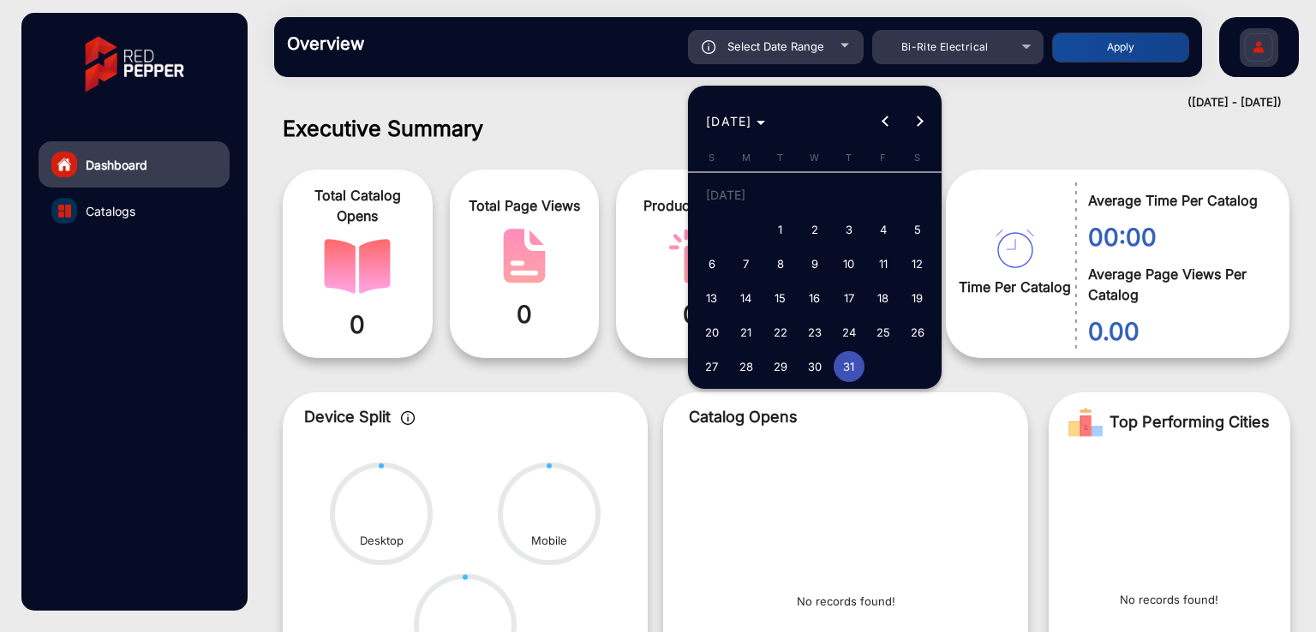
type input "[DATE]"
click at [914, 124] on span "Next month" at bounding box center [920, 121] width 34 height 34
click at [883, 206] on span "1" at bounding box center [883, 198] width 31 height 35
type input "[DATE]"
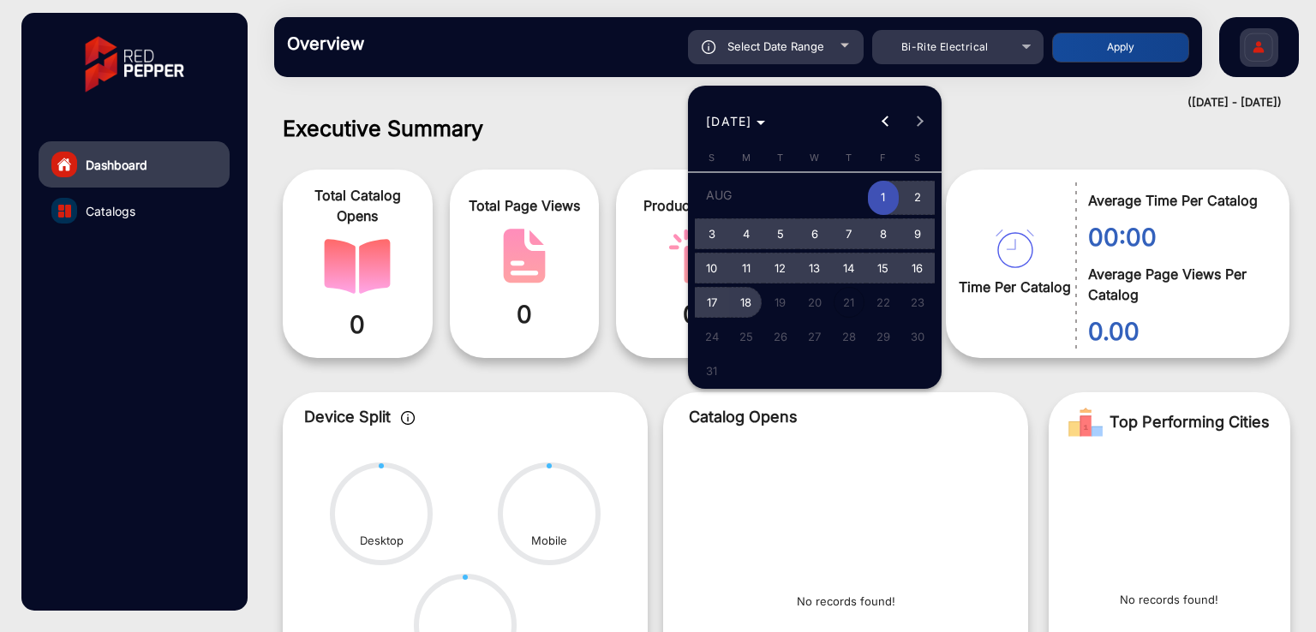
click at [740, 302] on span "18" at bounding box center [746, 302] width 31 height 31
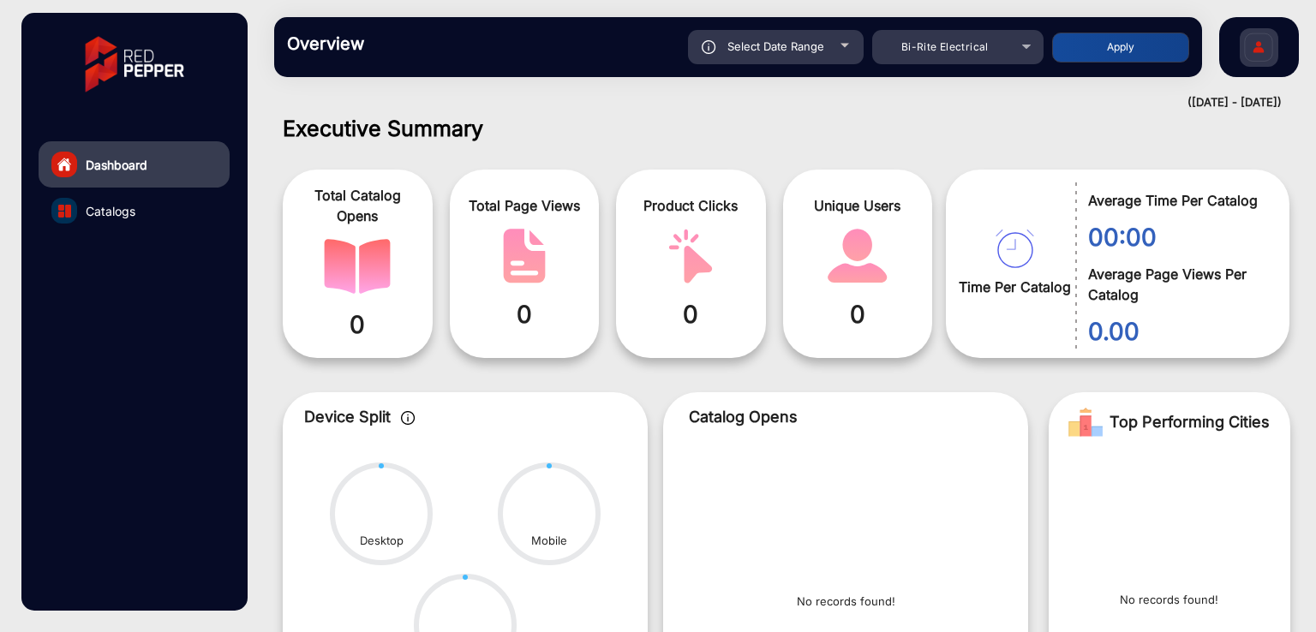
type input "[DATE]"
click at [1095, 50] on button "Apply" at bounding box center [1120, 48] width 137 height 30
type input "[DATE]"
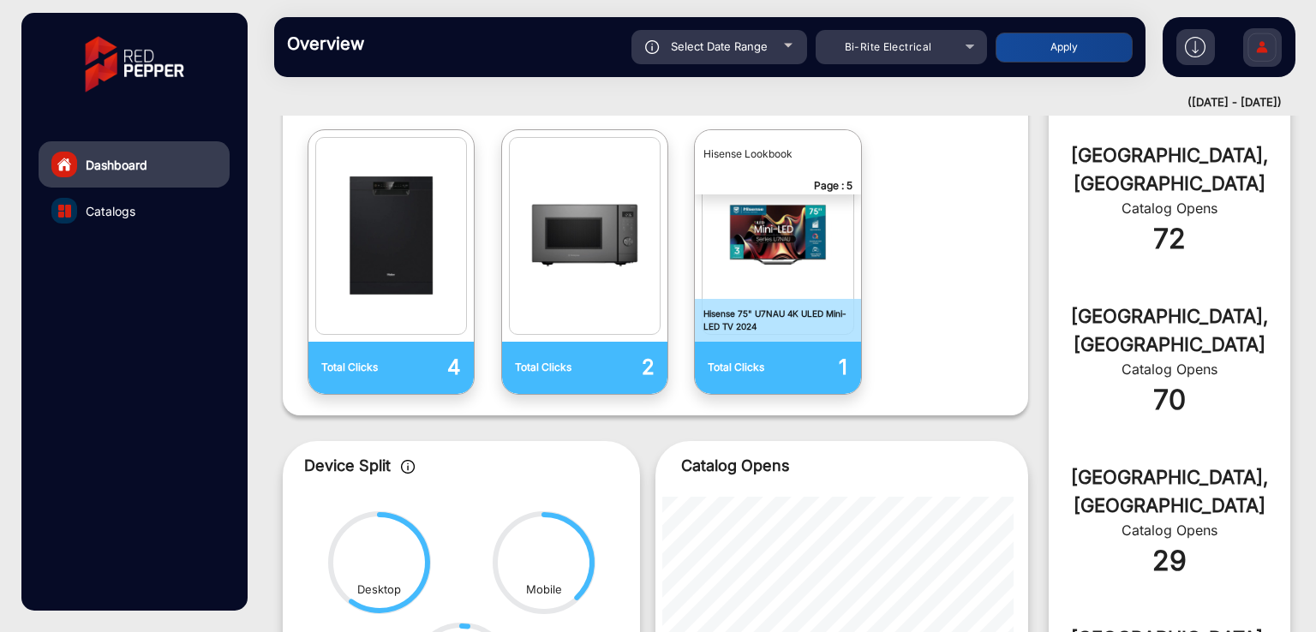
scroll to position [785, 0]
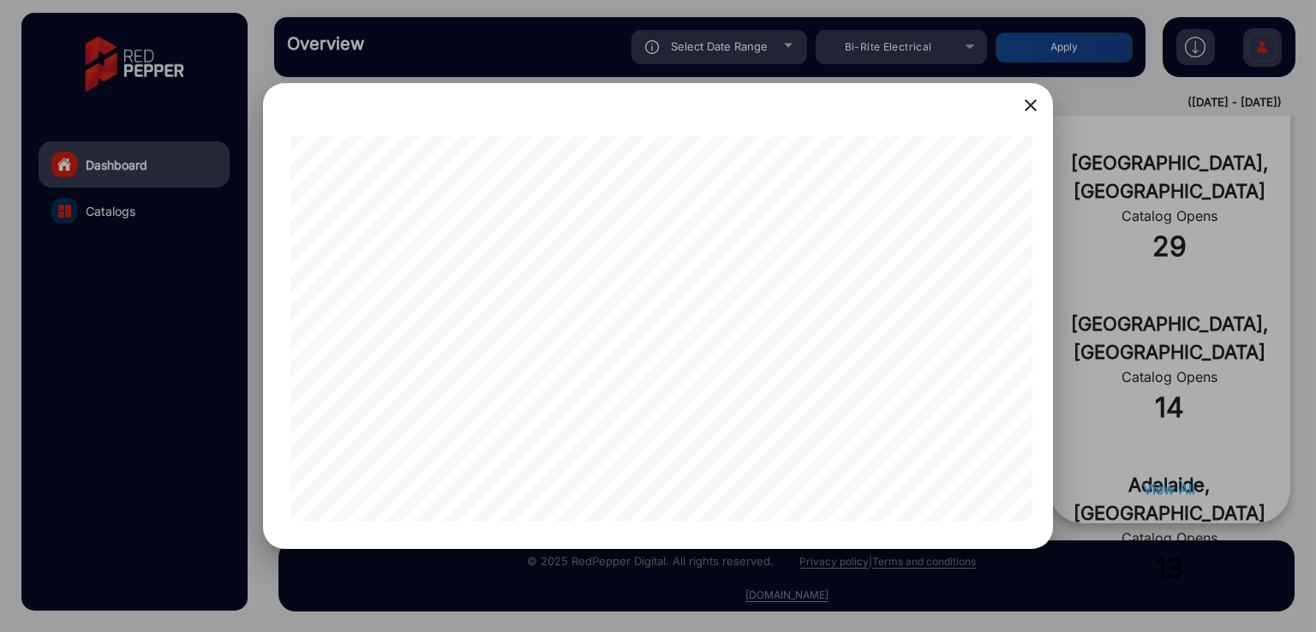
click at [169, 405] on div at bounding box center [658, 316] width 1316 height 632
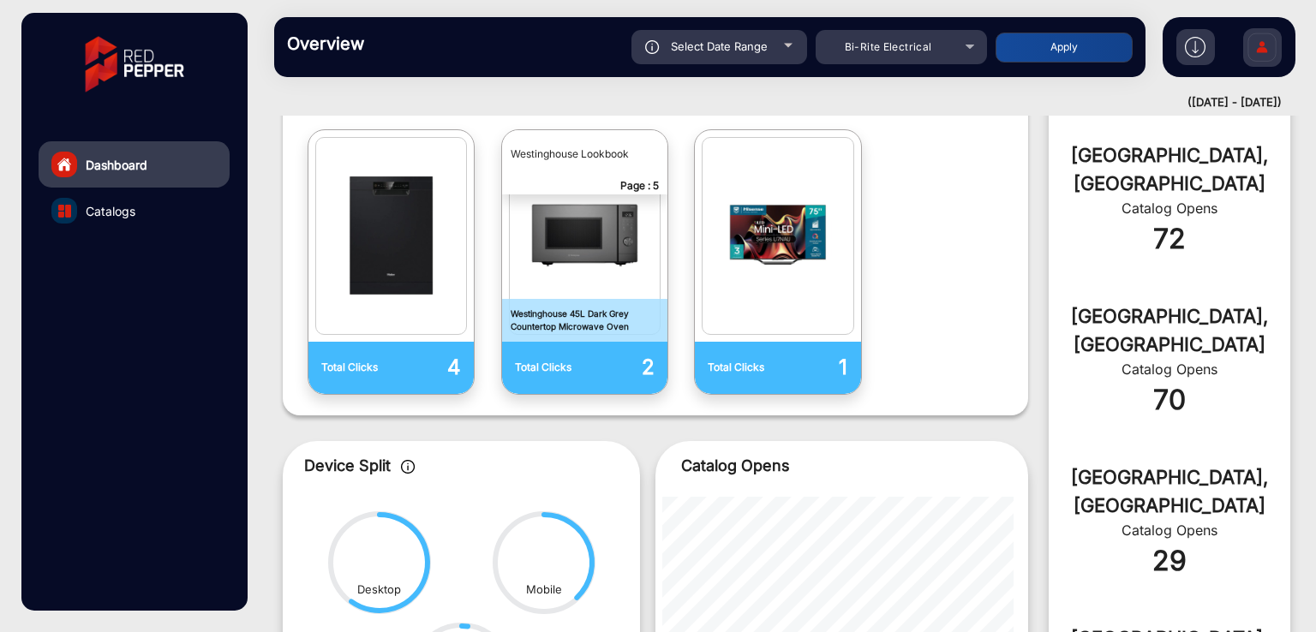
scroll to position [213, 0]
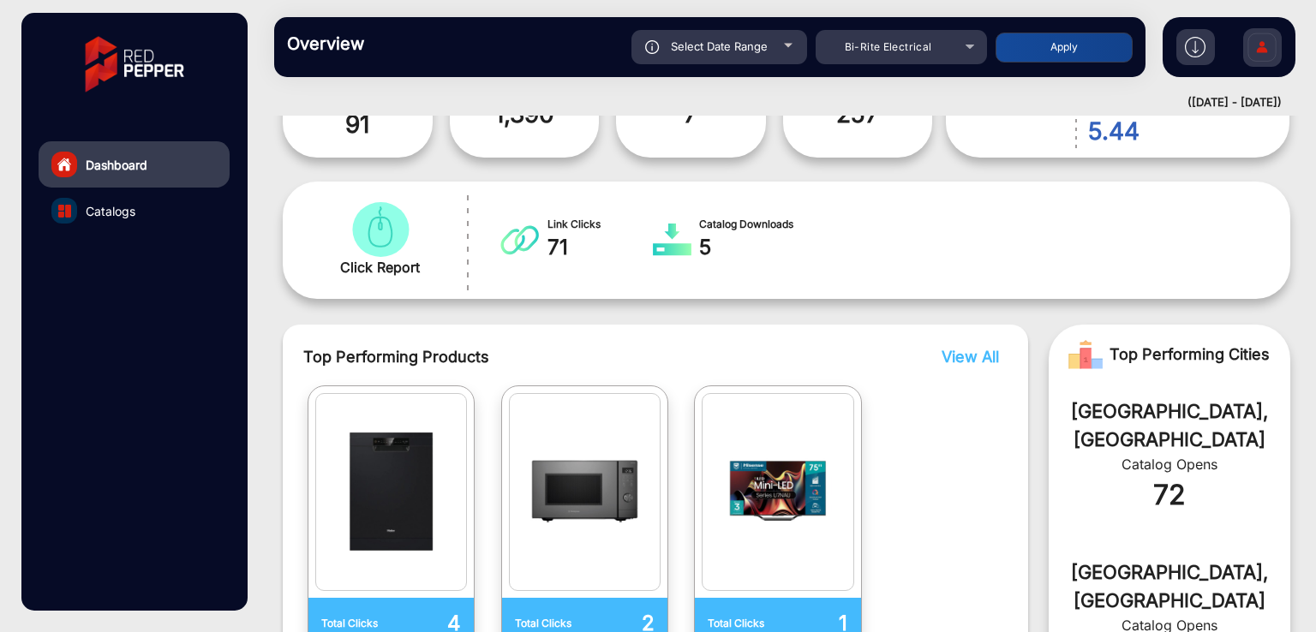
click at [683, 52] on span "Select Date Range" at bounding box center [719, 46] width 97 height 14
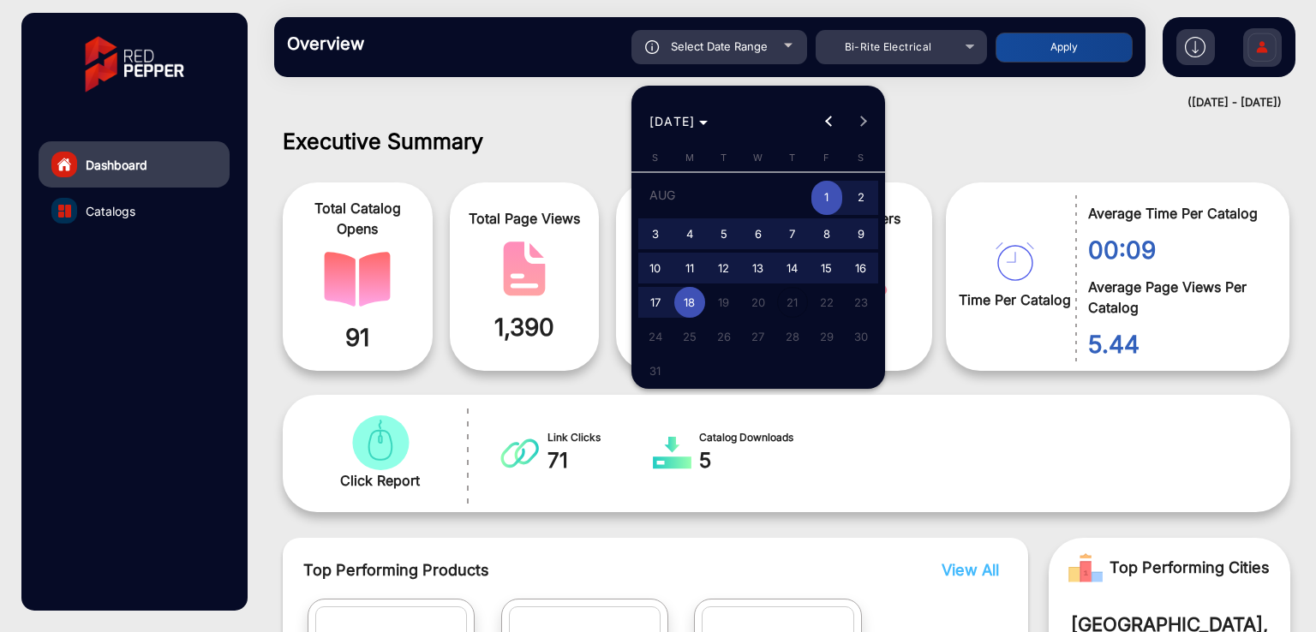
type input "[DATE]"
click at [822, 197] on span "1" at bounding box center [826, 198] width 31 height 35
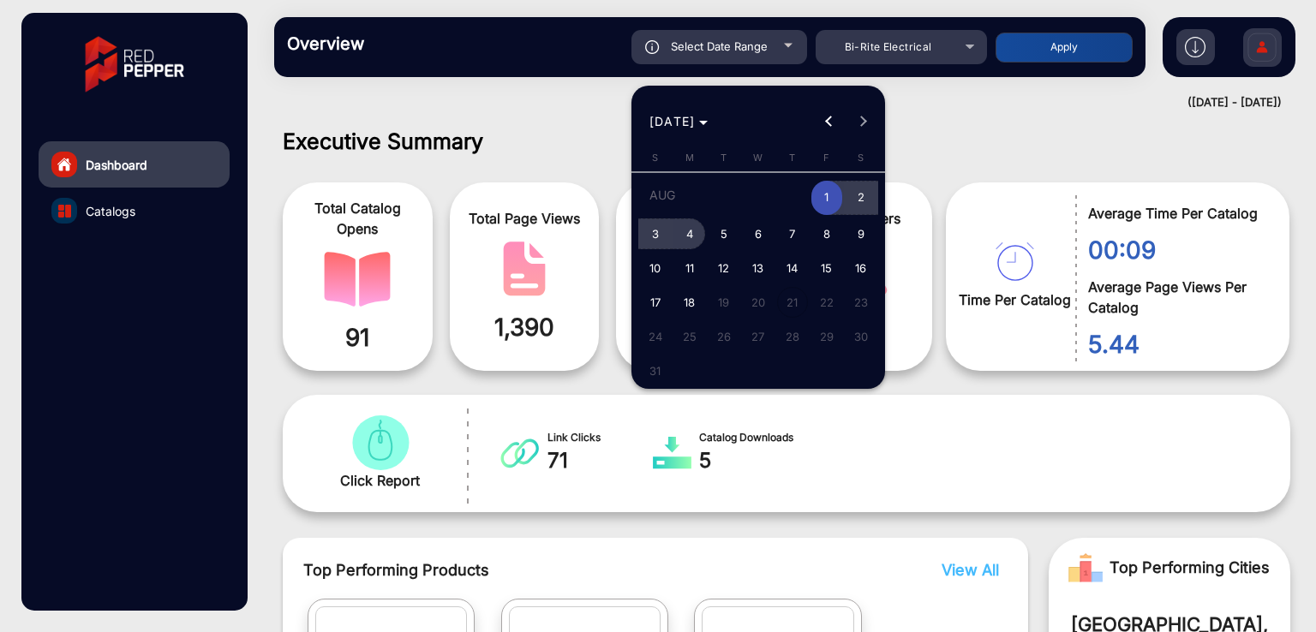
click at [685, 237] on span "4" at bounding box center [689, 233] width 31 height 31
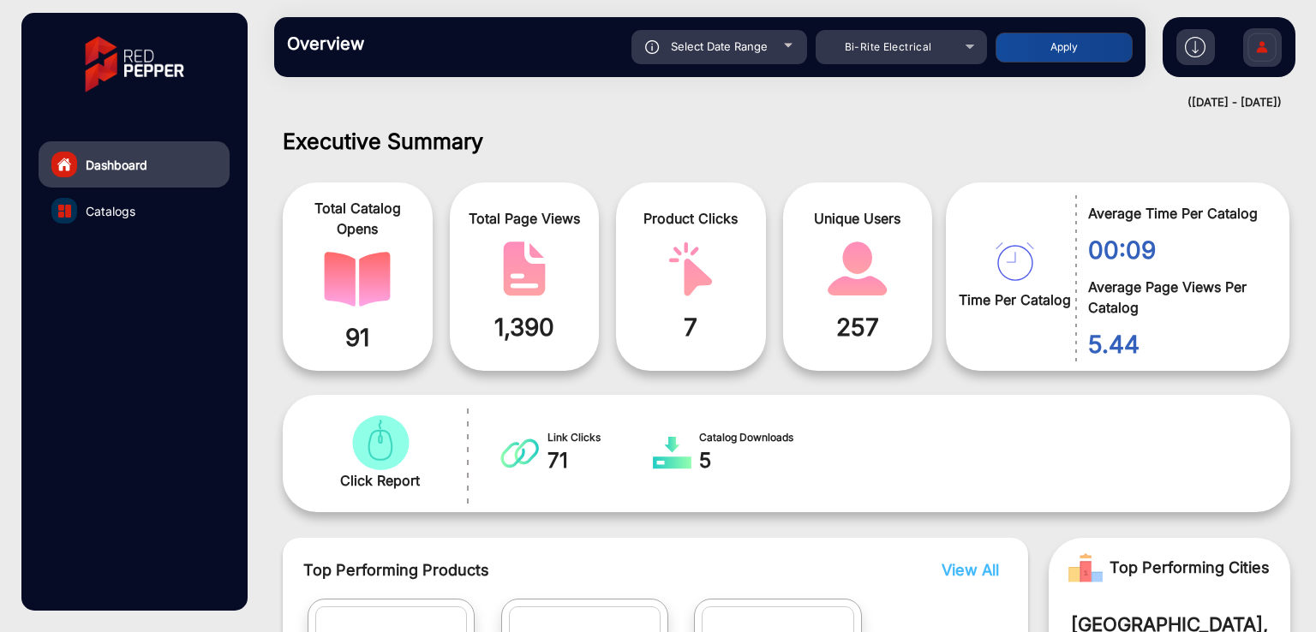
type input "[DATE]"
click at [1056, 49] on button "Apply" at bounding box center [1063, 48] width 137 height 30
type input "[DATE]"
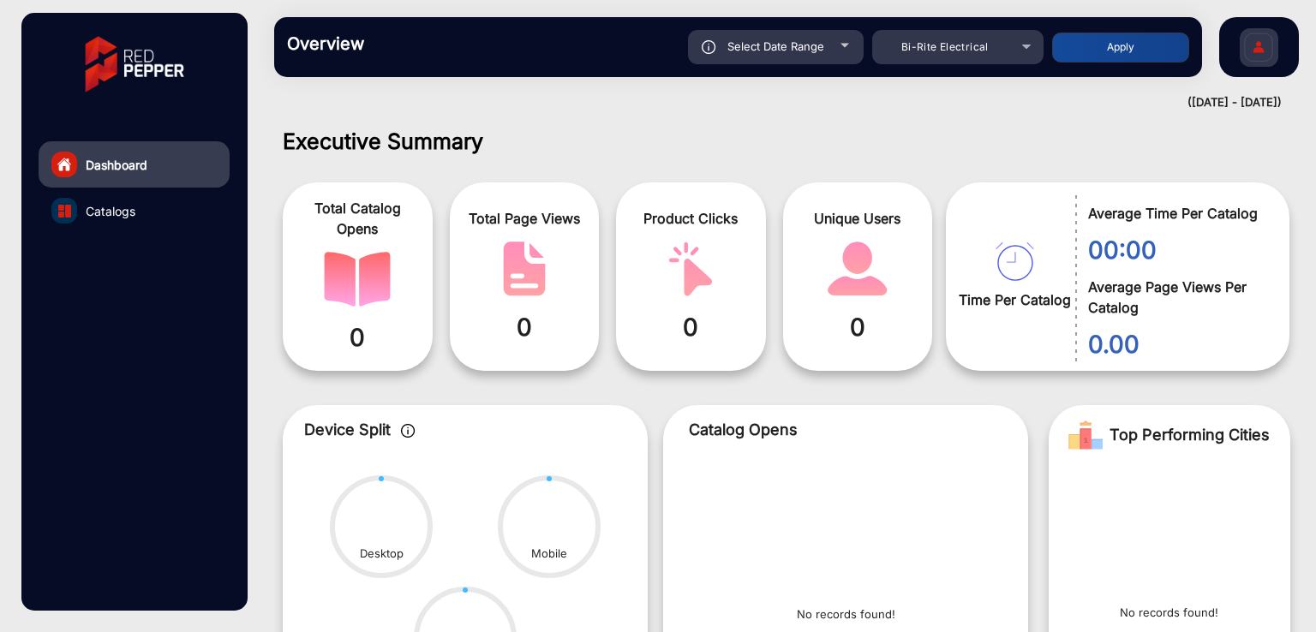
click at [758, 47] on span "Select Date Range" at bounding box center [775, 46] width 97 height 14
type input "[DATE]"
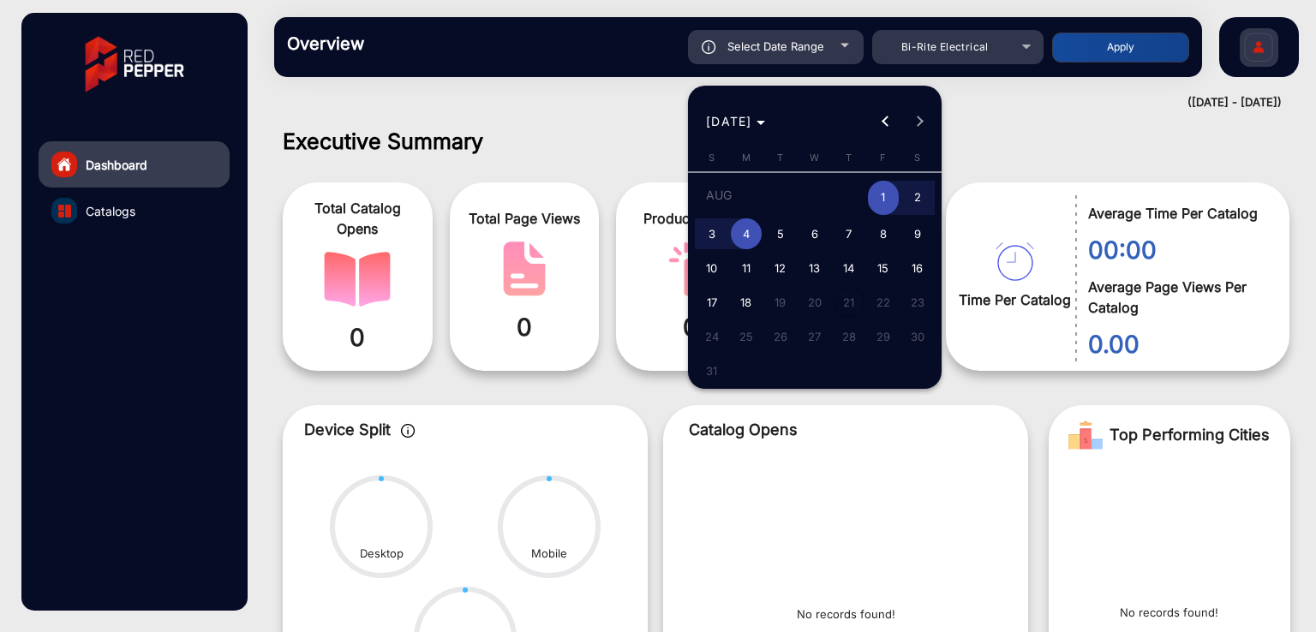
click at [777, 235] on span "5" at bounding box center [780, 233] width 31 height 31
type input "[DATE]"
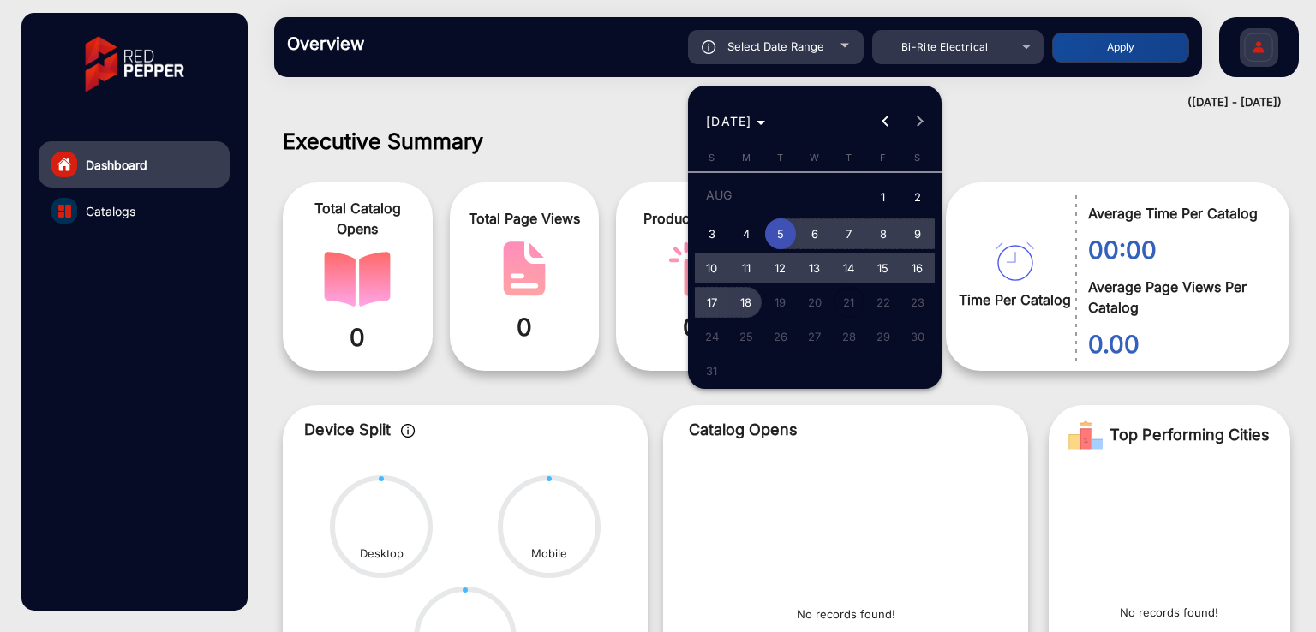
click at [747, 304] on span "18" at bounding box center [746, 302] width 31 height 31
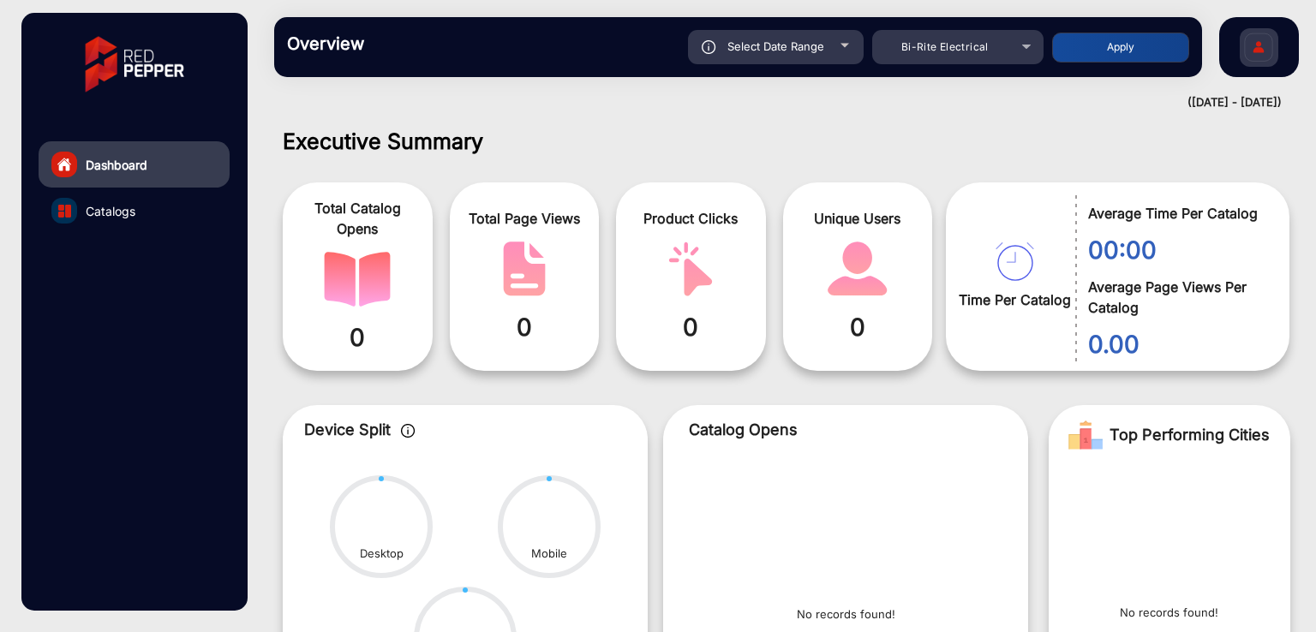
type input "[DATE]"
click at [1125, 56] on button "Apply" at bounding box center [1120, 48] width 137 height 30
type input "[DATE]"
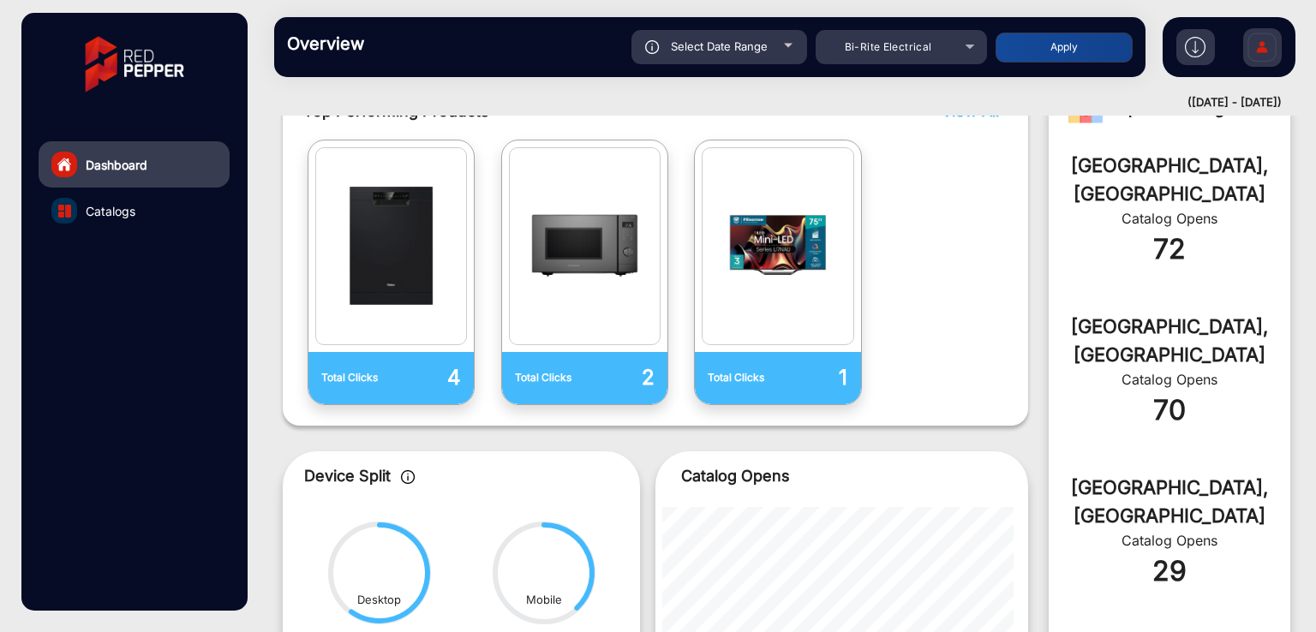
scroll to position [570, 0]
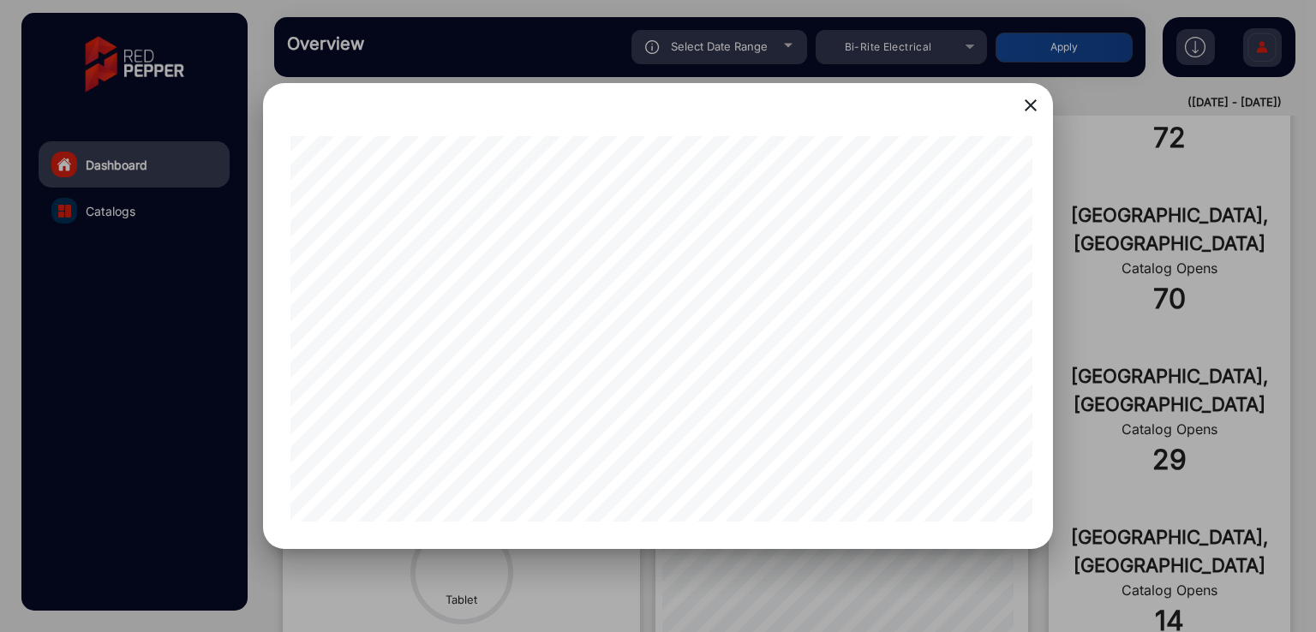
click at [1031, 104] on mat-icon "close" at bounding box center [1030, 105] width 21 height 21
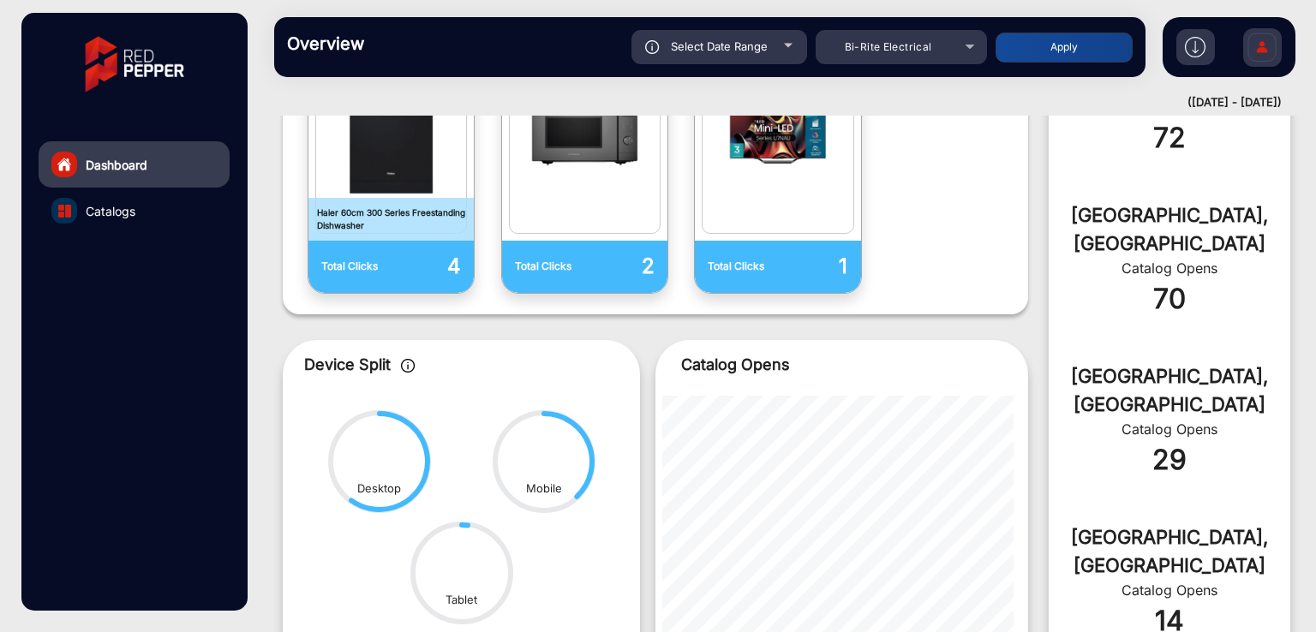
scroll to position [0, 0]
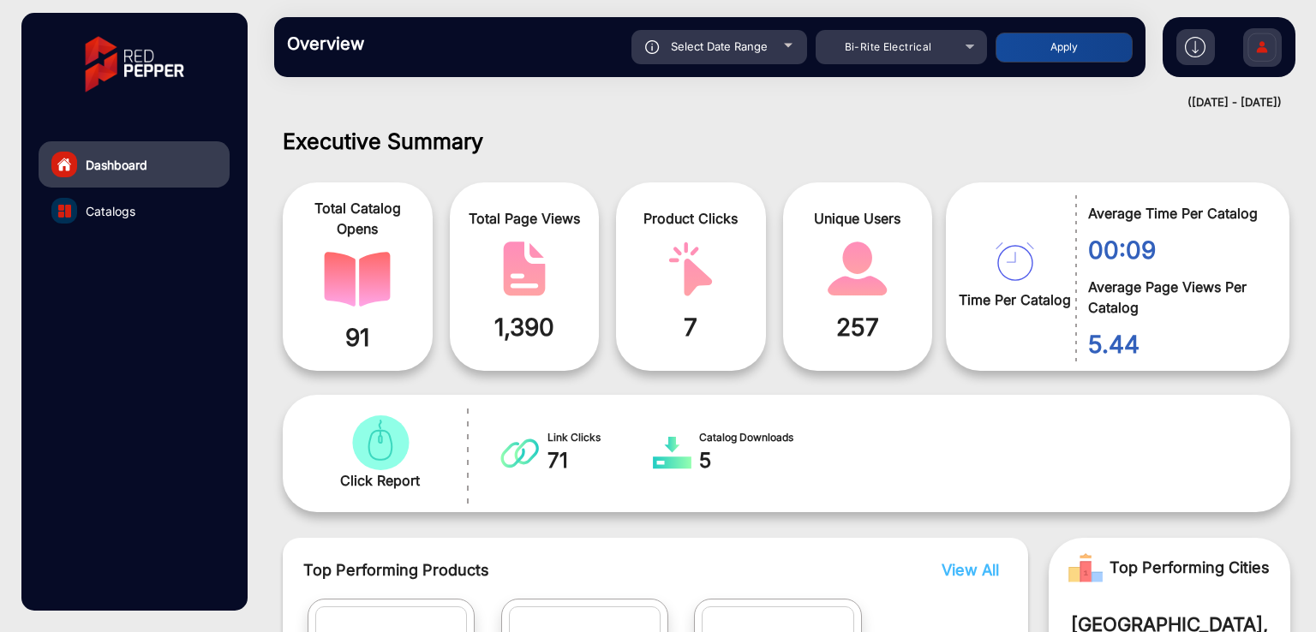
click at [718, 45] on span "Select Date Range" at bounding box center [719, 46] width 97 height 14
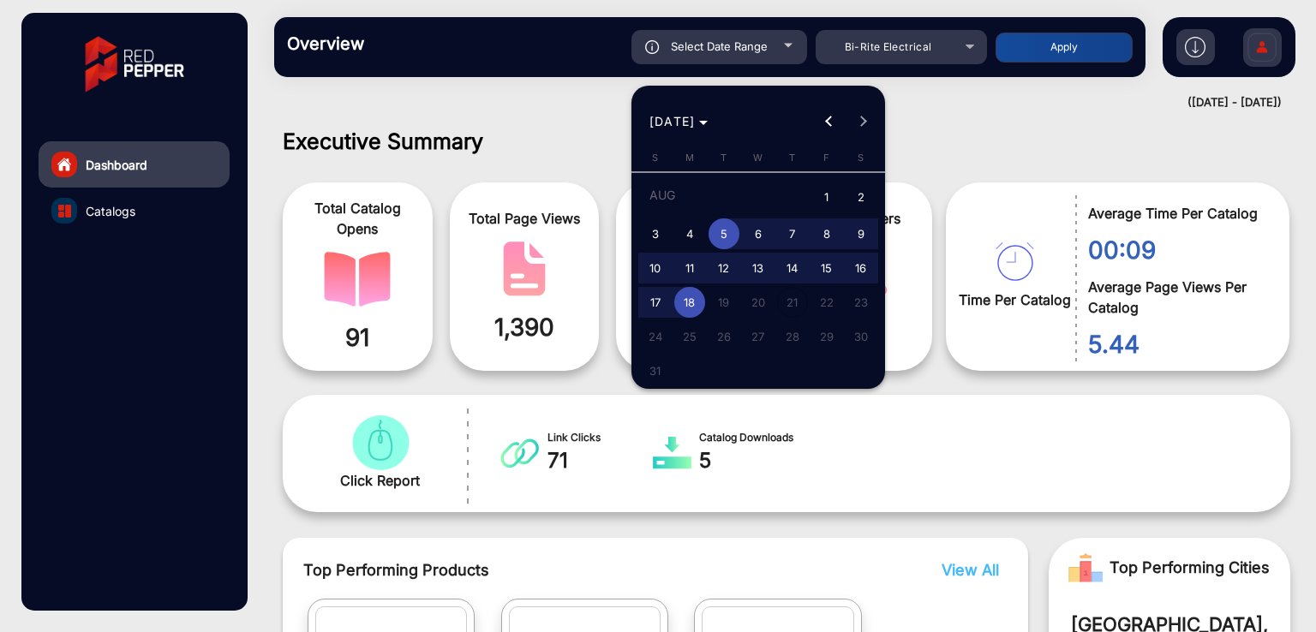
type input "[DATE]"
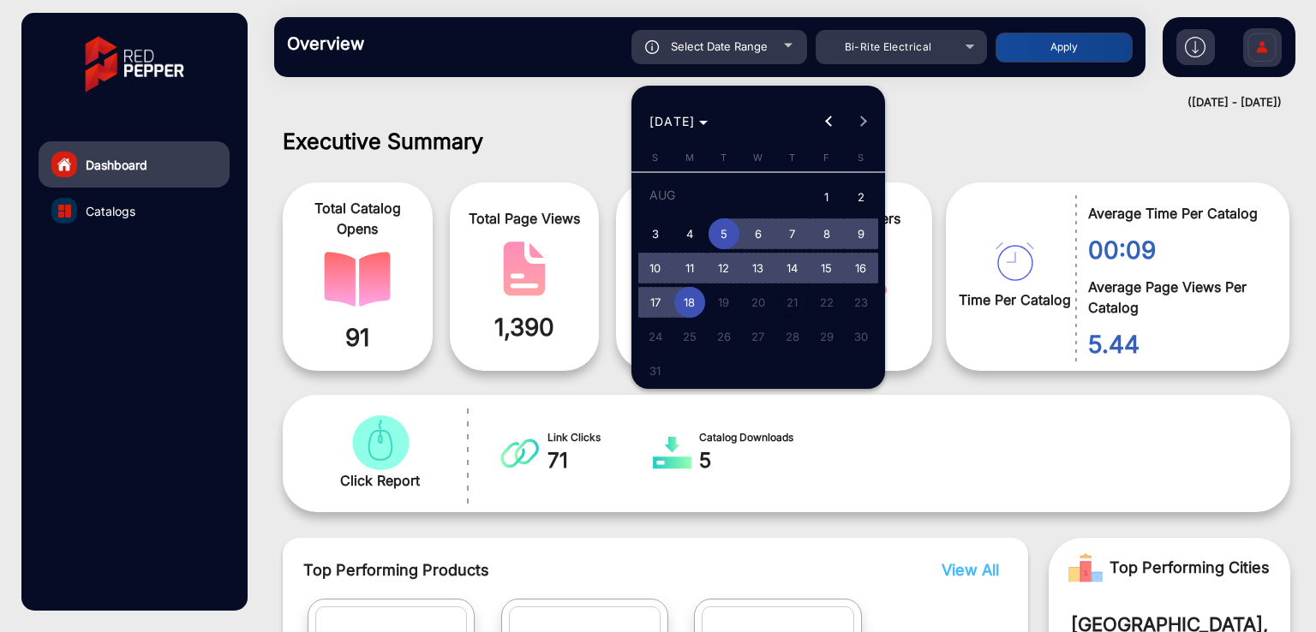
click at [652, 301] on span "17" at bounding box center [655, 302] width 31 height 31
type input "[DATE]"
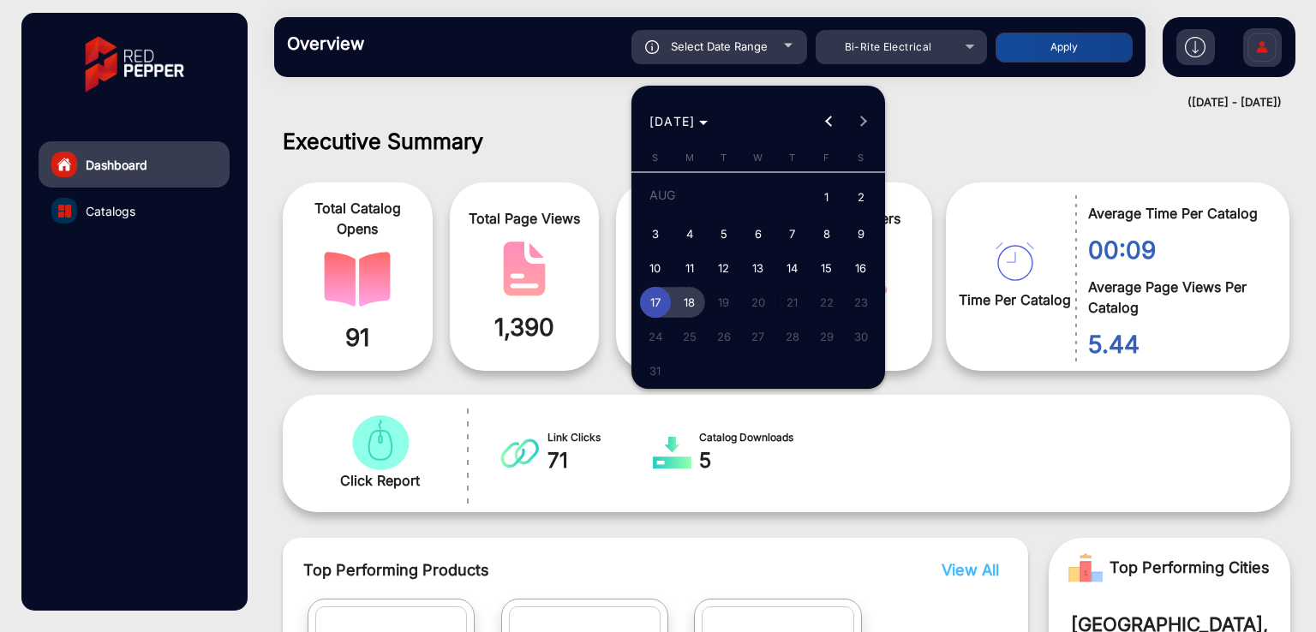
click at [683, 301] on span "18" at bounding box center [689, 302] width 31 height 31
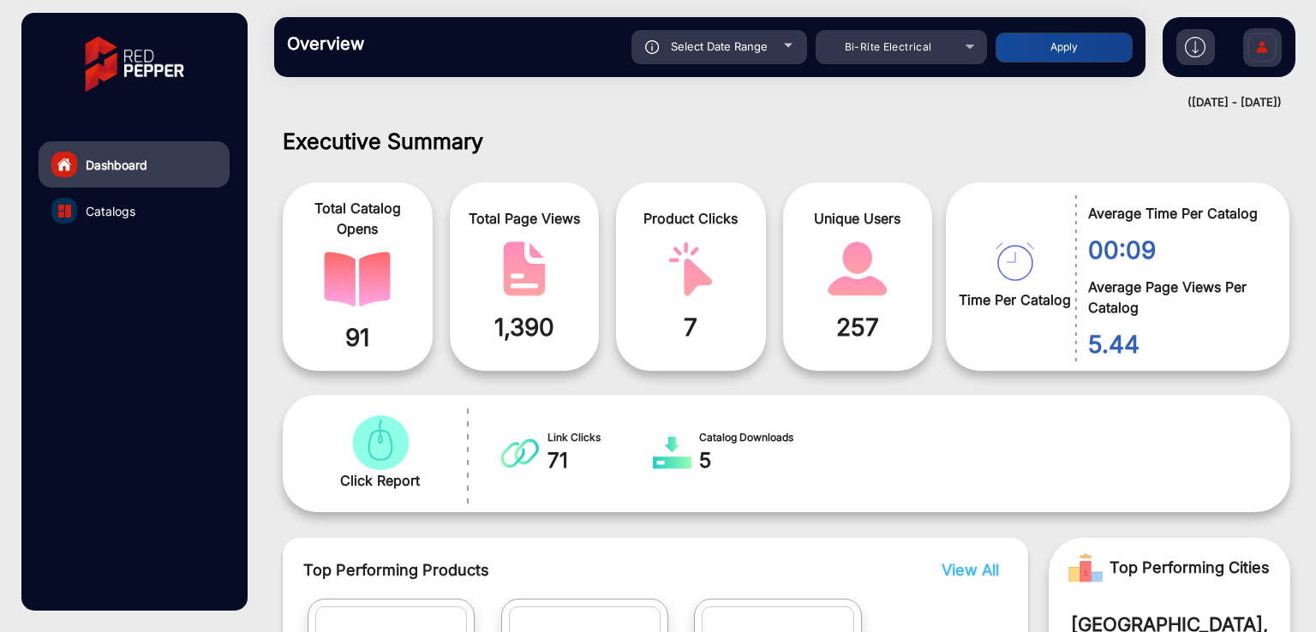
type input "[DATE]"
click at [1042, 56] on button "Apply" at bounding box center [1063, 48] width 137 height 30
type input "[DATE]"
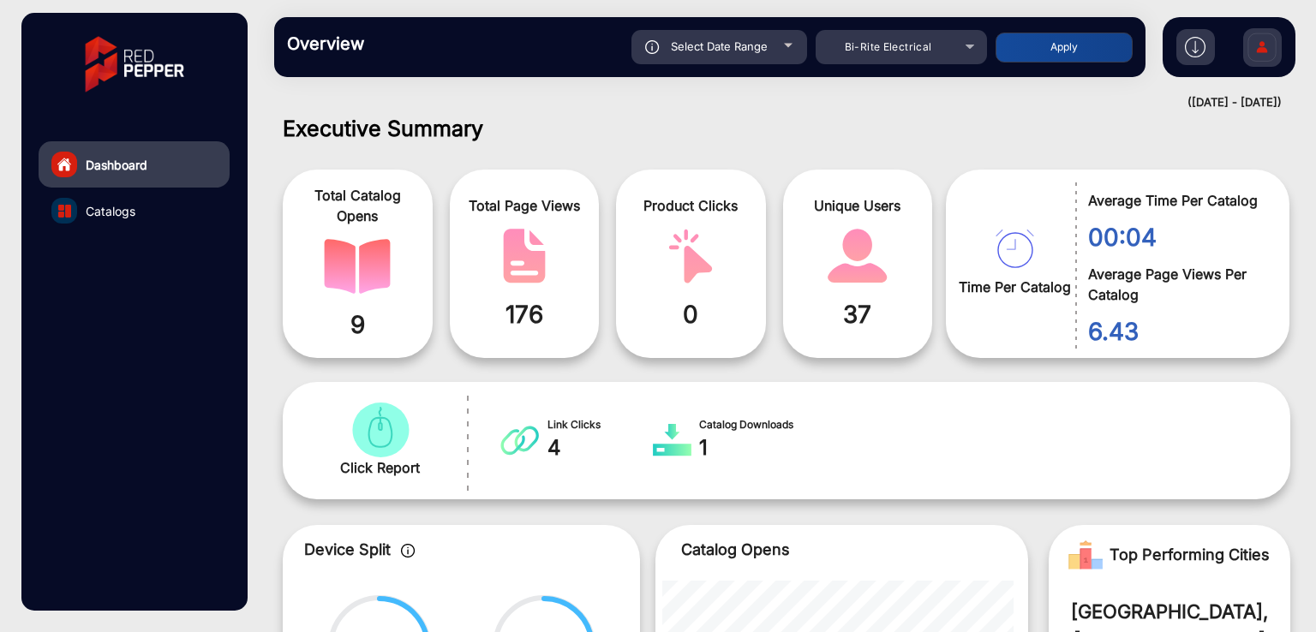
click at [692, 52] on span "Select Date Range" at bounding box center [719, 46] width 97 height 14
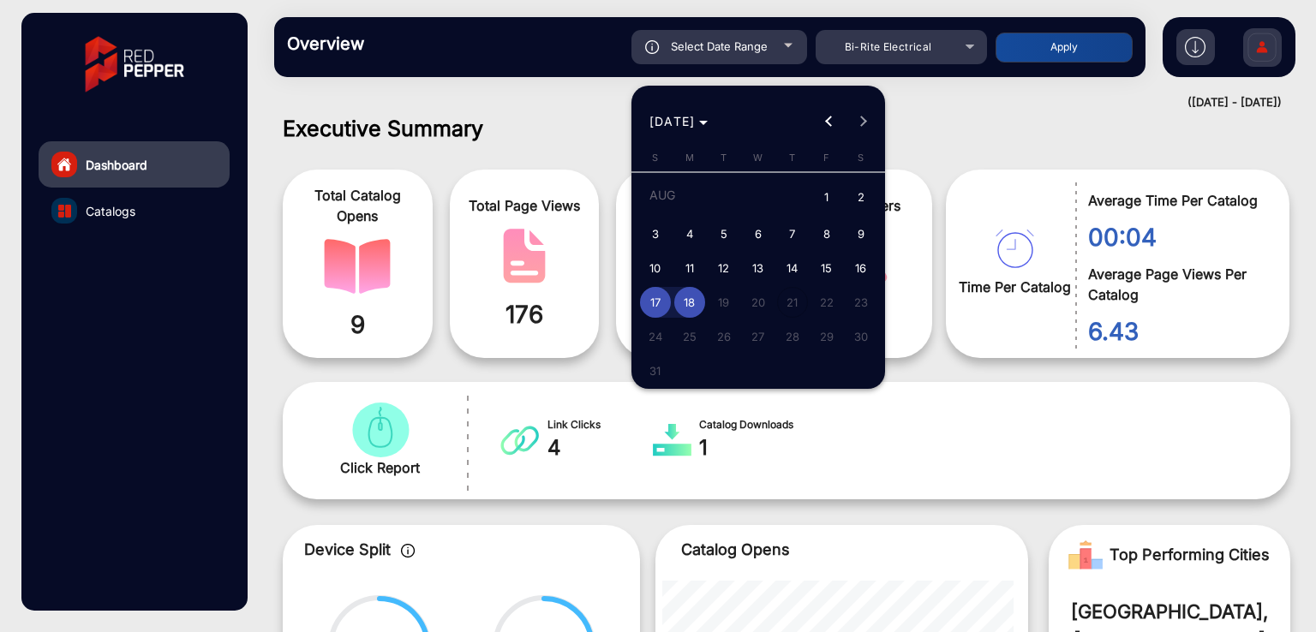
type input "[DATE]"
click at [694, 295] on span "18" at bounding box center [689, 302] width 31 height 31
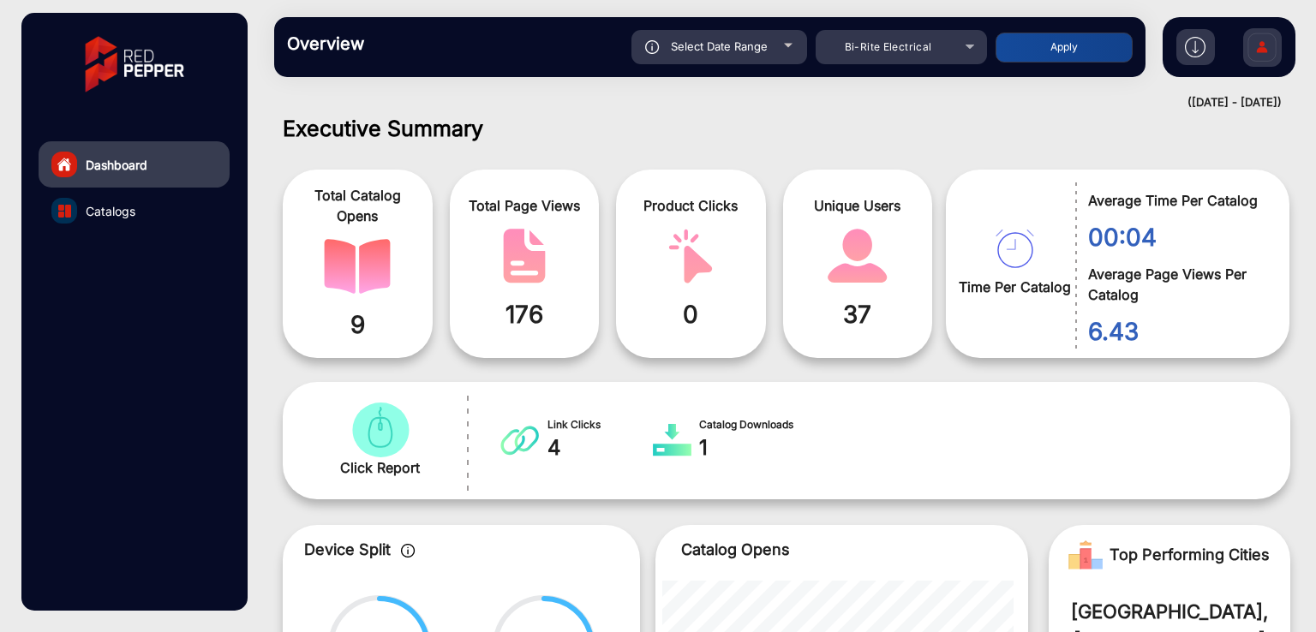
type input "[DATE]"
click at [1071, 39] on button "Apply" at bounding box center [1063, 48] width 137 height 30
type input "[DATE]"
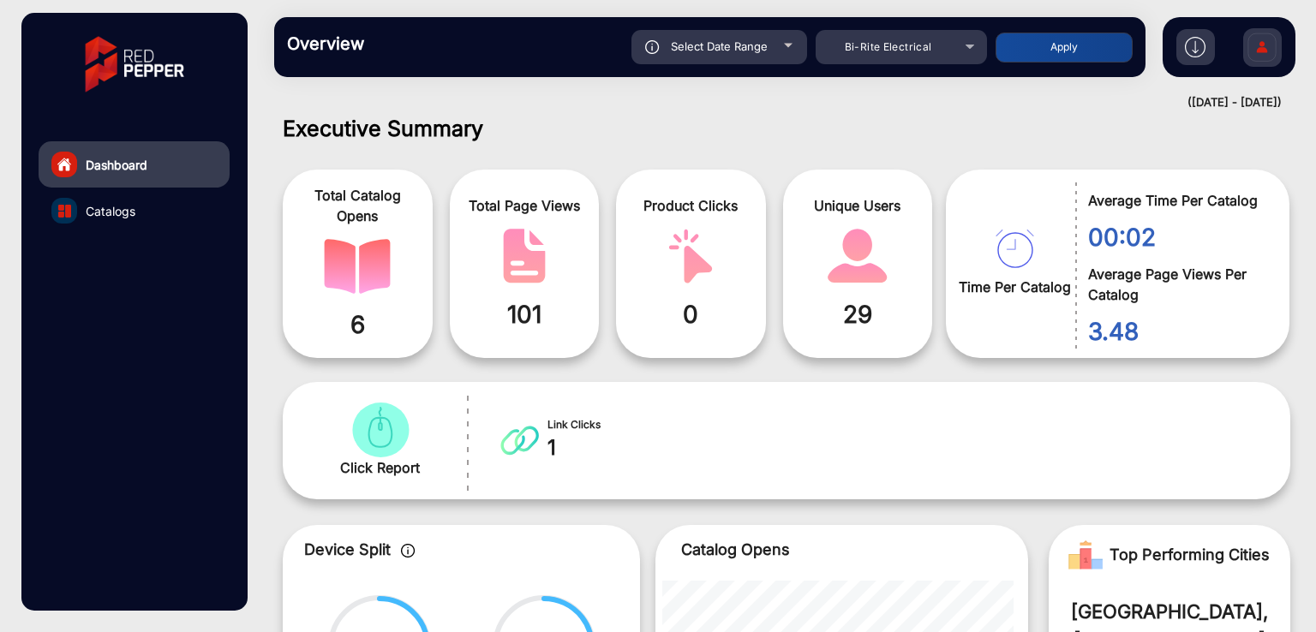
click at [708, 51] on span "Select Date Range" at bounding box center [719, 46] width 97 height 14
type input "[DATE]"
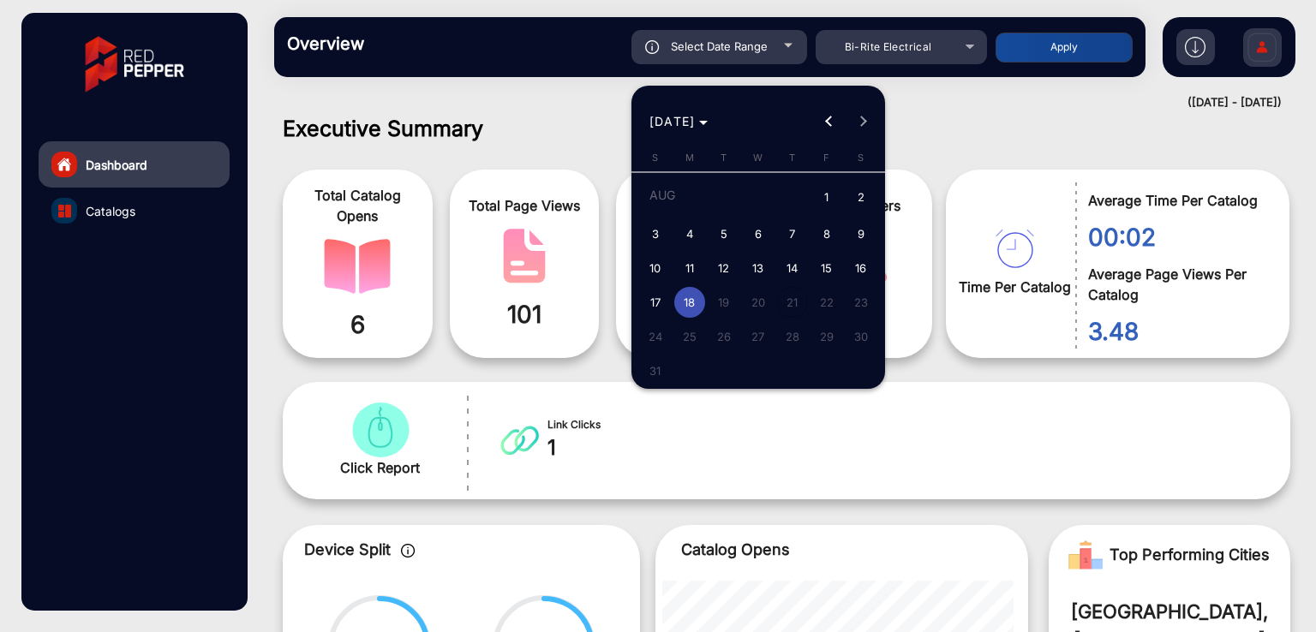
click at [656, 295] on span "17" at bounding box center [655, 302] width 31 height 31
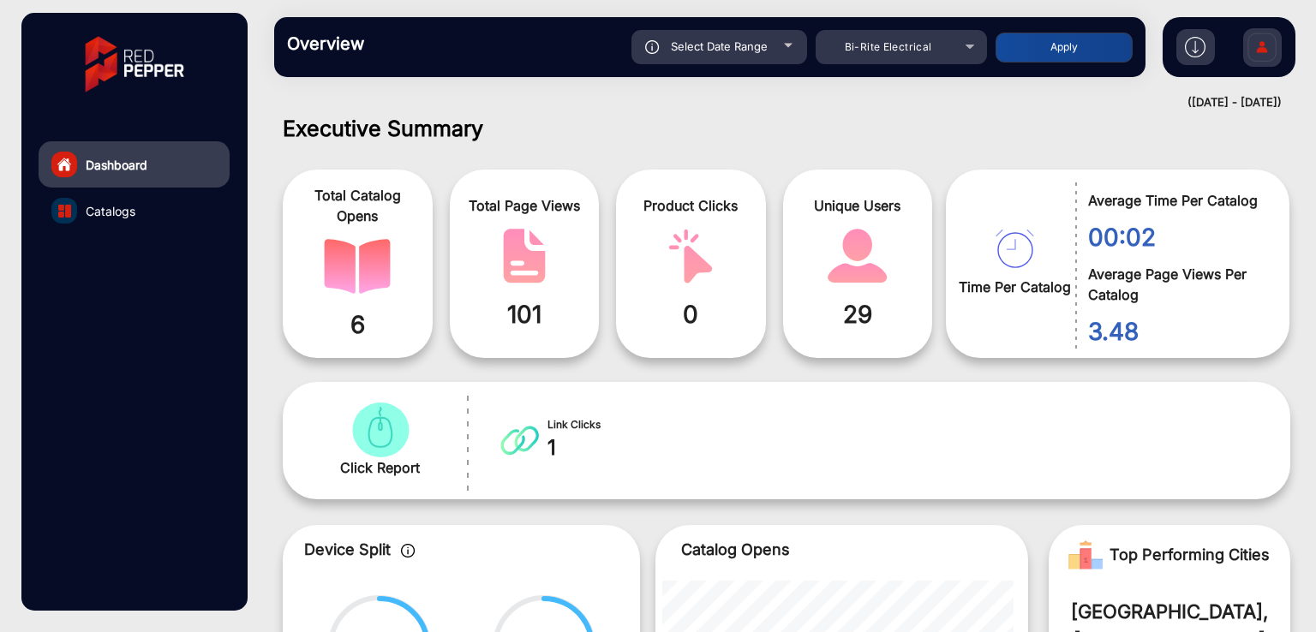
type input "[DATE]"
click at [1028, 52] on button "Apply" at bounding box center [1063, 48] width 137 height 30
type input "[DATE]"
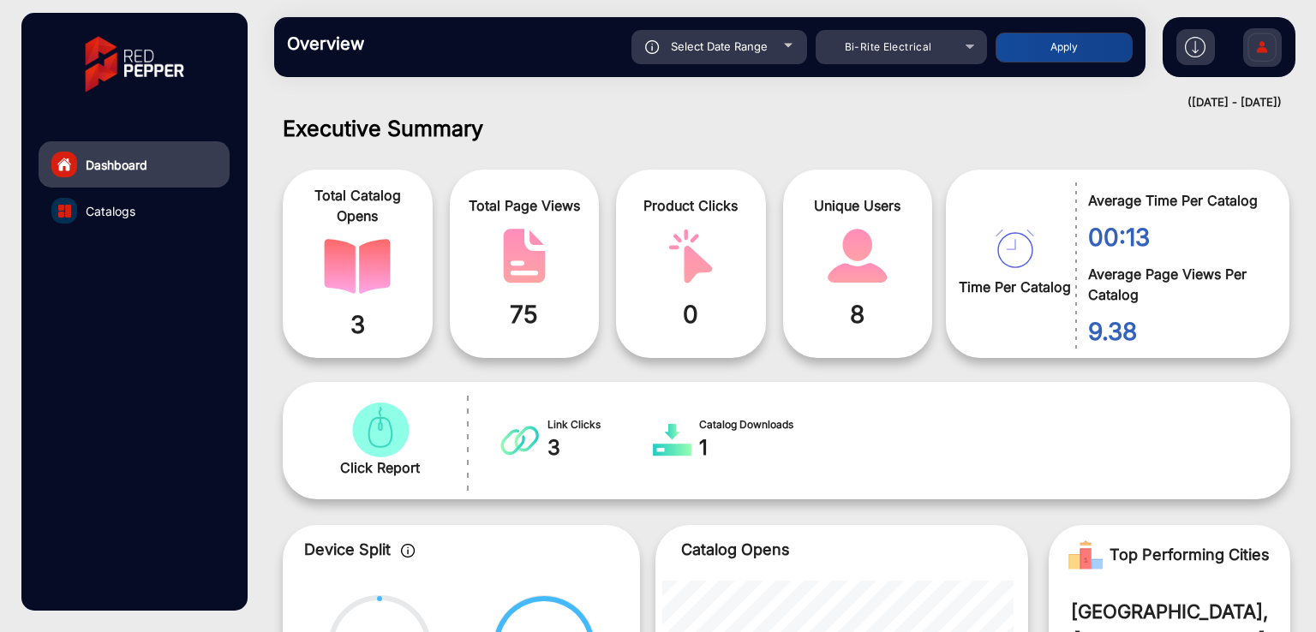
click at [558, 92] on div "Overview Reports Understand what makes your customers tick and learn how they a…" at bounding box center [786, 47] width 1059 height 94
click at [741, 50] on span "Select Date Range" at bounding box center [719, 46] width 97 height 14
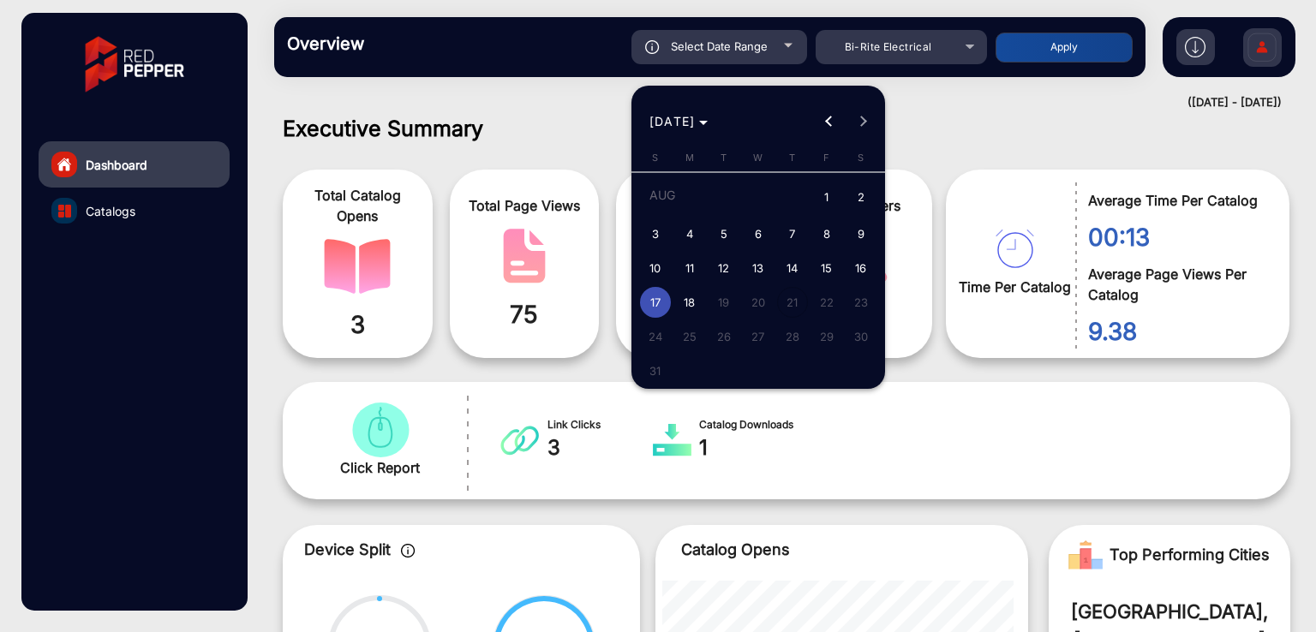
type input "[DATE]"
click at [719, 230] on span "5" at bounding box center [723, 233] width 31 height 31
type input "[DATE]"
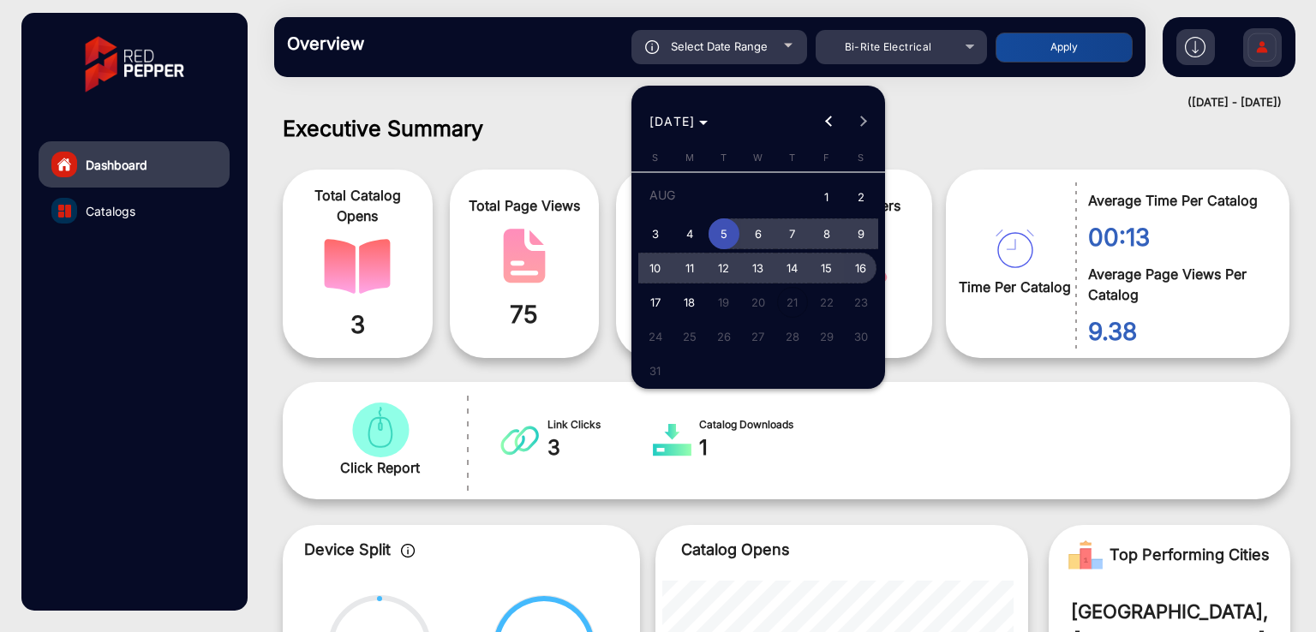
click at [853, 270] on span "16" at bounding box center [860, 268] width 31 height 31
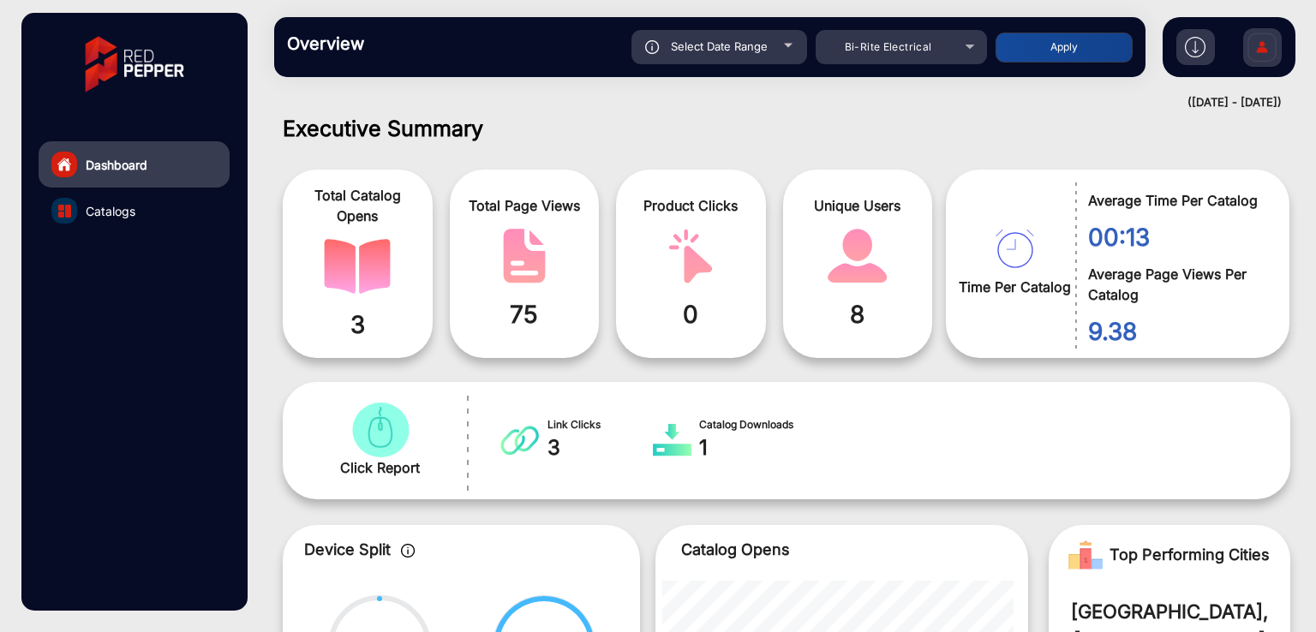
type input "[DATE]"
click at [1044, 53] on button "Apply" at bounding box center [1063, 48] width 137 height 30
type input "[DATE]"
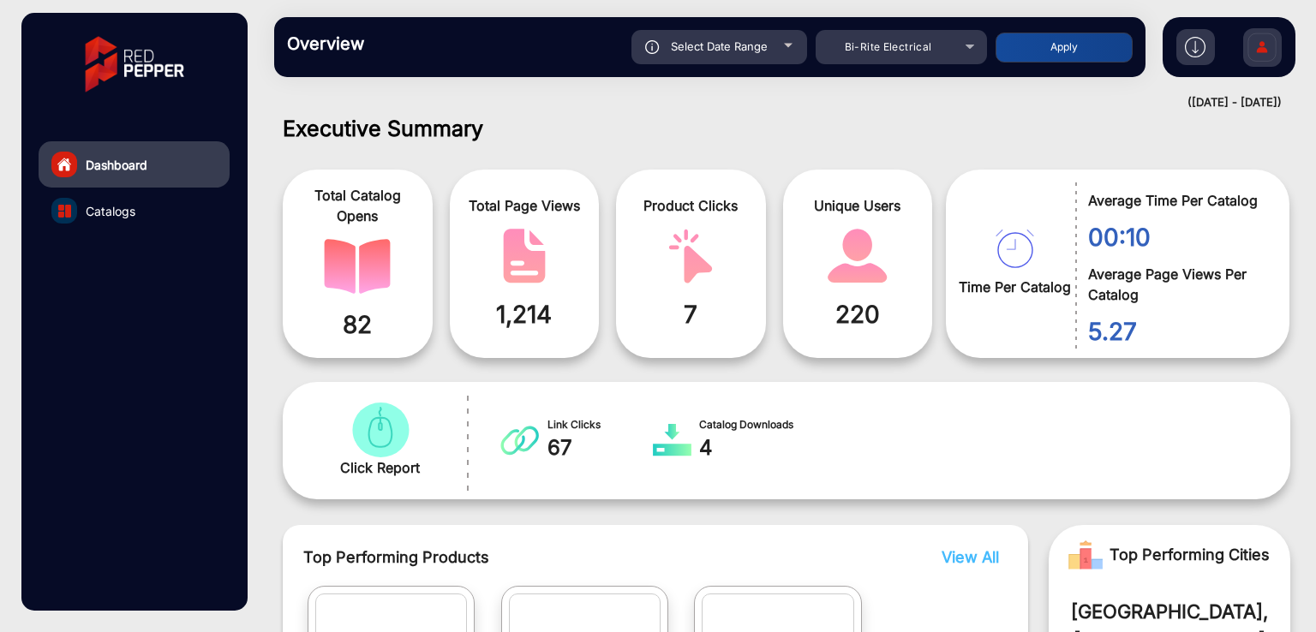
click at [753, 56] on div "Select Date Range" at bounding box center [719, 47] width 176 height 34
type input "[DATE]"
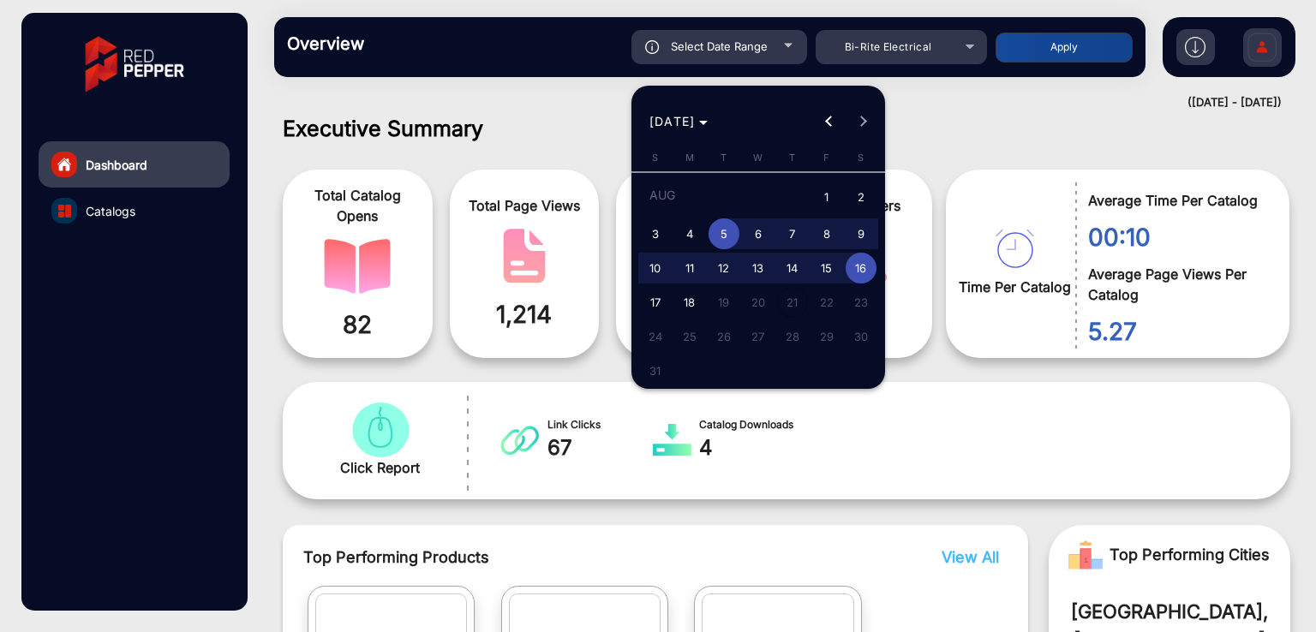
click at [960, 122] on div at bounding box center [658, 316] width 1316 height 632
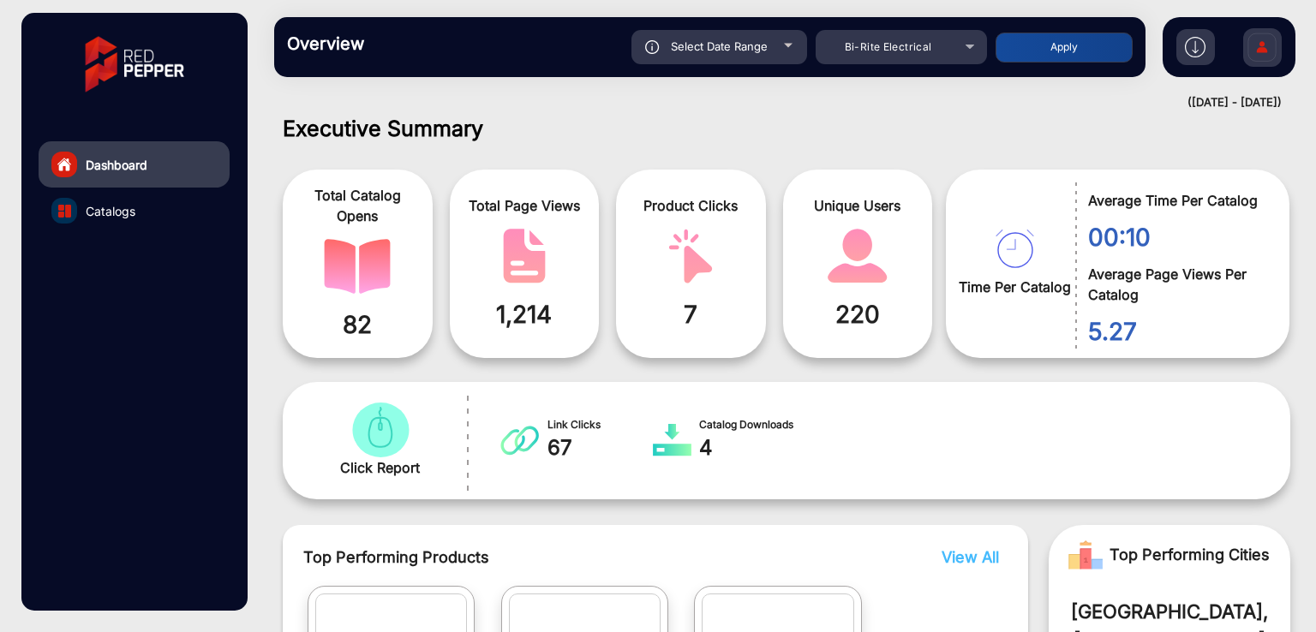
click at [707, 50] on span "Select Date Range" at bounding box center [719, 46] width 97 height 14
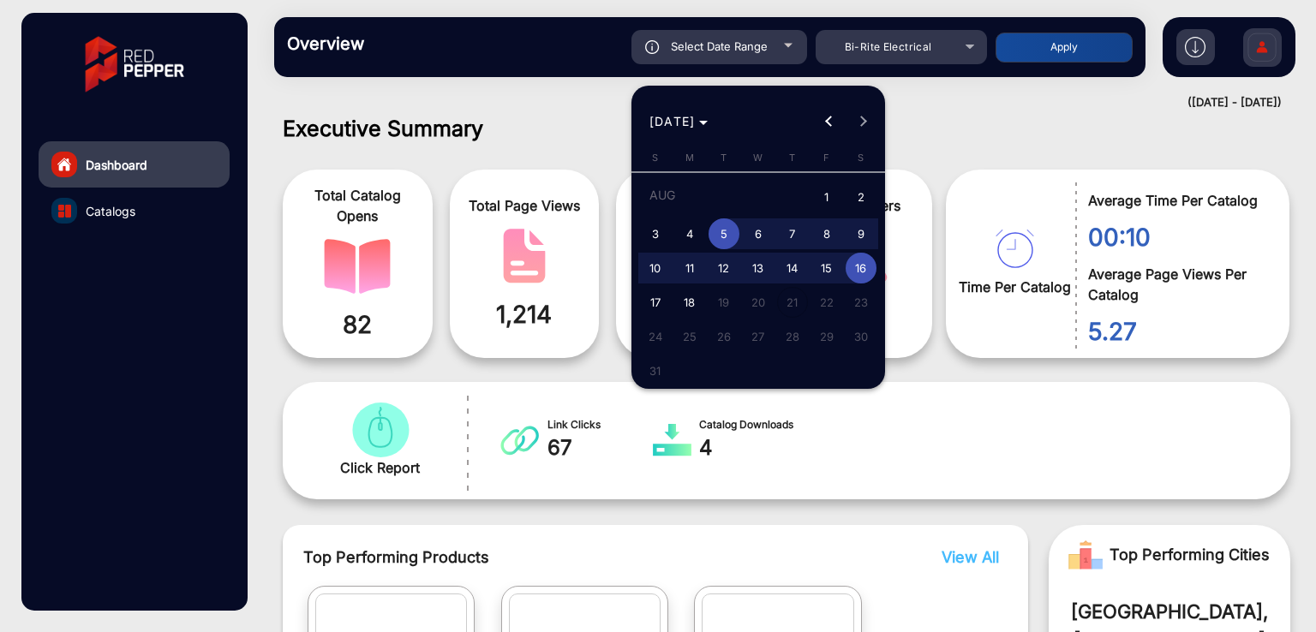
type input "[DATE]"
click at [652, 295] on span "17" at bounding box center [655, 302] width 31 height 31
type input "[DATE]"
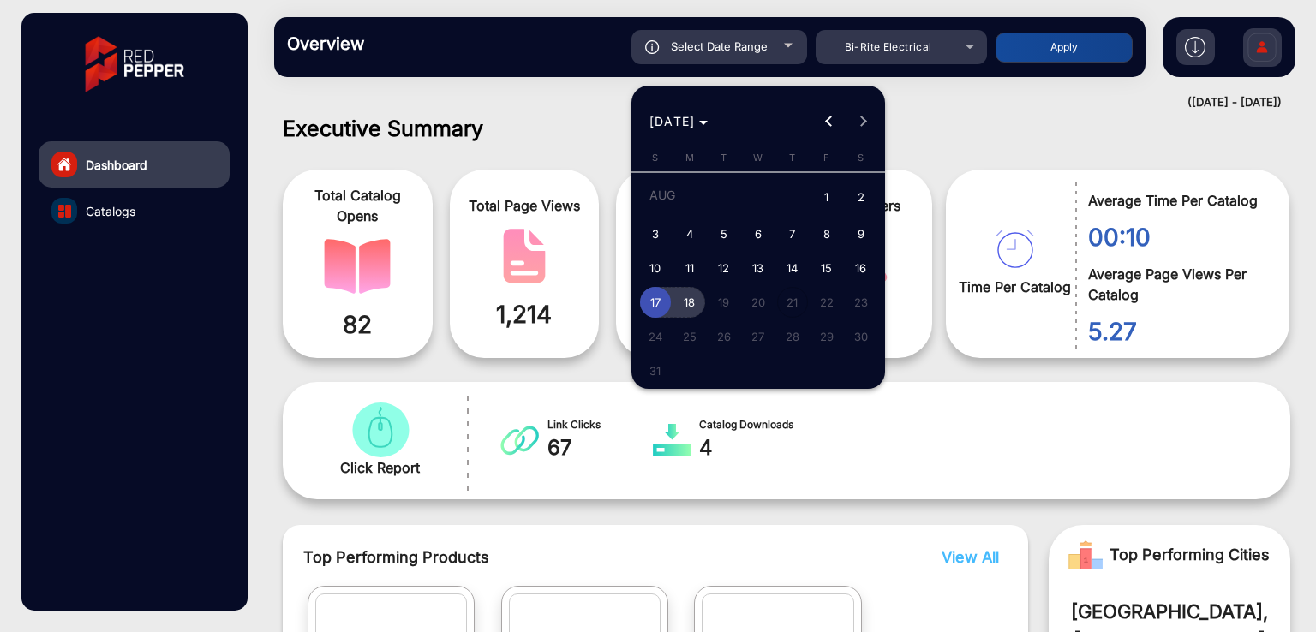
click at [689, 301] on span "18" at bounding box center [689, 302] width 31 height 31
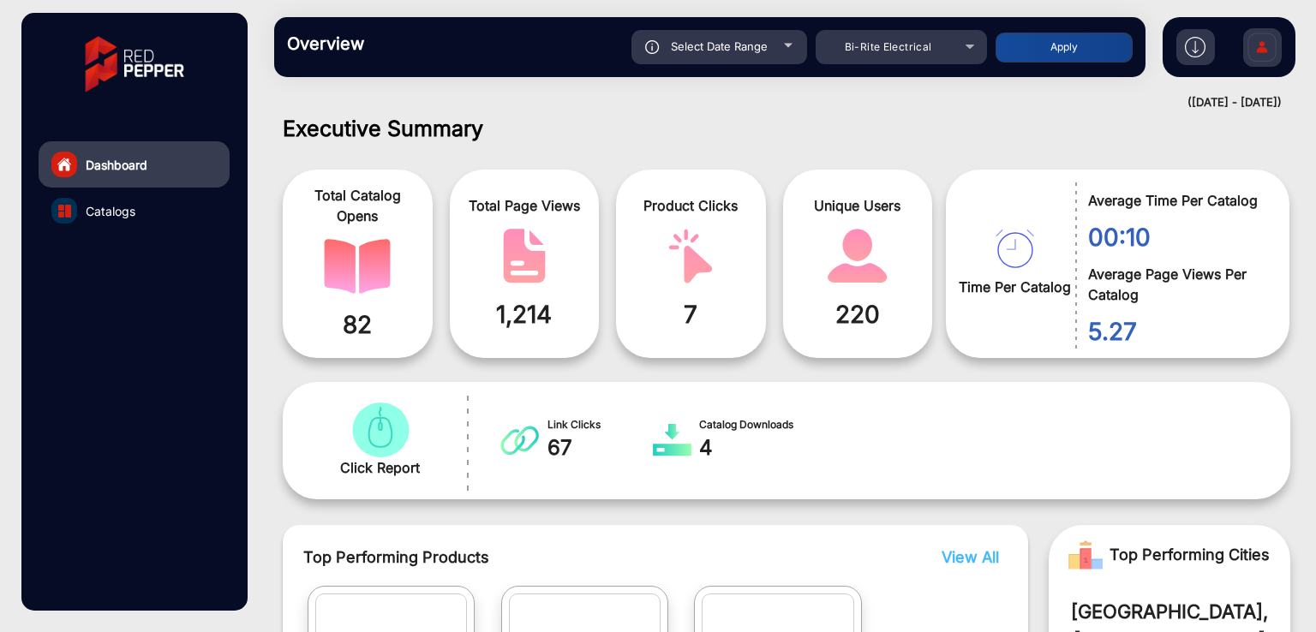
type input "[DATE]"
drag, startPoint x: 1034, startPoint y: 47, endPoint x: 1015, endPoint y: 53, distance: 19.8
click at [1035, 47] on button "Apply" at bounding box center [1063, 48] width 137 height 30
type input "[DATE]"
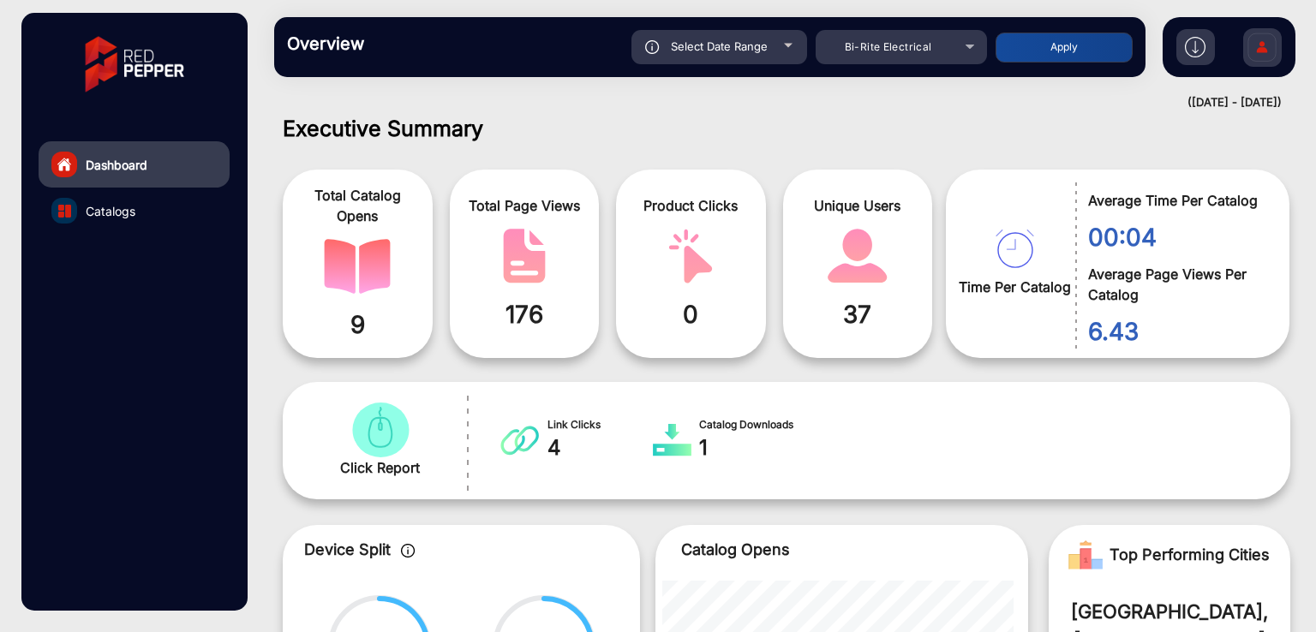
scroll to position [0, 0]
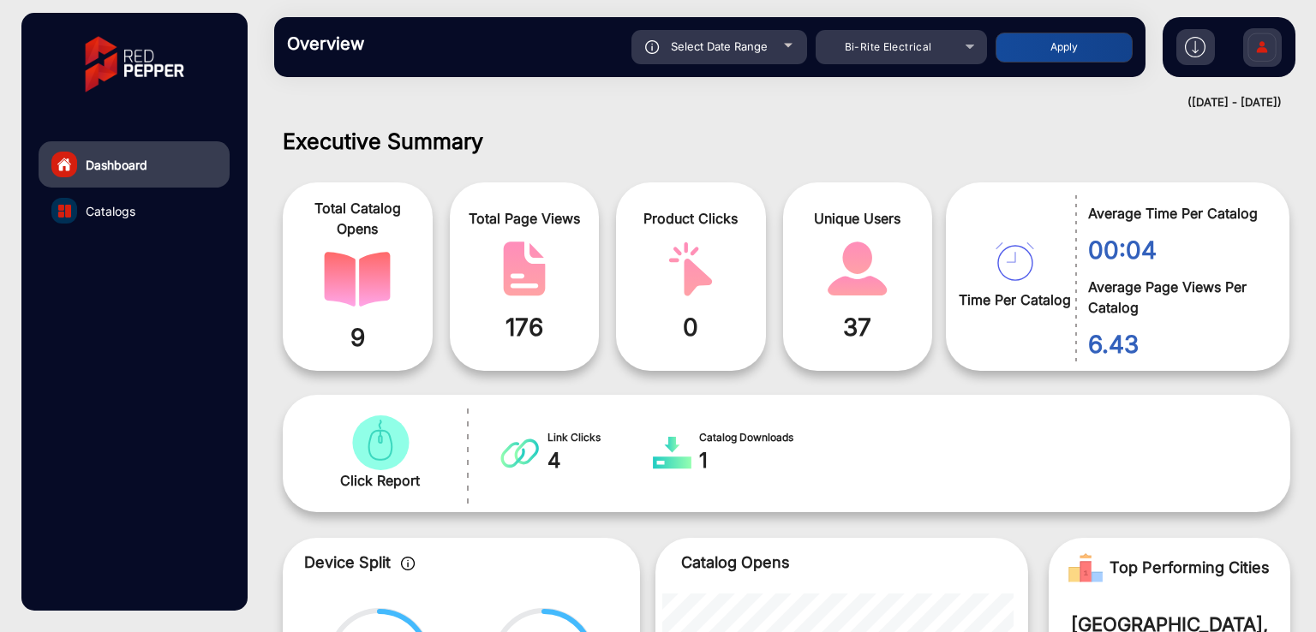
click at [738, 53] on div "Select Date Range" at bounding box center [719, 47] width 176 height 34
type input "[DATE]"
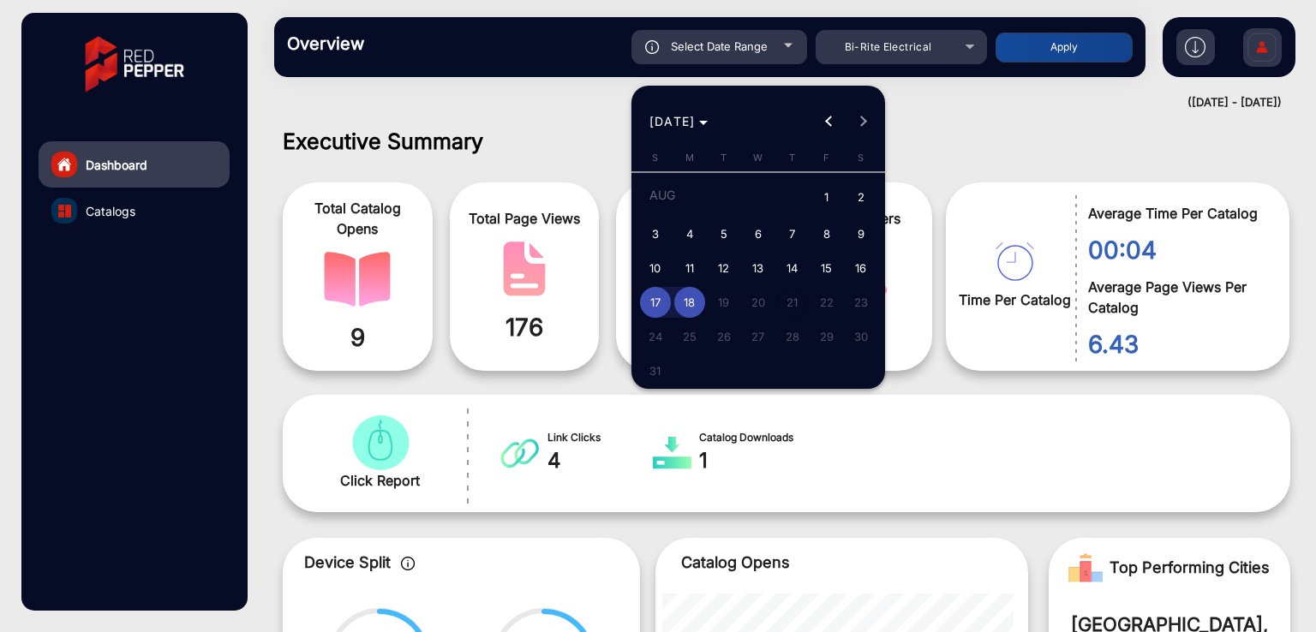
click at [651, 272] on span "10" at bounding box center [655, 268] width 31 height 31
type input "[DATE]"
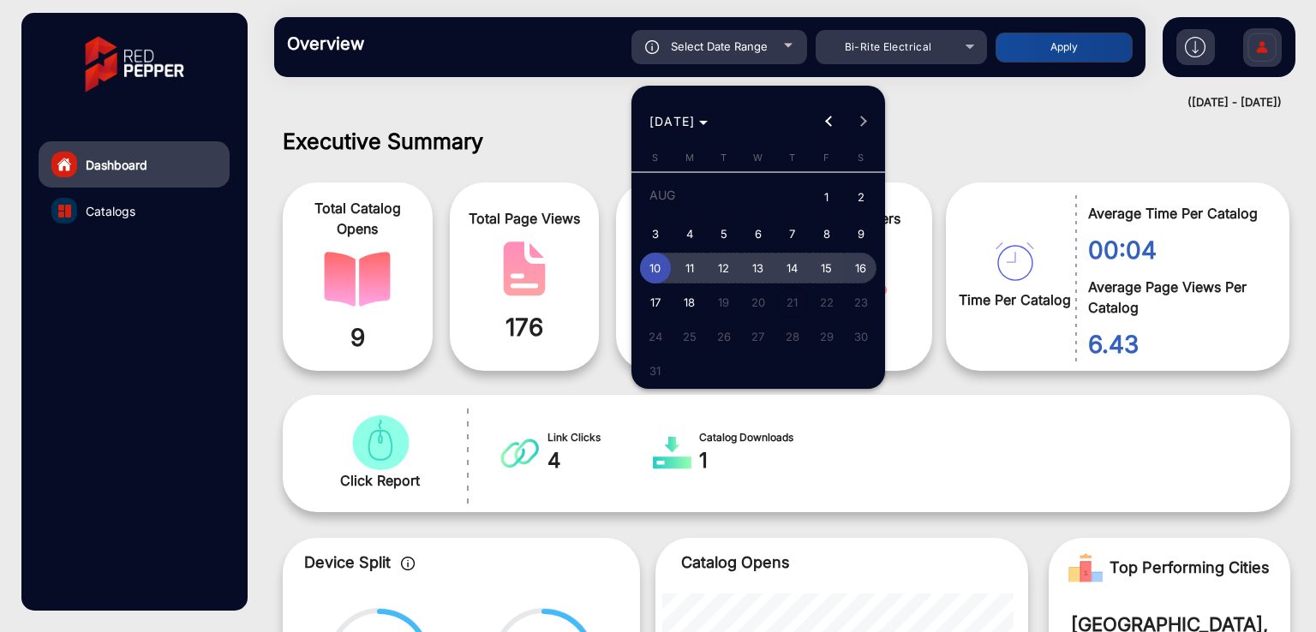
click at [856, 269] on span "16" at bounding box center [860, 268] width 31 height 31
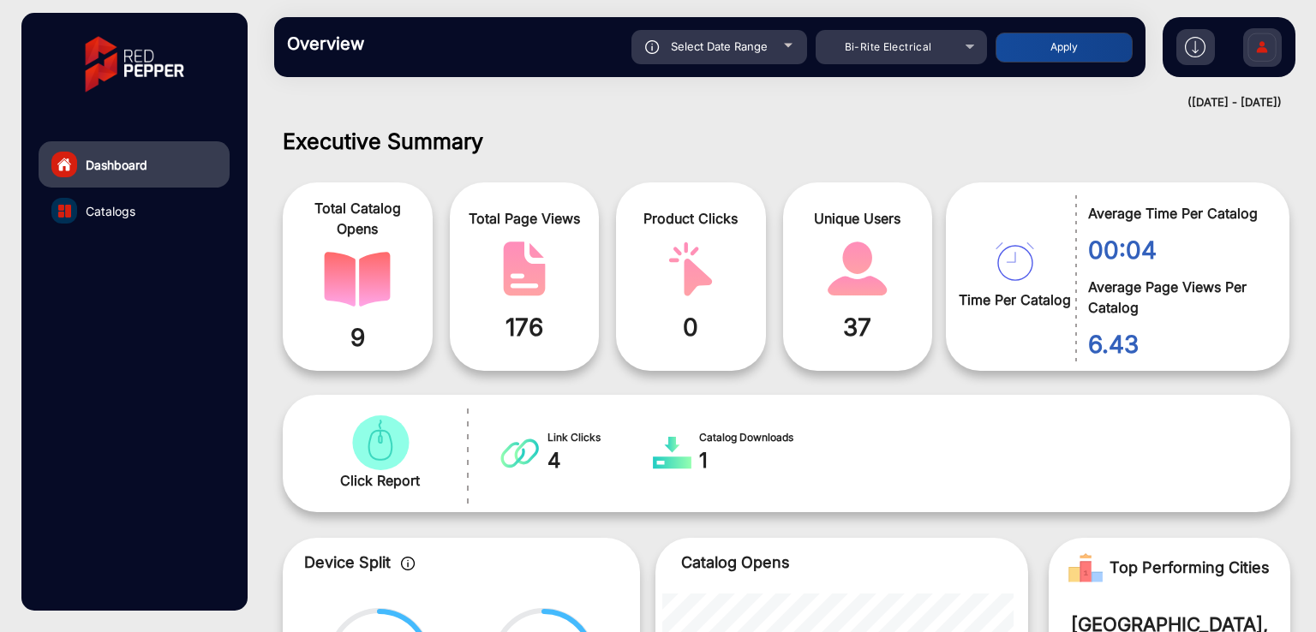
type input "[DATE]"
click at [1054, 49] on button "Apply" at bounding box center [1063, 48] width 137 height 30
type input "[DATE]"
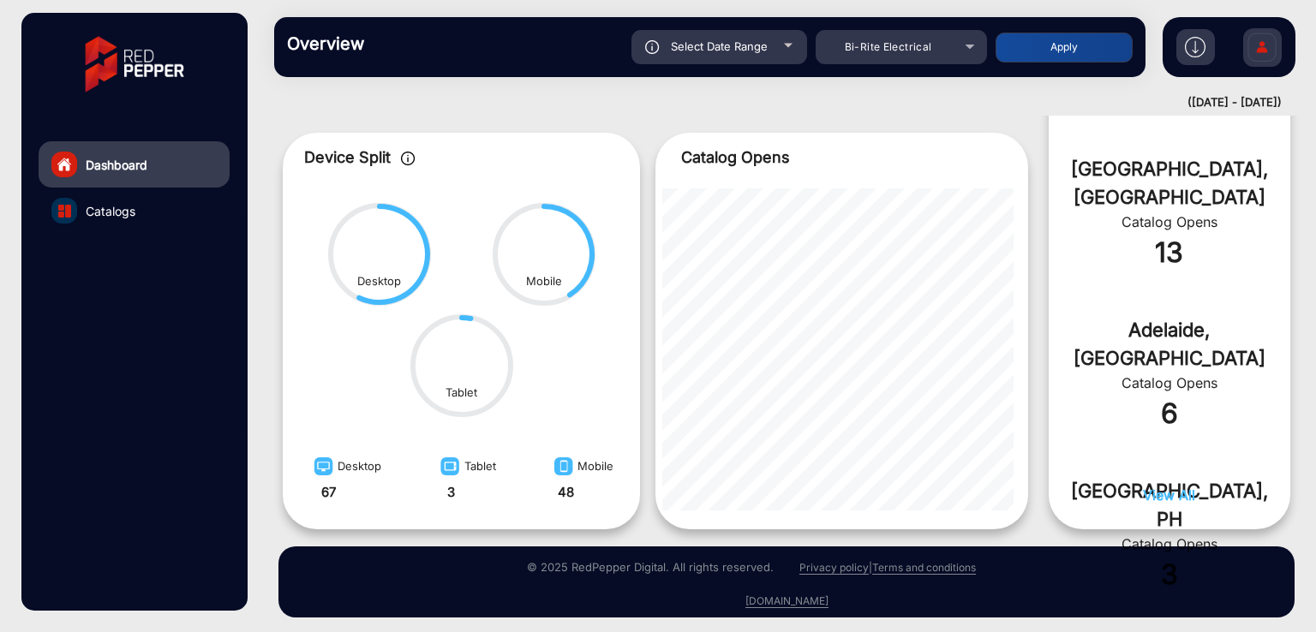
scroll to position [785, 0]
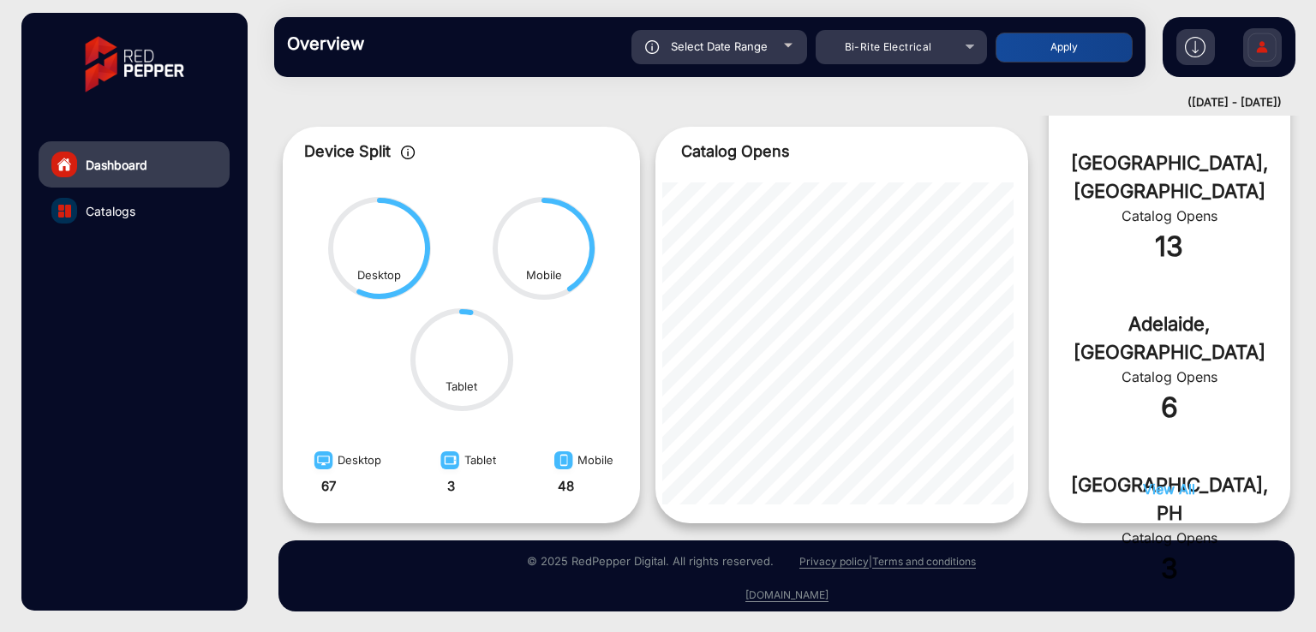
click at [713, 49] on span "Select Date Range" at bounding box center [719, 46] width 97 height 14
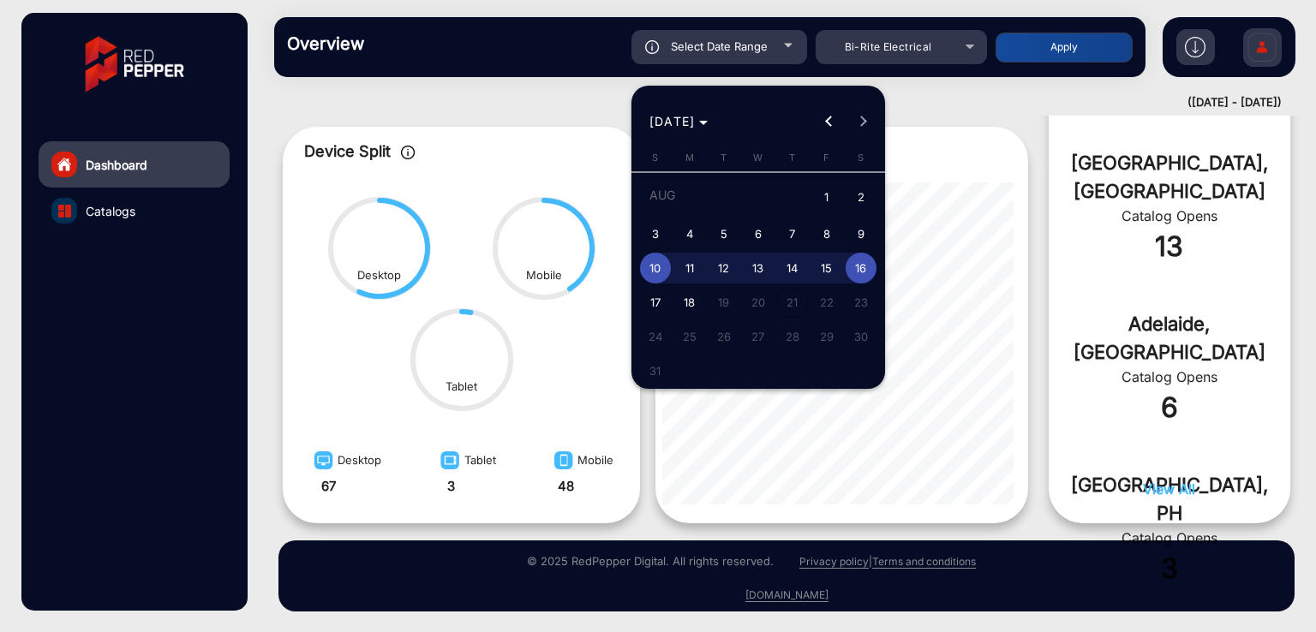
type input "[DATE]"
click at [723, 238] on span "5" at bounding box center [723, 233] width 31 height 31
type input "[DATE]"
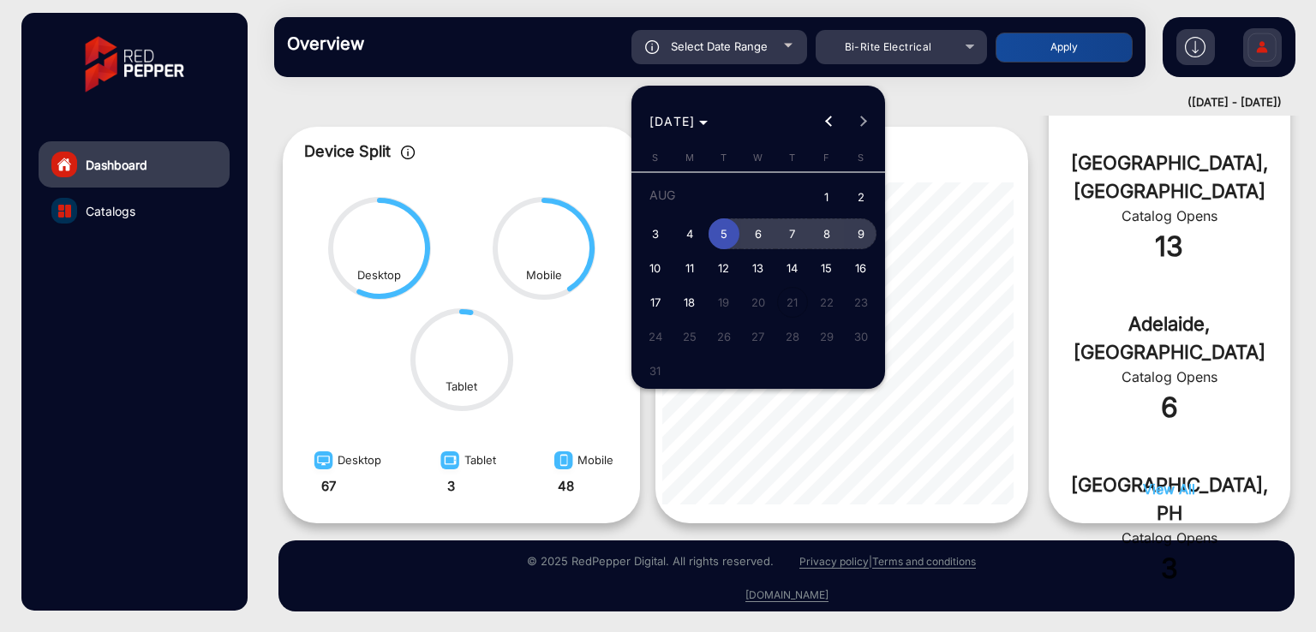
click at [863, 237] on span "9" at bounding box center [860, 233] width 31 height 31
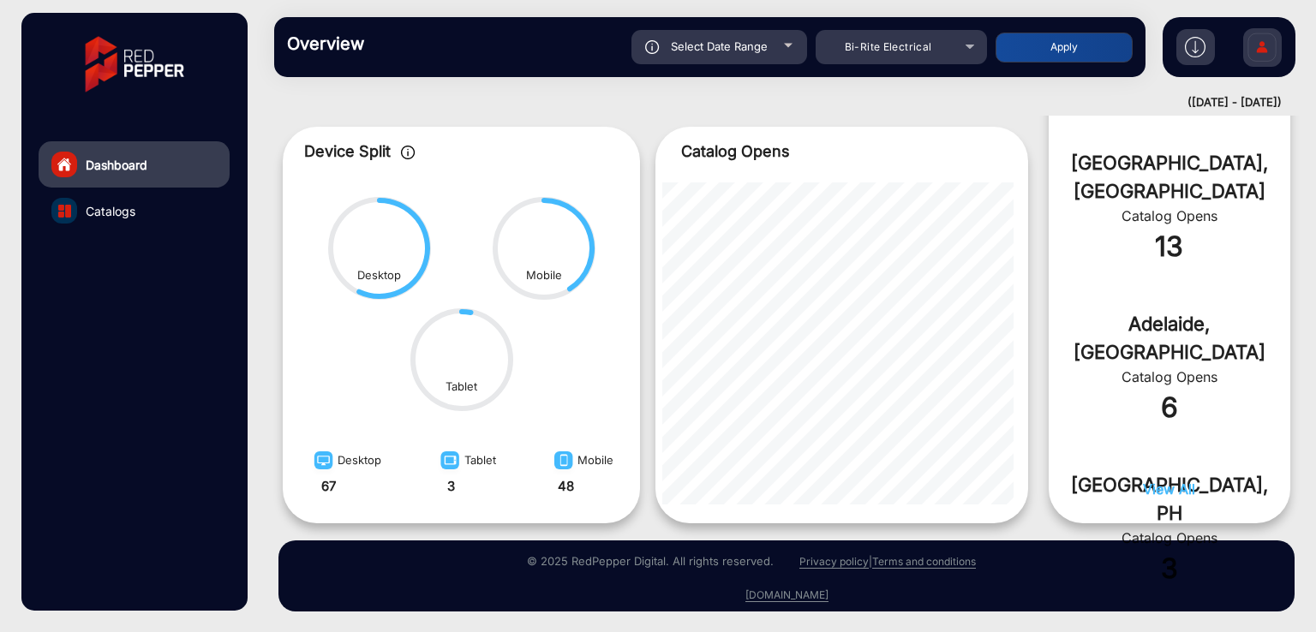
type input "[DATE]"
click at [1029, 70] on div "Overview Reports Understand what makes your customers tick and learn how they a…" at bounding box center [709, 47] width 871 height 60
click at [1053, 51] on button "Apply" at bounding box center [1063, 48] width 137 height 30
type input "[DATE]"
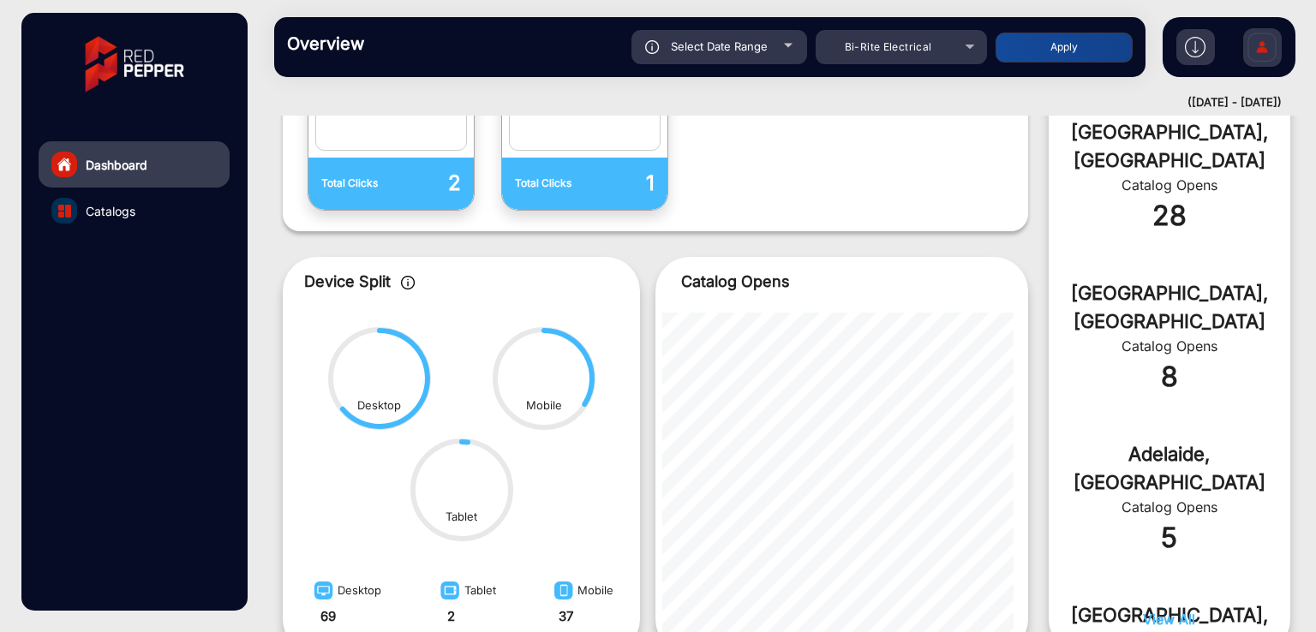
scroll to position [13, 0]
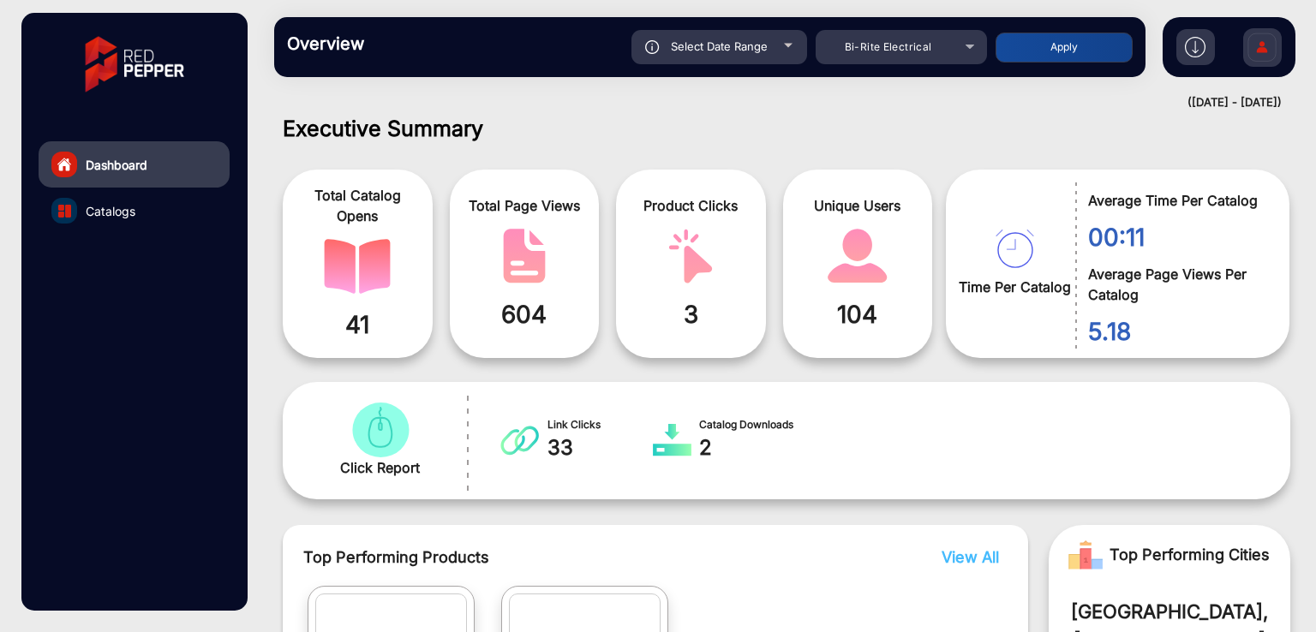
click at [659, 57] on div "Select Date Range" at bounding box center [719, 47] width 176 height 34
type input "[DATE]"
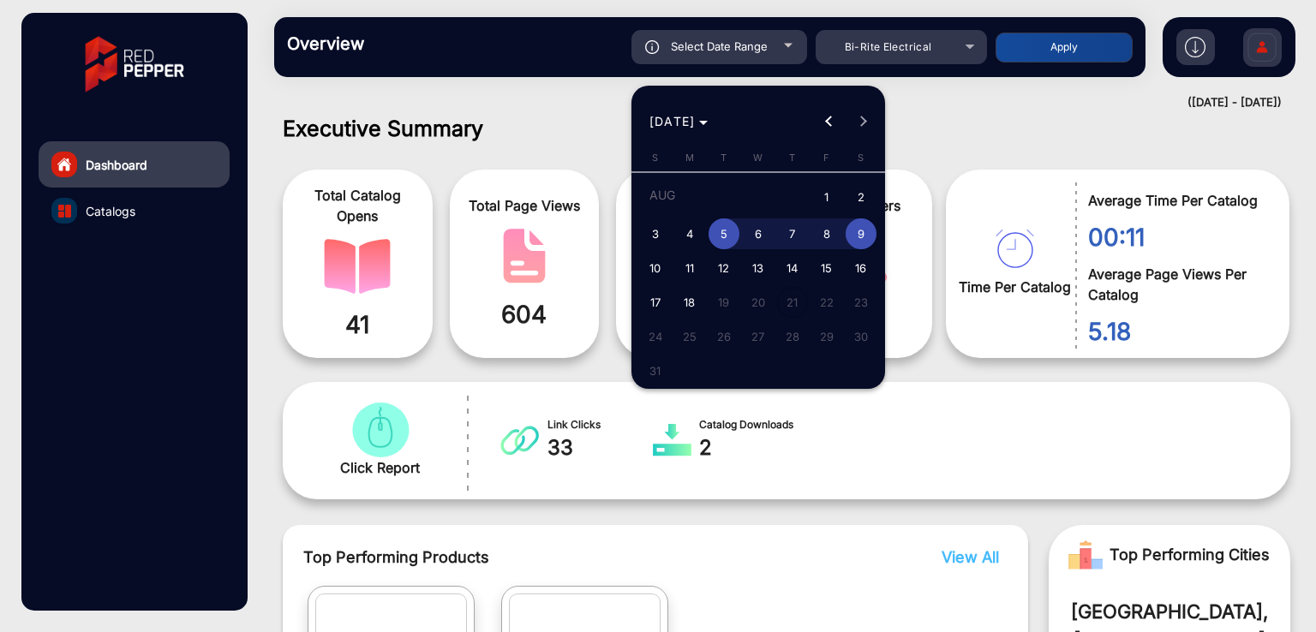
click at [831, 191] on span "1" at bounding box center [826, 198] width 31 height 35
type input "[DATE]"
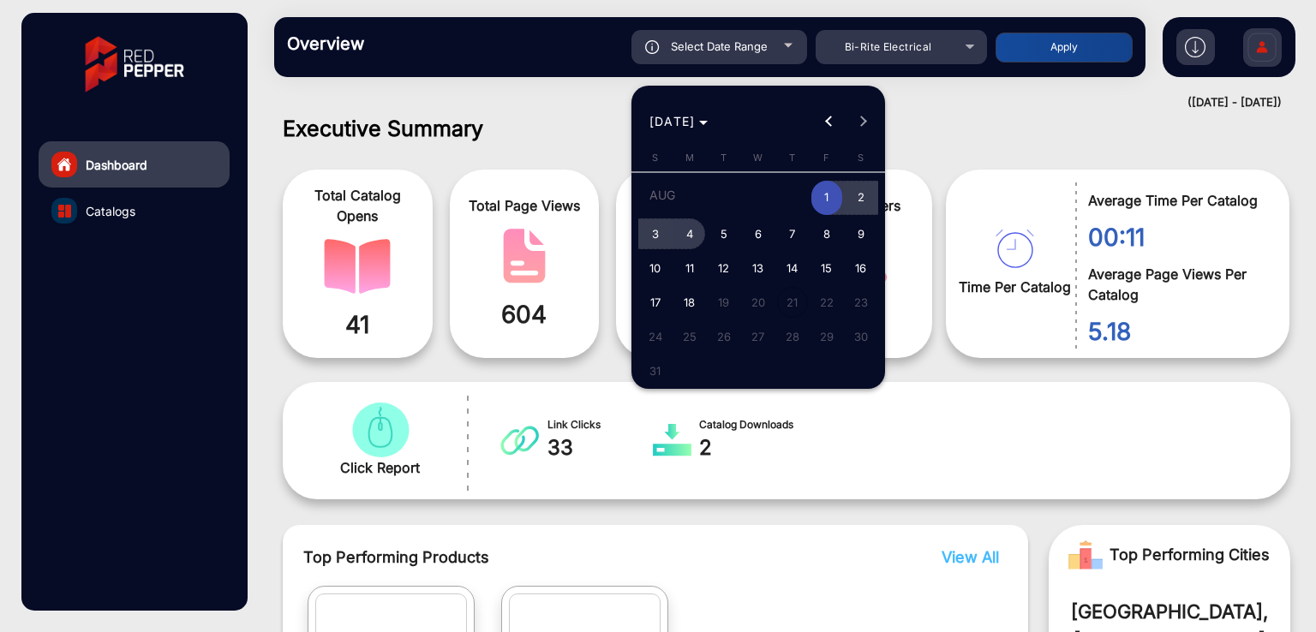
click at [679, 232] on span "4" at bounding box center [689, 233] width 31 height 31
type input "[DATE]"
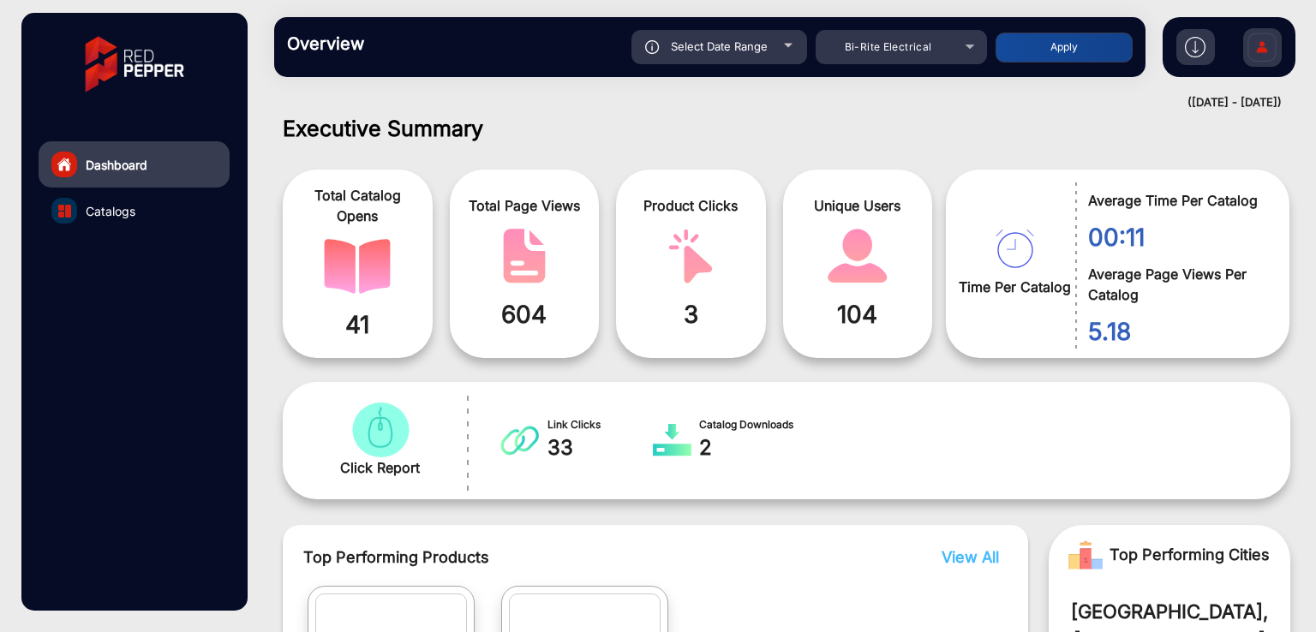
click at [1039, 52] on button "Apply" at bounding box center [1063, 48] width 137 height 30
type input "[DATE]"
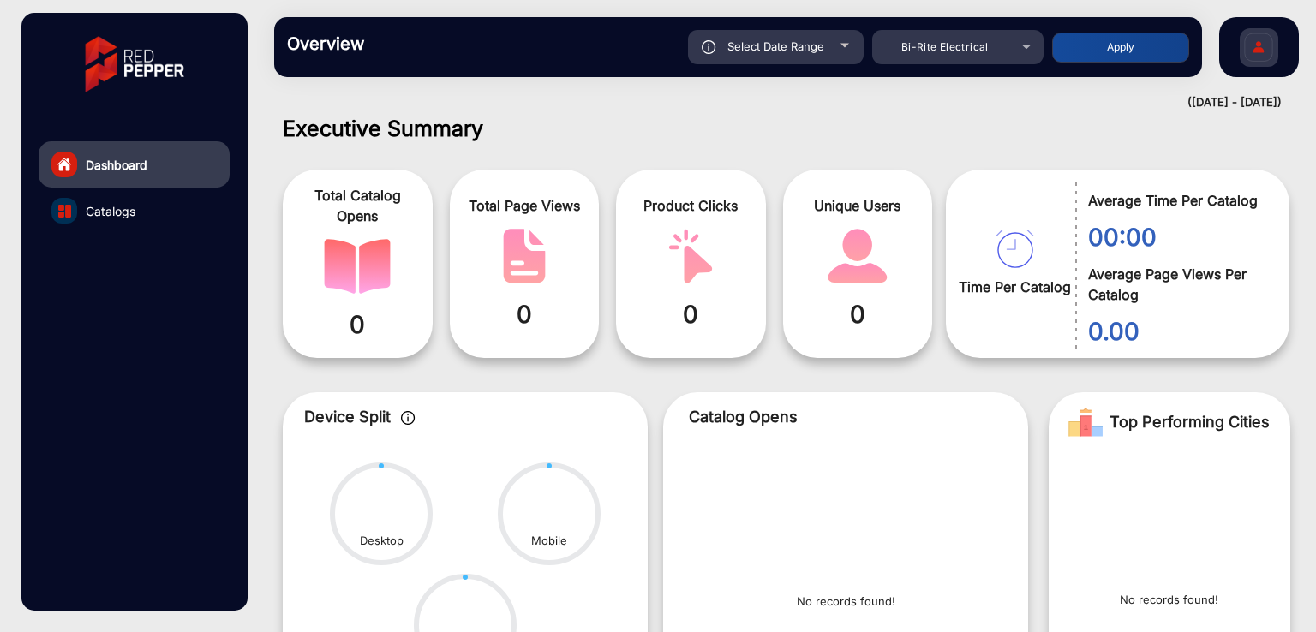
scroll to position [241, 0]
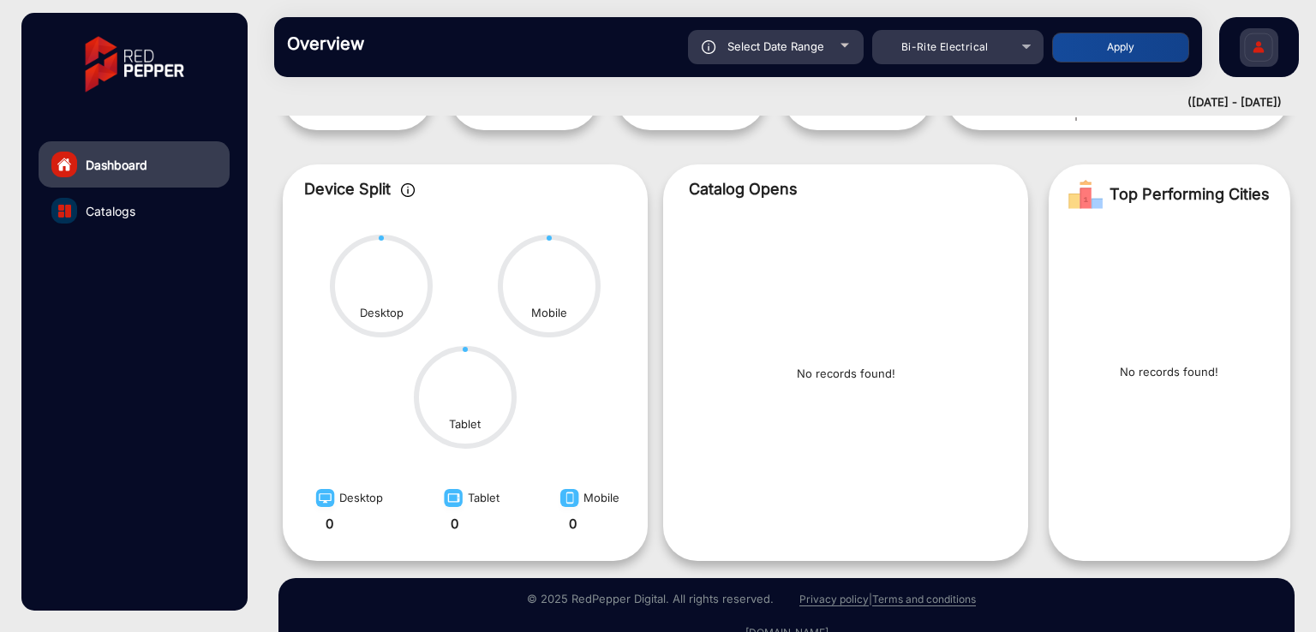
click at [733, 64] on div "Overview Reports Understand what makes your customers tick and learn how they a…" at bounding box center [738, 47] width 928 height 60
click at [791, 53] on div "Select Date Range" at bounding box center [776, 47] width 176 height 34
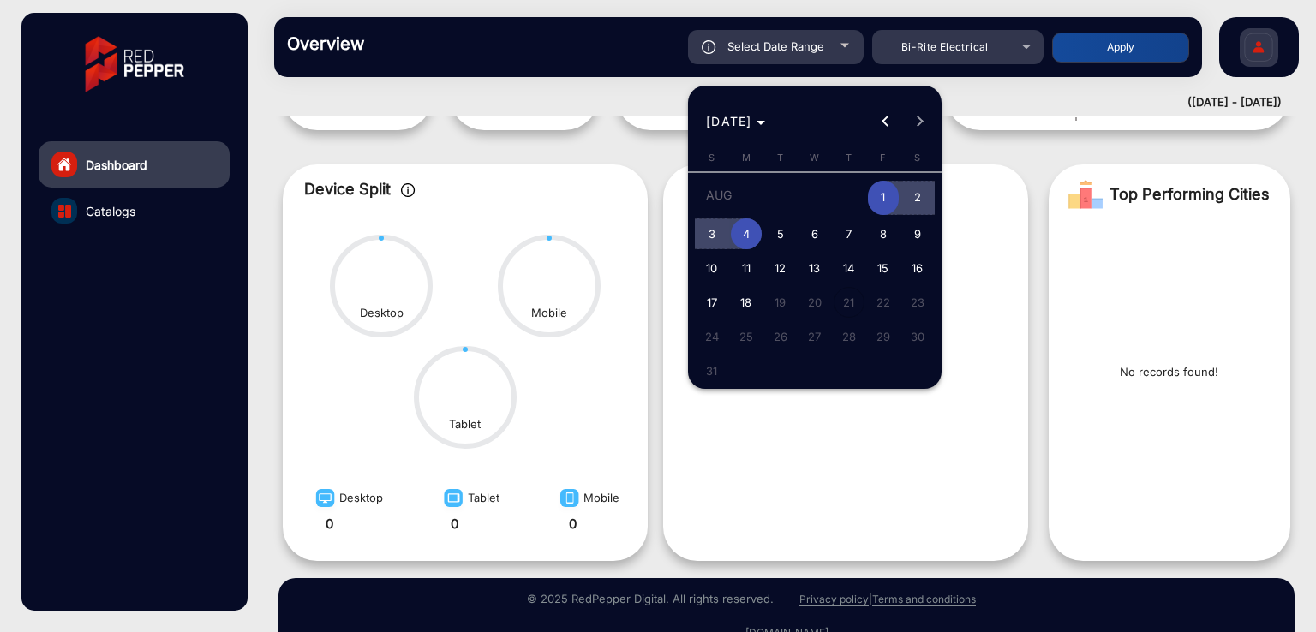
click at [884, 187] on span "1" at bounding box center [883, 198] width 31 height 35
type input "[DATE]"
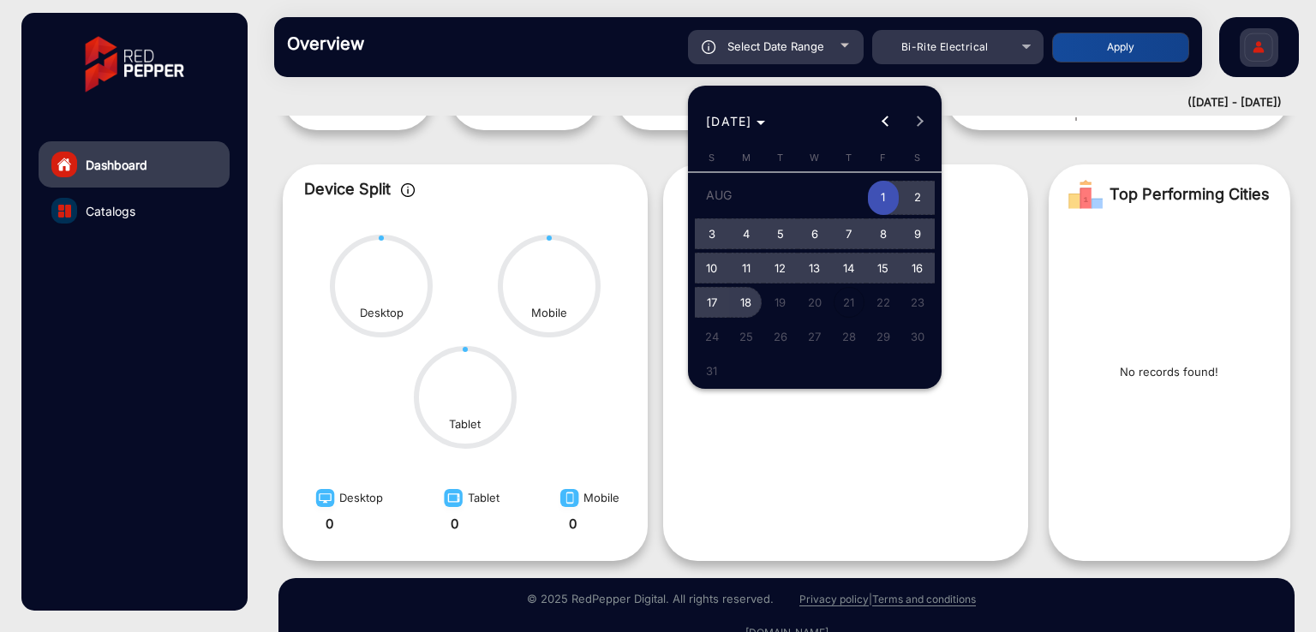
click at [749, 298] on span "18" at bounding box center [746, 302] width 31 height 31
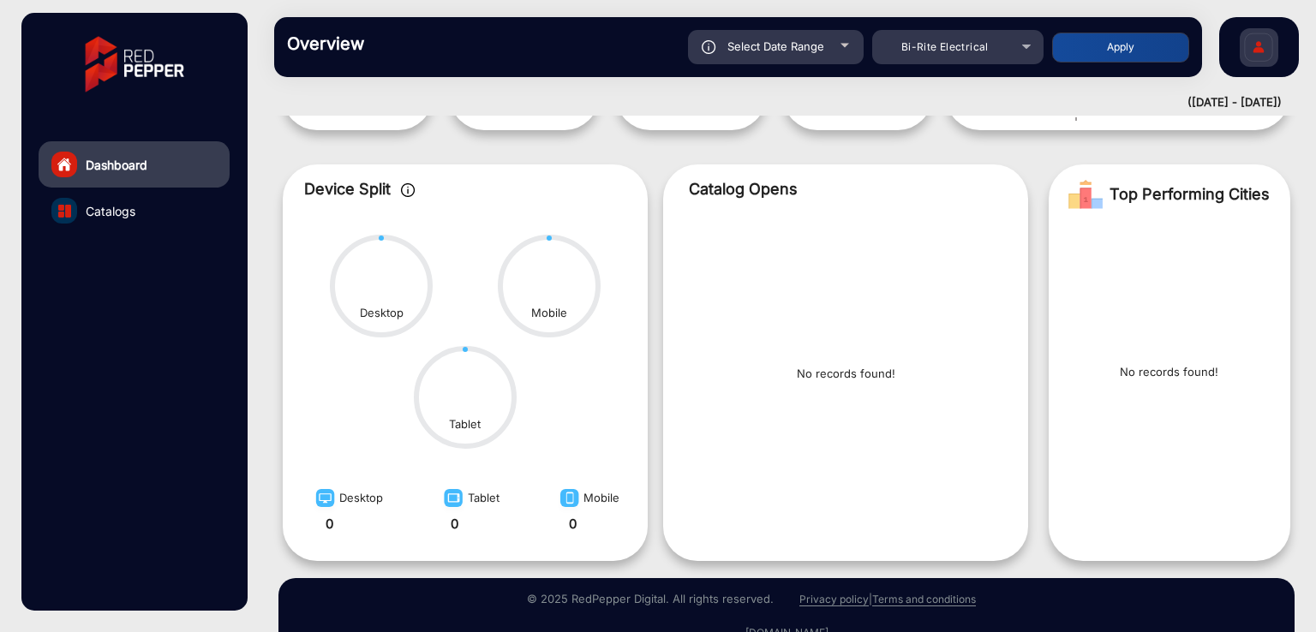
type input "[DATE]"
click at [1101, 49] on button "Apply" at bounding box center [1120, 48] width 137 height 30
type input "[DATE]"
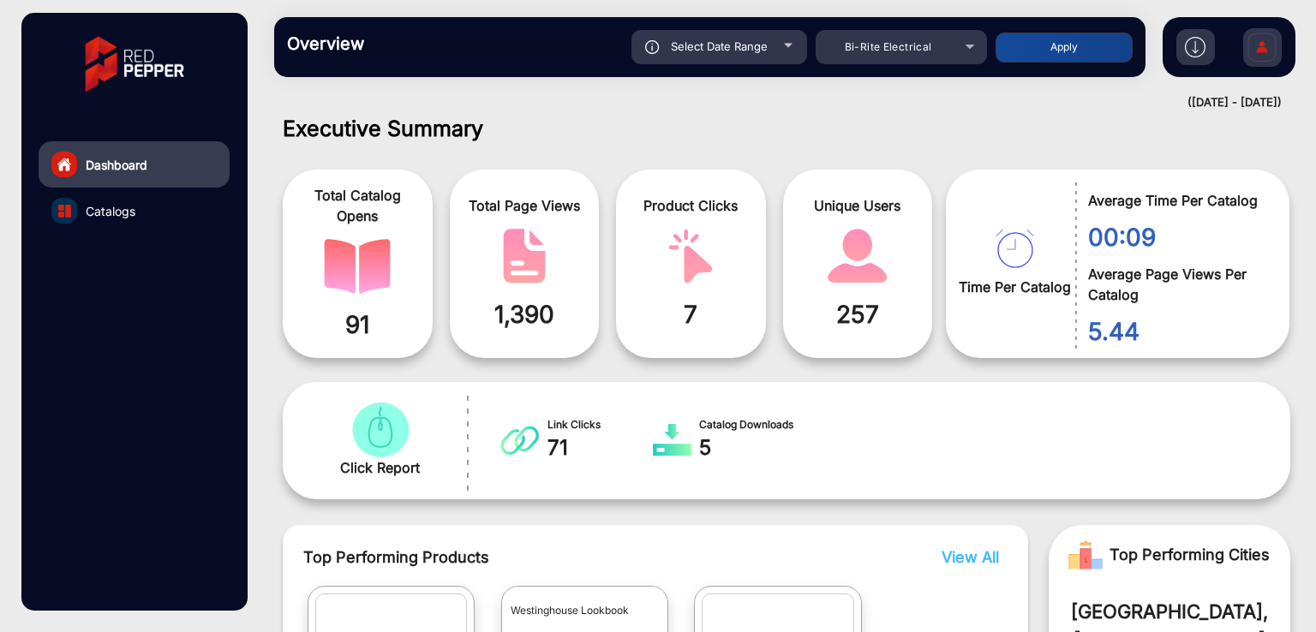
scroll to position [0, 0]
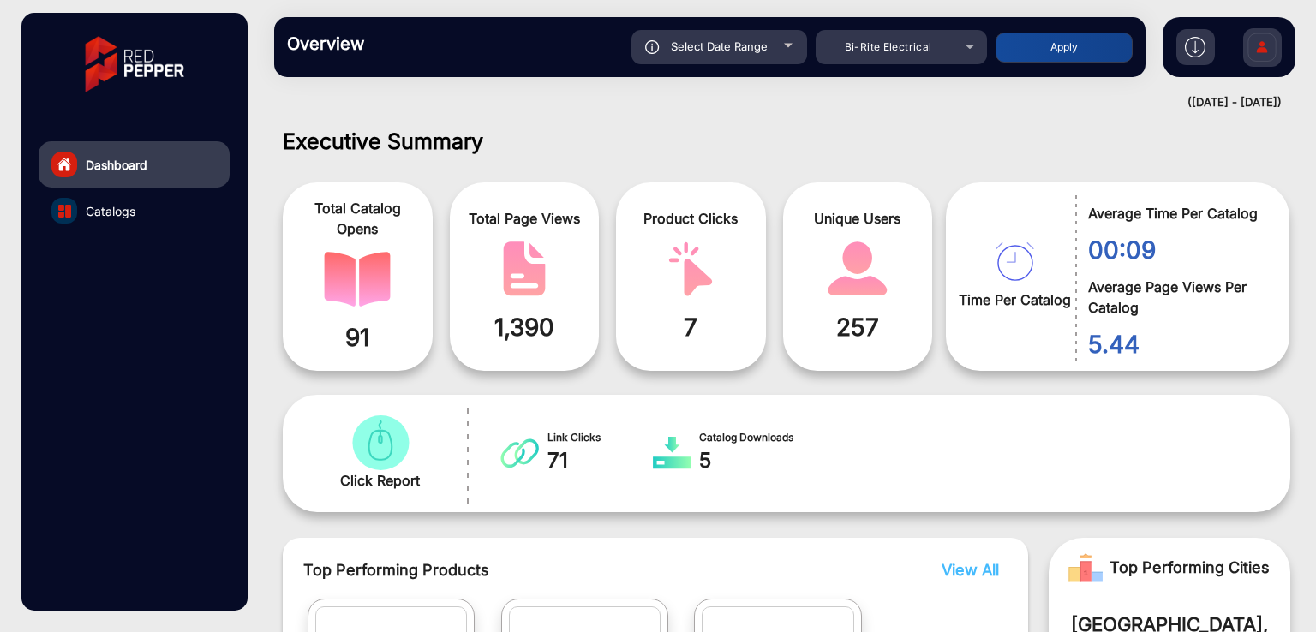
click at [756, 53] on div "Select Date Range" at bounding box center [719, 47] width 176 height 34
type input "[DATE]"
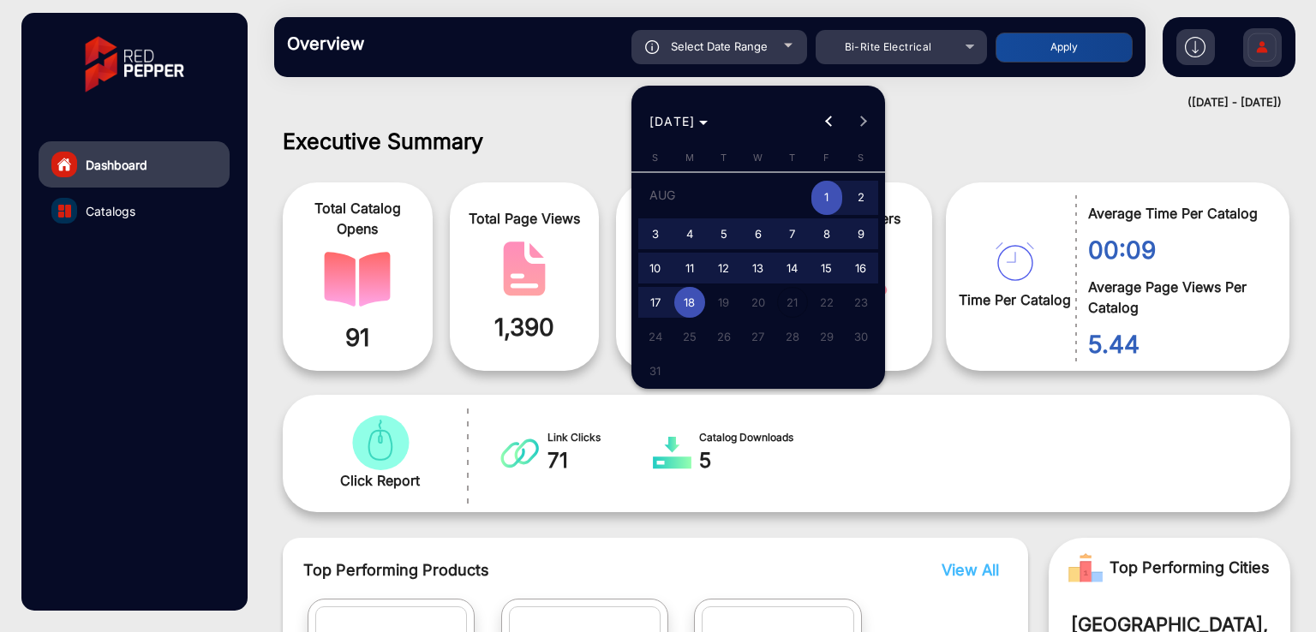
click at [1023, 135] on div at bounding box center [658, 316] width 1316 height 632
